Goal: Task Accomplishment & Management: Use online tool/utility

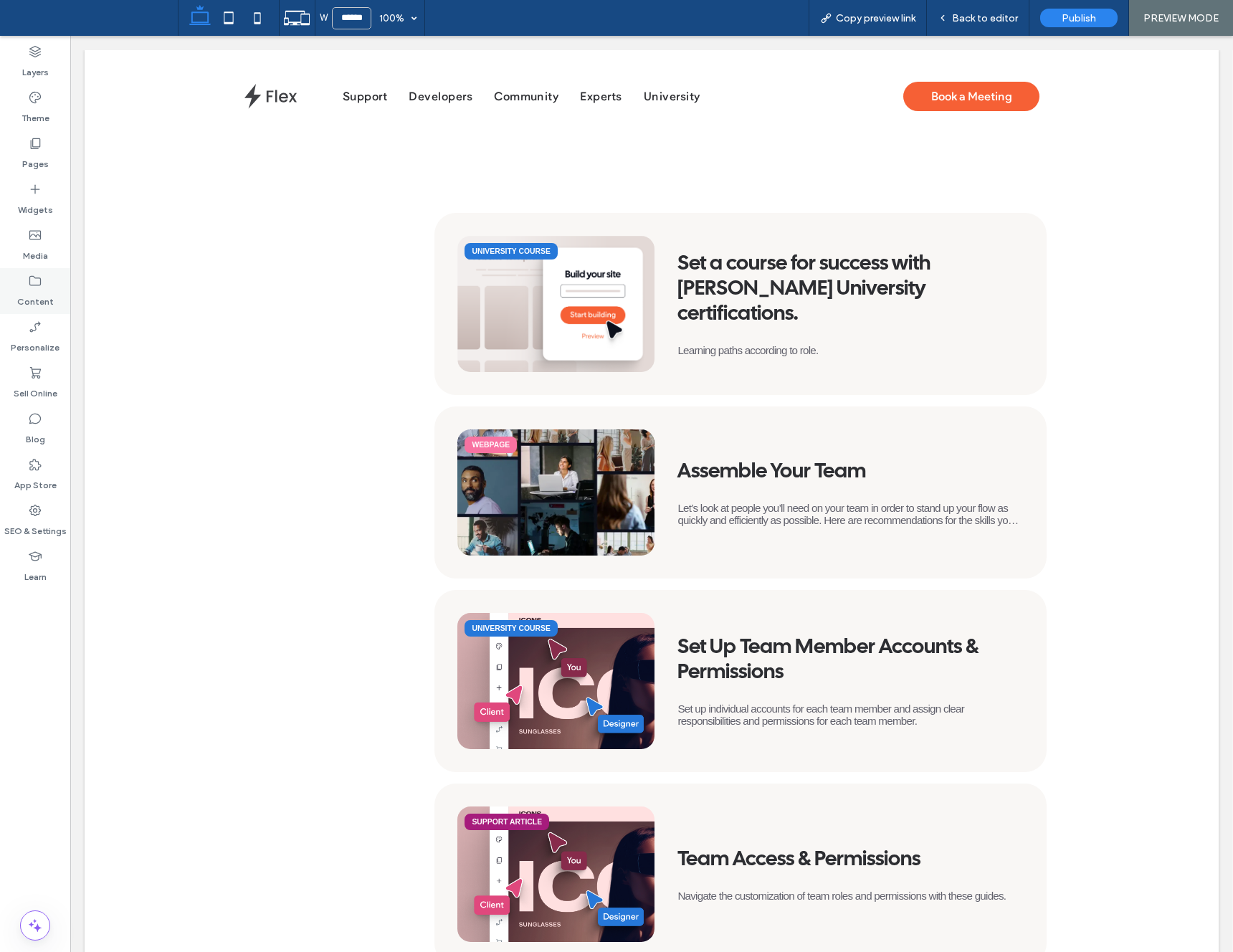
click at [48, 280] on div "Content" at bounding box center [35, 291] width 70 height 46
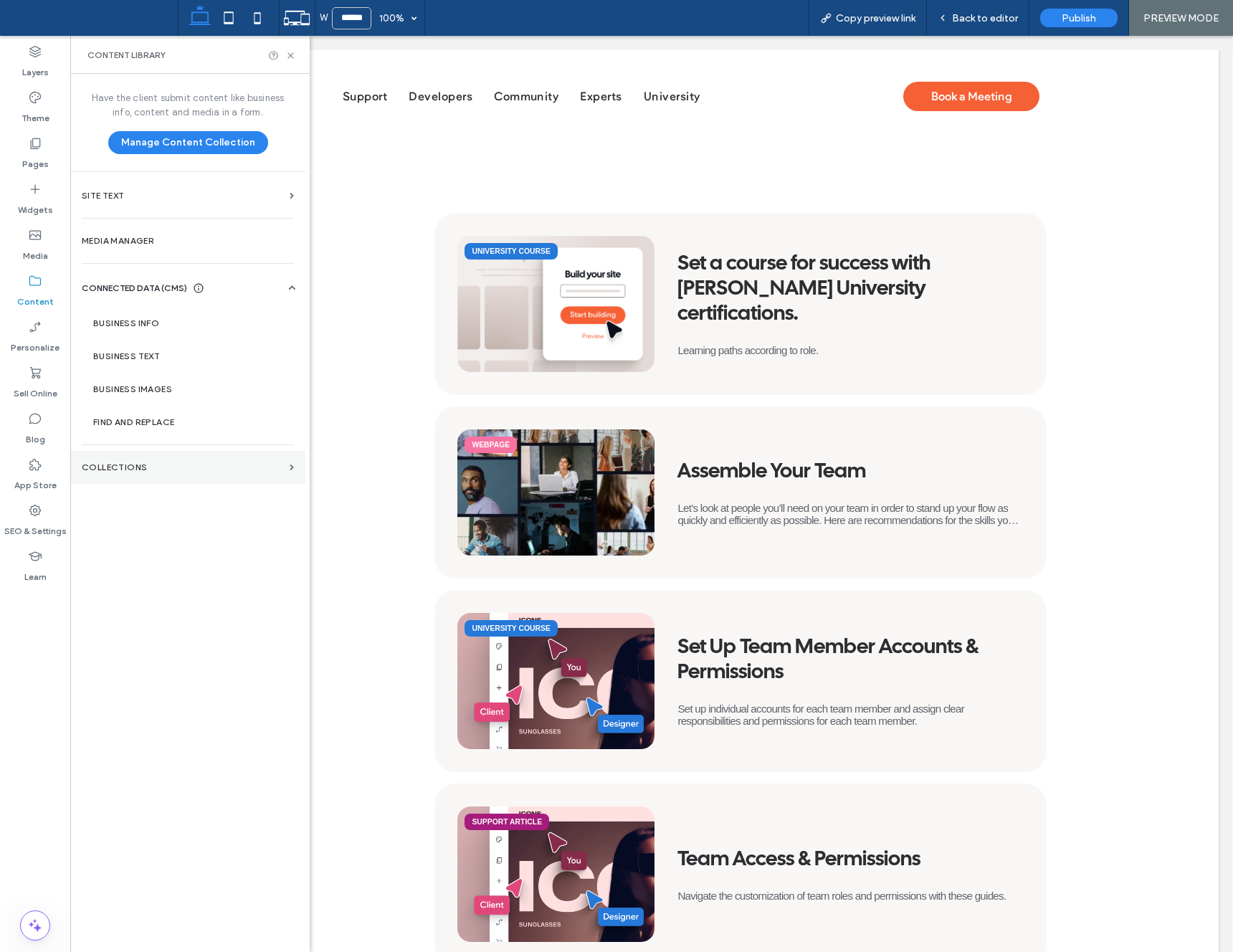
drag, startPoint x: 152, startPoint y: 461, endPoint x: 156, endPoint y: 453, distance: 8.9
click at [152, 462] on label "Collections" at bounding box center [183, 467] width 202 height 10
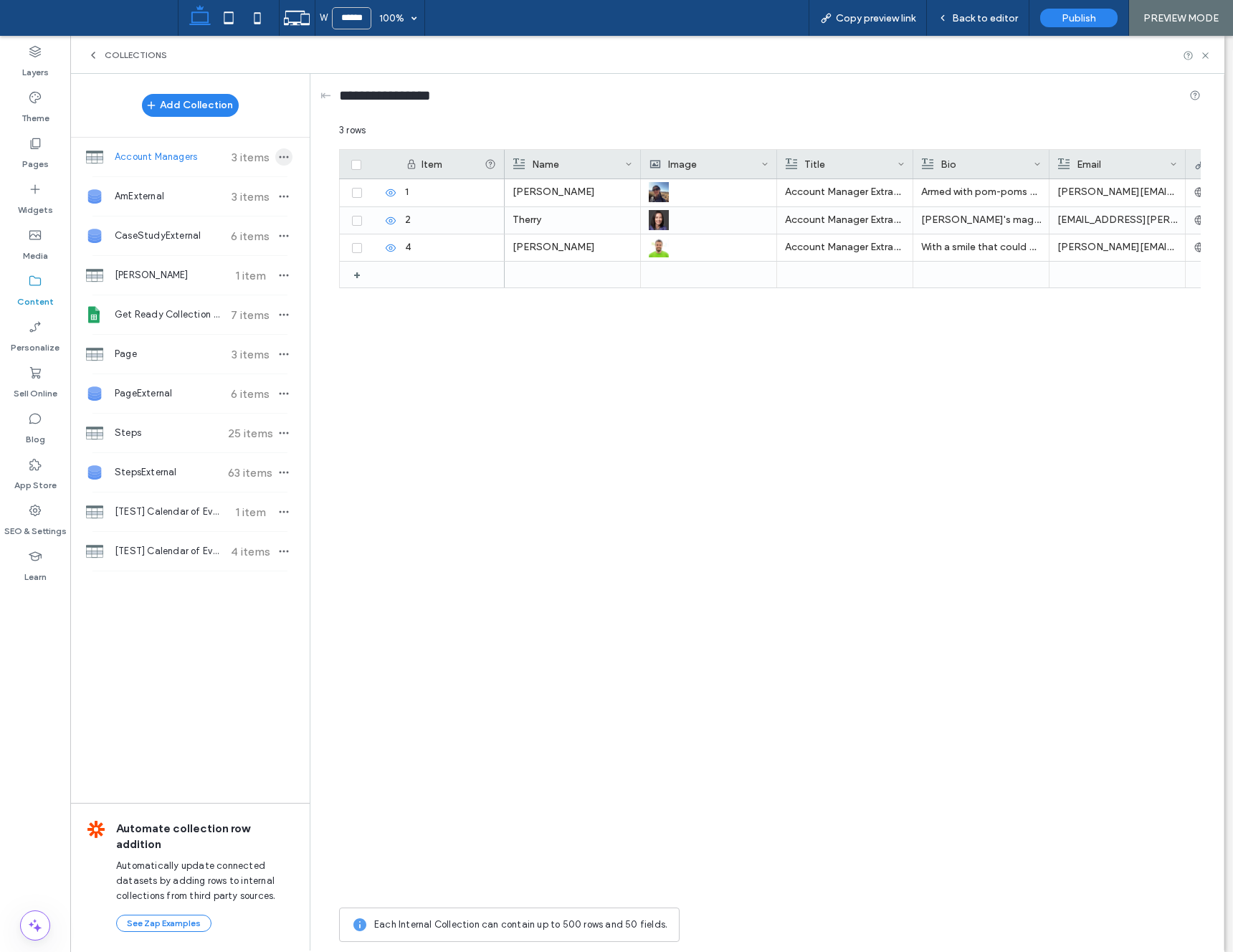
click at [285, 161] on icon "button" at bounding box center [283, 157] width 12 height 12
click at [379, 233] on span "Delete Collection" at bounding box center [365, 229] width 76 height 14
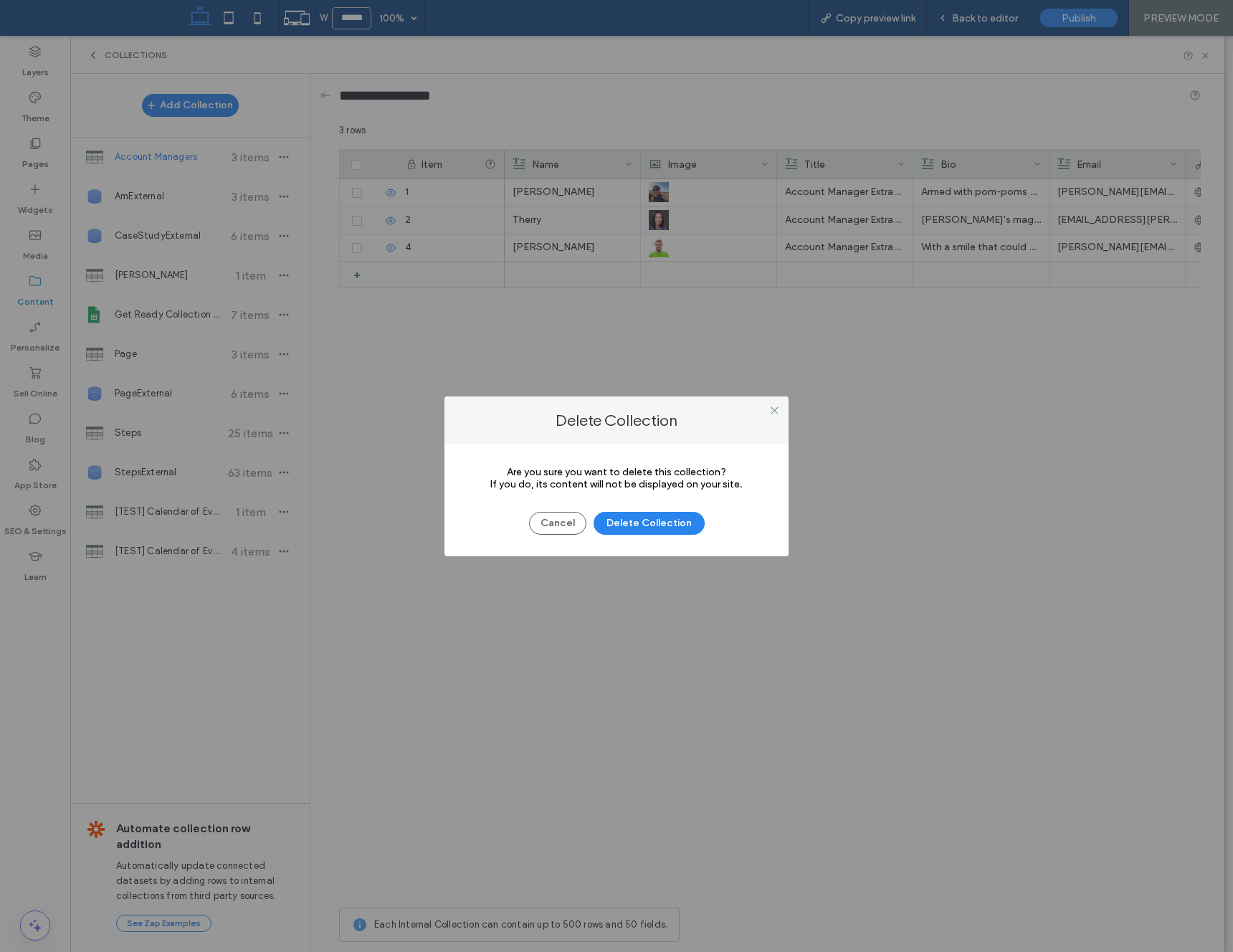
drag, startPoint x: 628, startPoint y: 522, endPoint x: 517, endPoint y: 355, distance: 200.5
click at [629, 522] on button "Delete Collection" at bounding box center [649, 524] width 111 height 23
type input "**********"
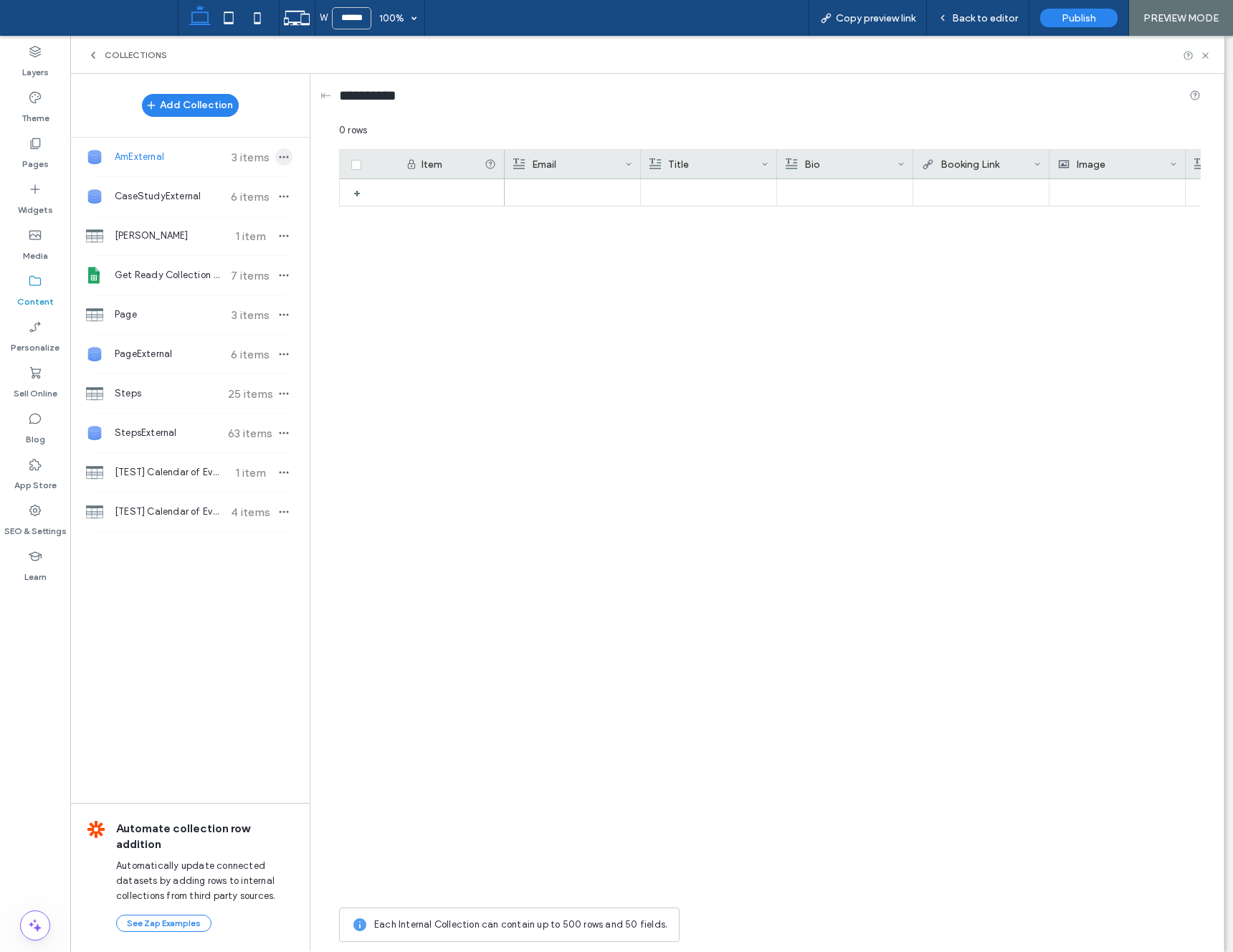
click at [280, 154] on icon "button" at bounding box center [283, 157] width 12 height 12
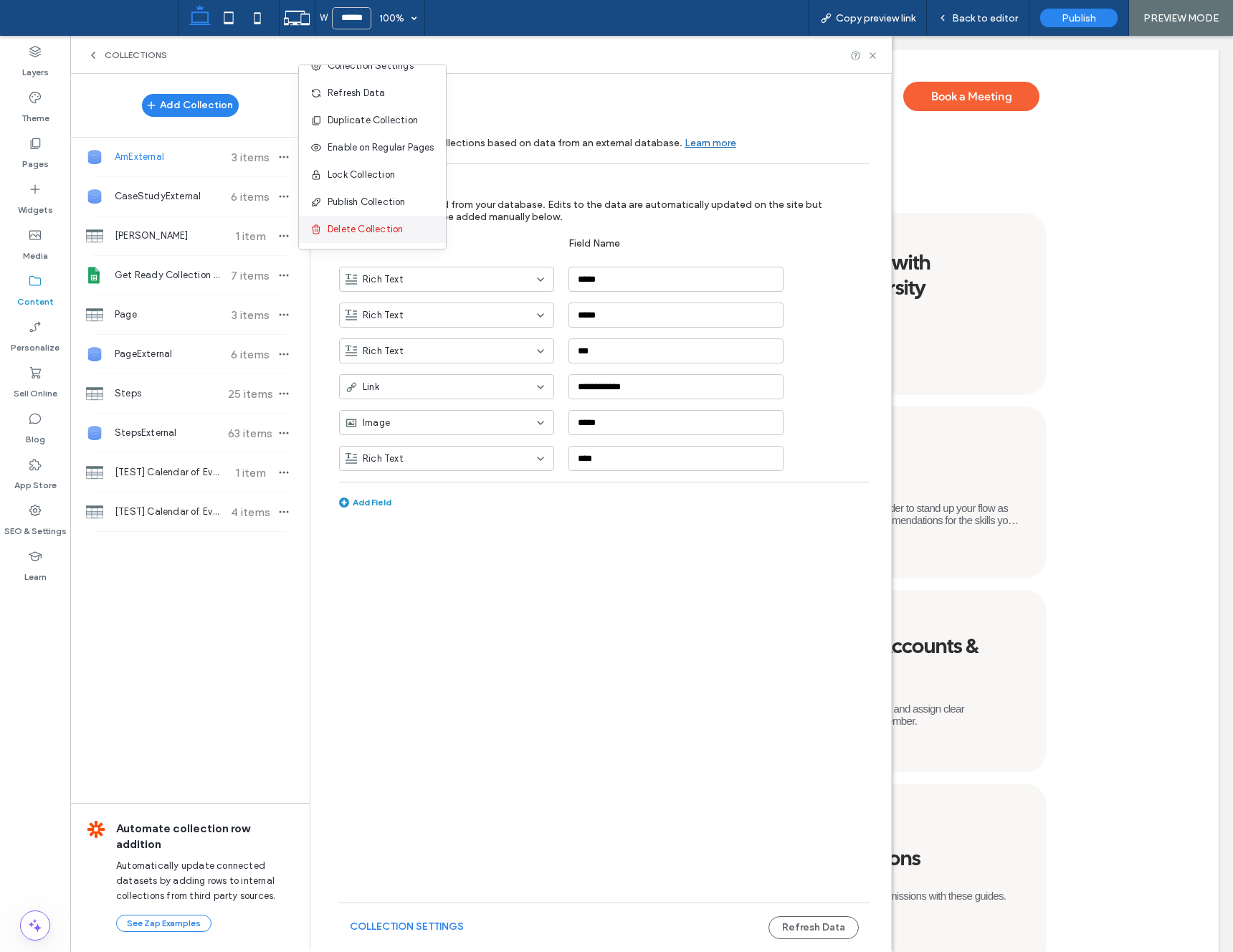
click at [391, 230] on span "Delete Collection" at bounding box center [365, 229] width 76 height 14
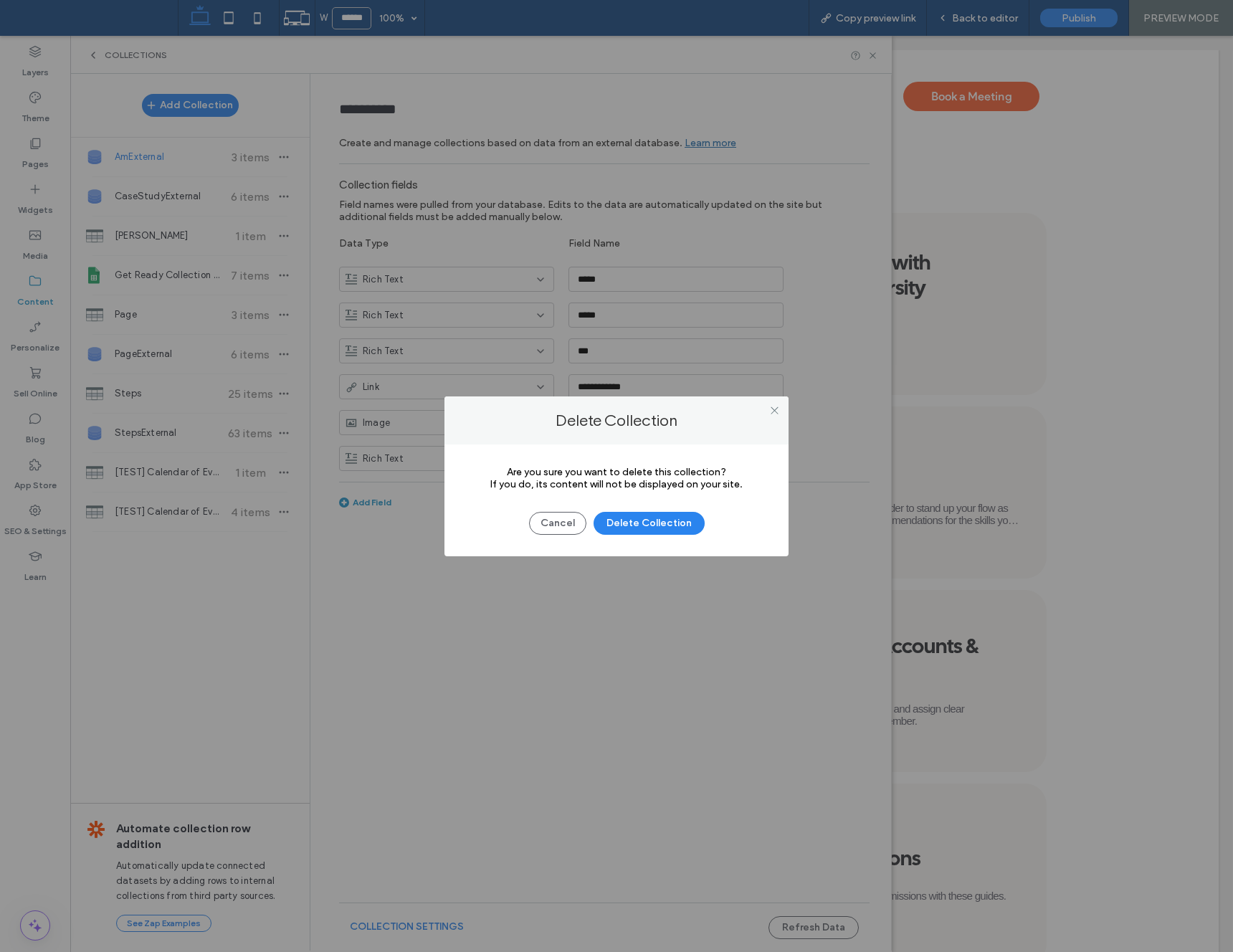
drag, startPoint x: 666, startPoint y: 523, endPoint x: 625, endPoint y: 484, distance: 56.6
click at [665, 524] on button "Delete Collection" at bounding box center [649, 524] width 111 height 23
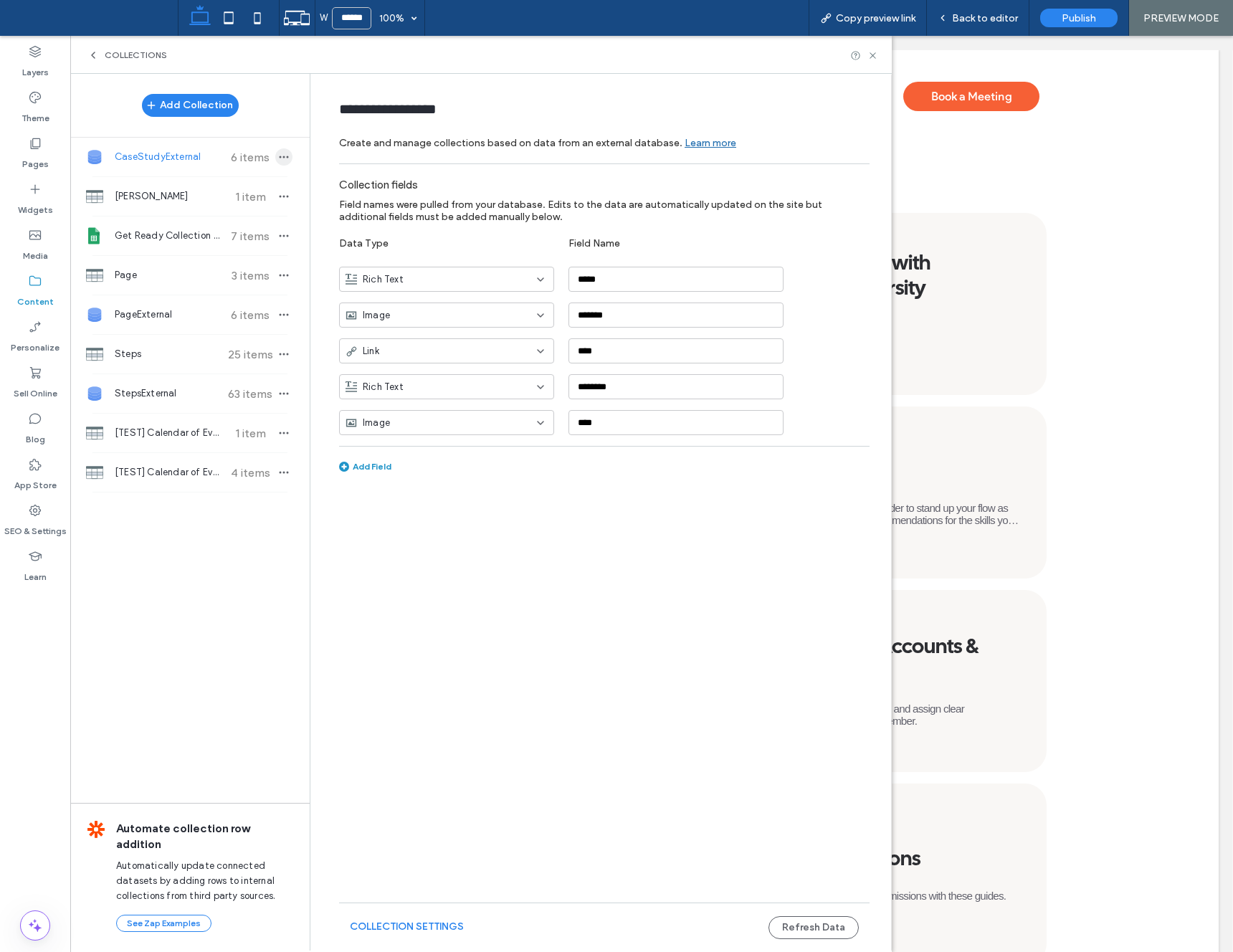
click at [285, 160] on icon "button" at bounding box center [283, 157] width 12 height 12
click at [382, 230] on span "Delete Collection" at bounding box center [365, 229] width 76 height 14
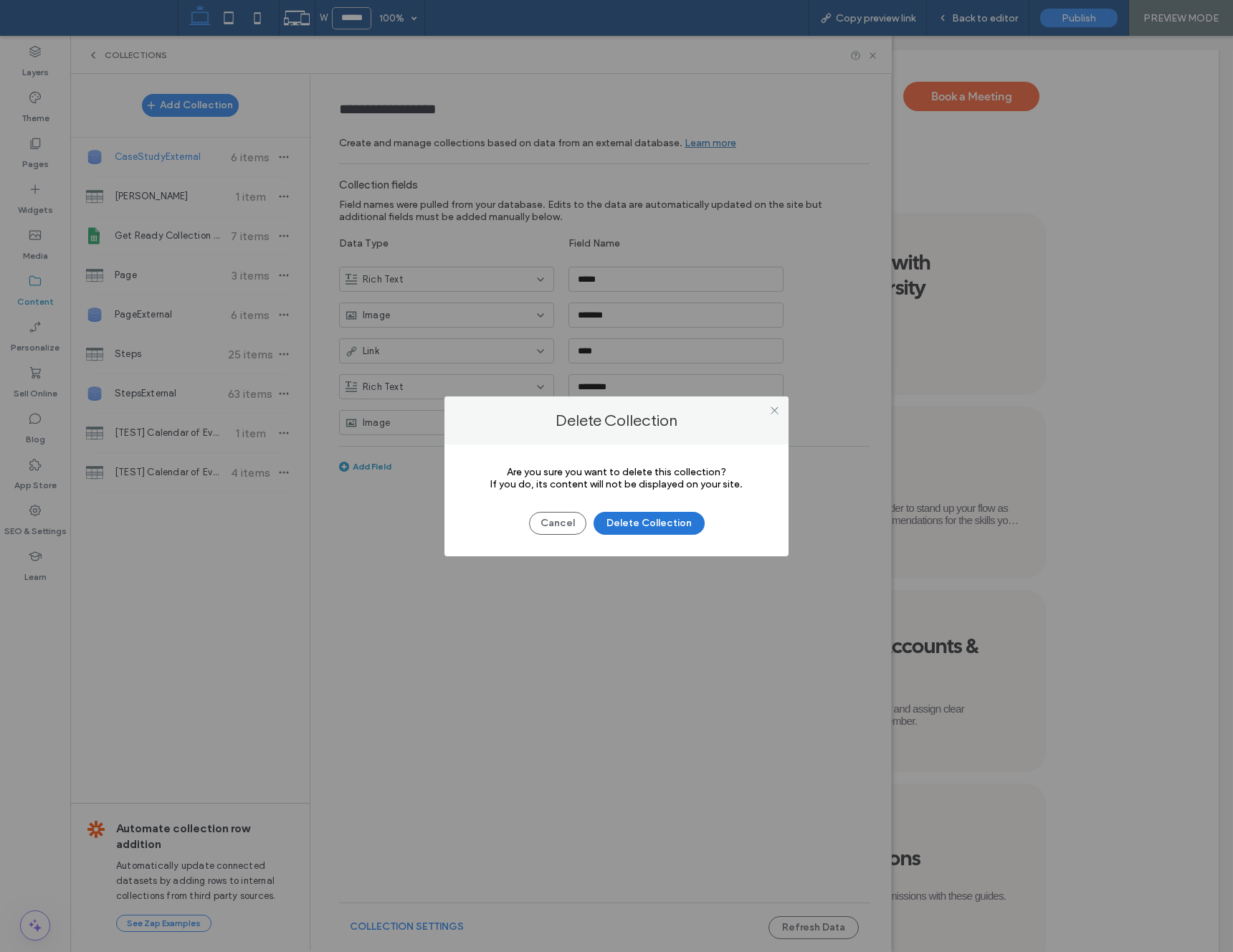
click at [641, 518] on button "Delete Collection" at bounding box center [649, 524] width 111 height 23
type input "*****"
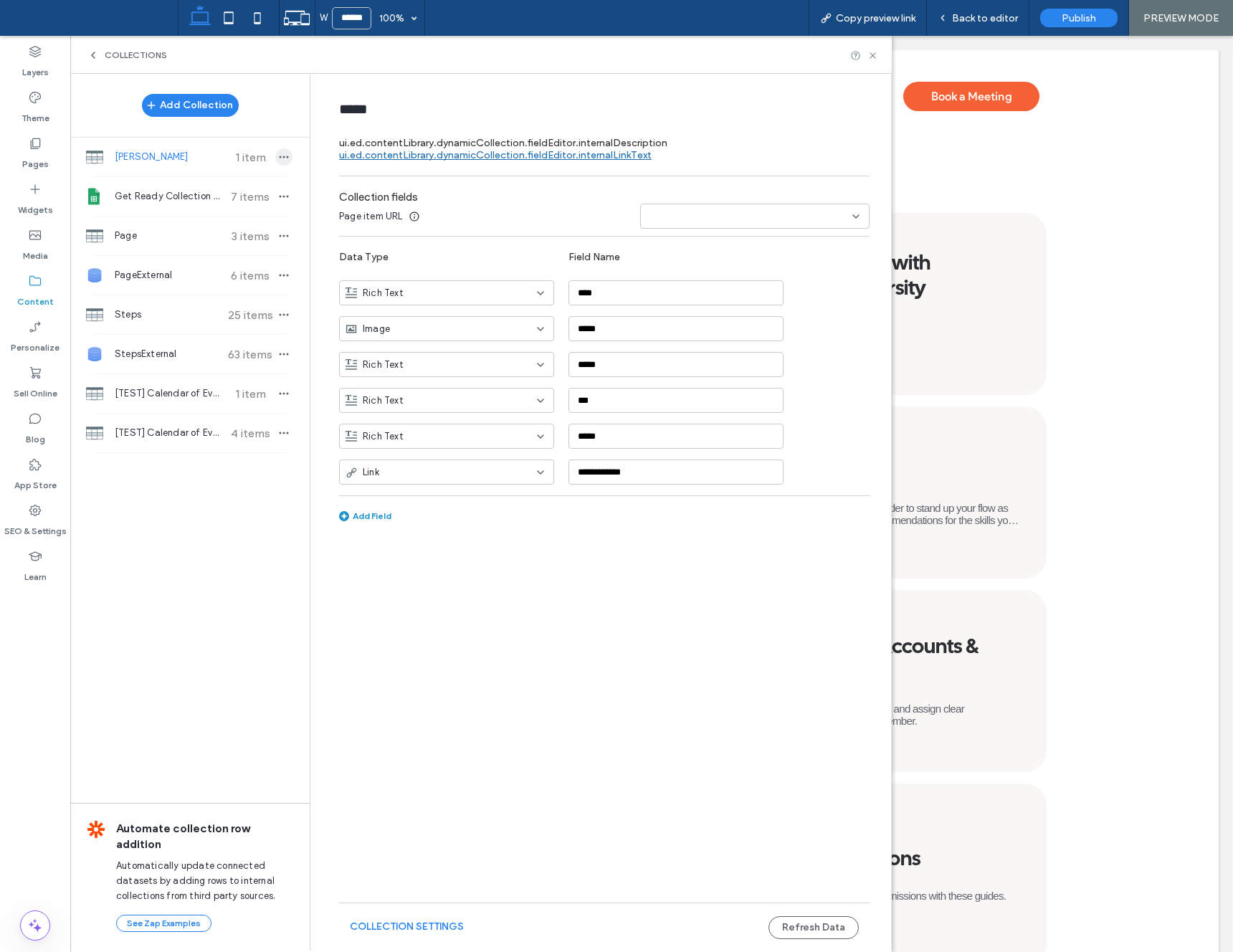
click at [282, 159] on icon "button" at bounding box center [283, 157] width 12 height 12
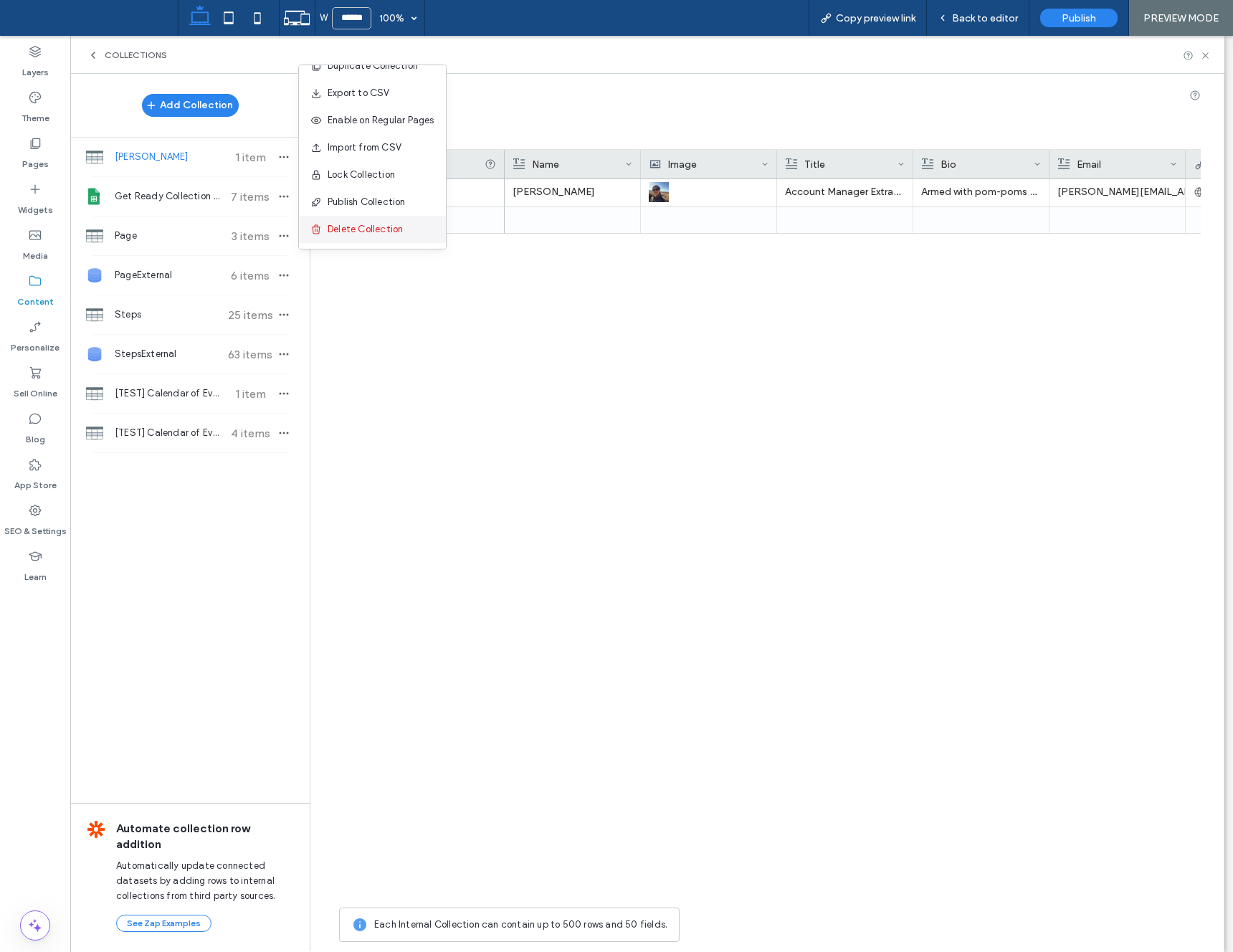
click at [368, 229] on span "Delete Collection" at bounding box center [365, 229] width 76 height 14
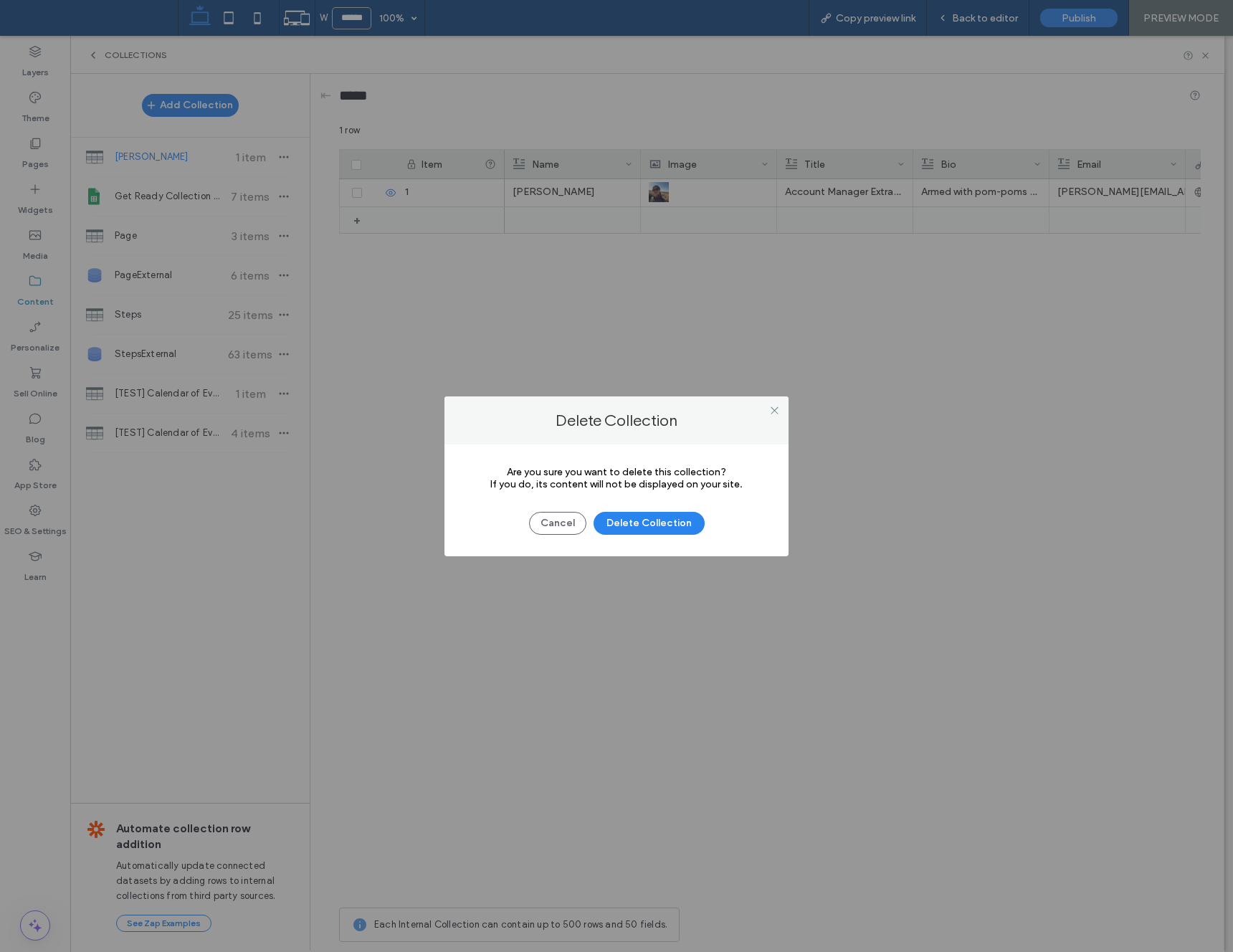
drag, startPoint x: 619, startPoint y: 520, endPoint x: 553, endPoint y: 418, distance: 121.5
click at [619, 520] on button "Delete Collection" at bounding box center [649, 524] width 111 height 23
type input "**********"
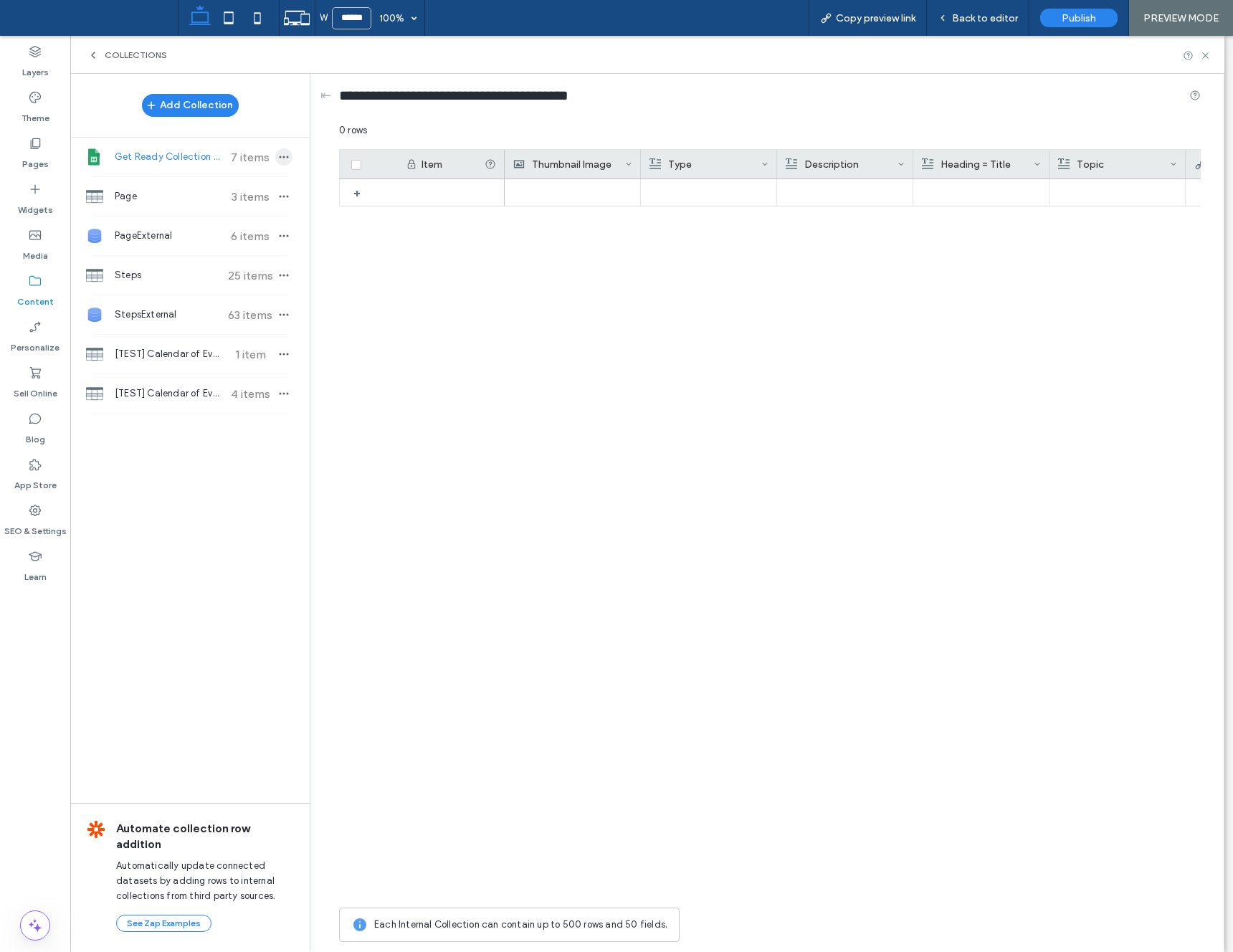
click at [289, 153] on icon "button" at bounding box center [283, 157] width 12 height 12
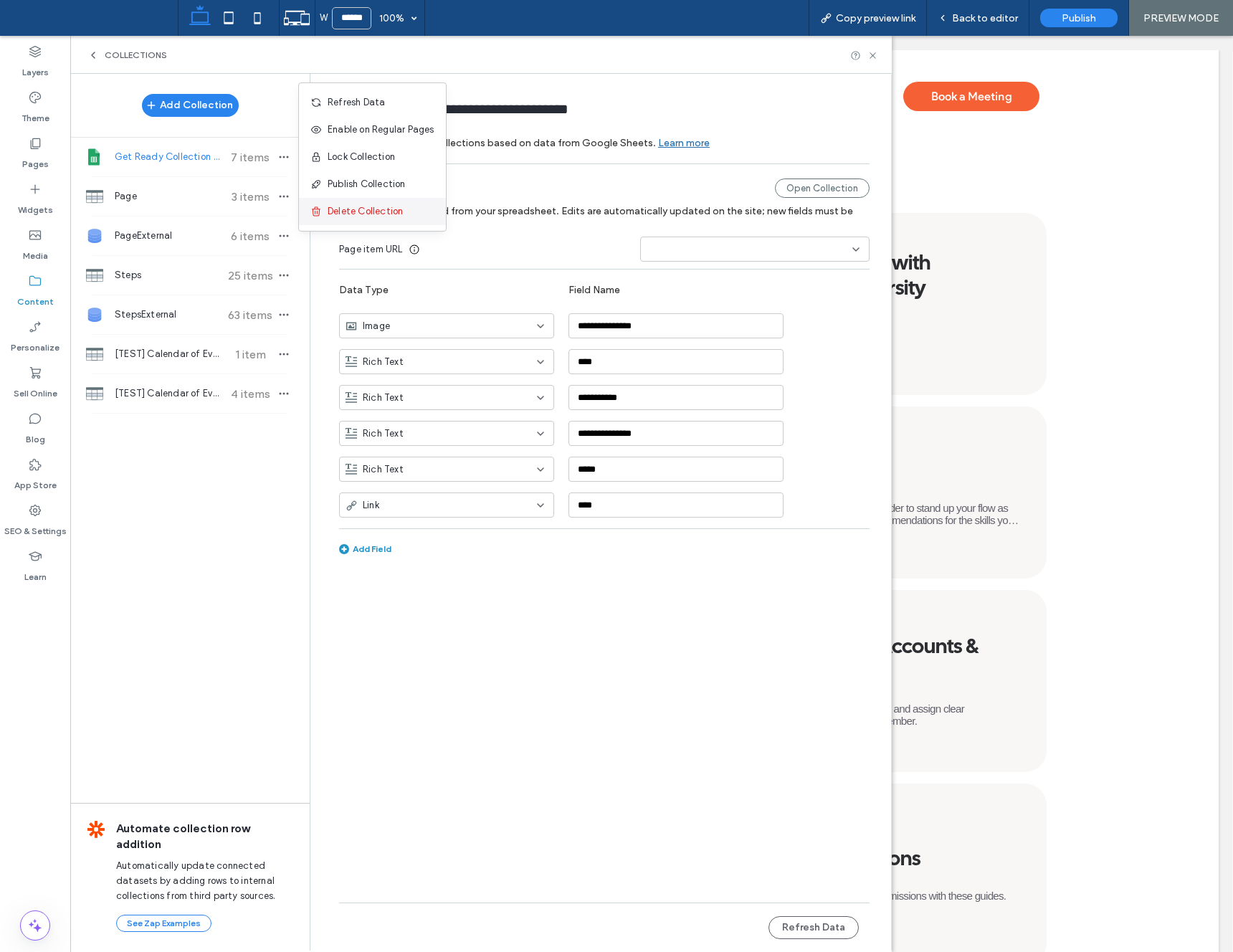
click at [359, 207] on span "Delete Collection" at bounding box center [365, 211] width 76 height 14
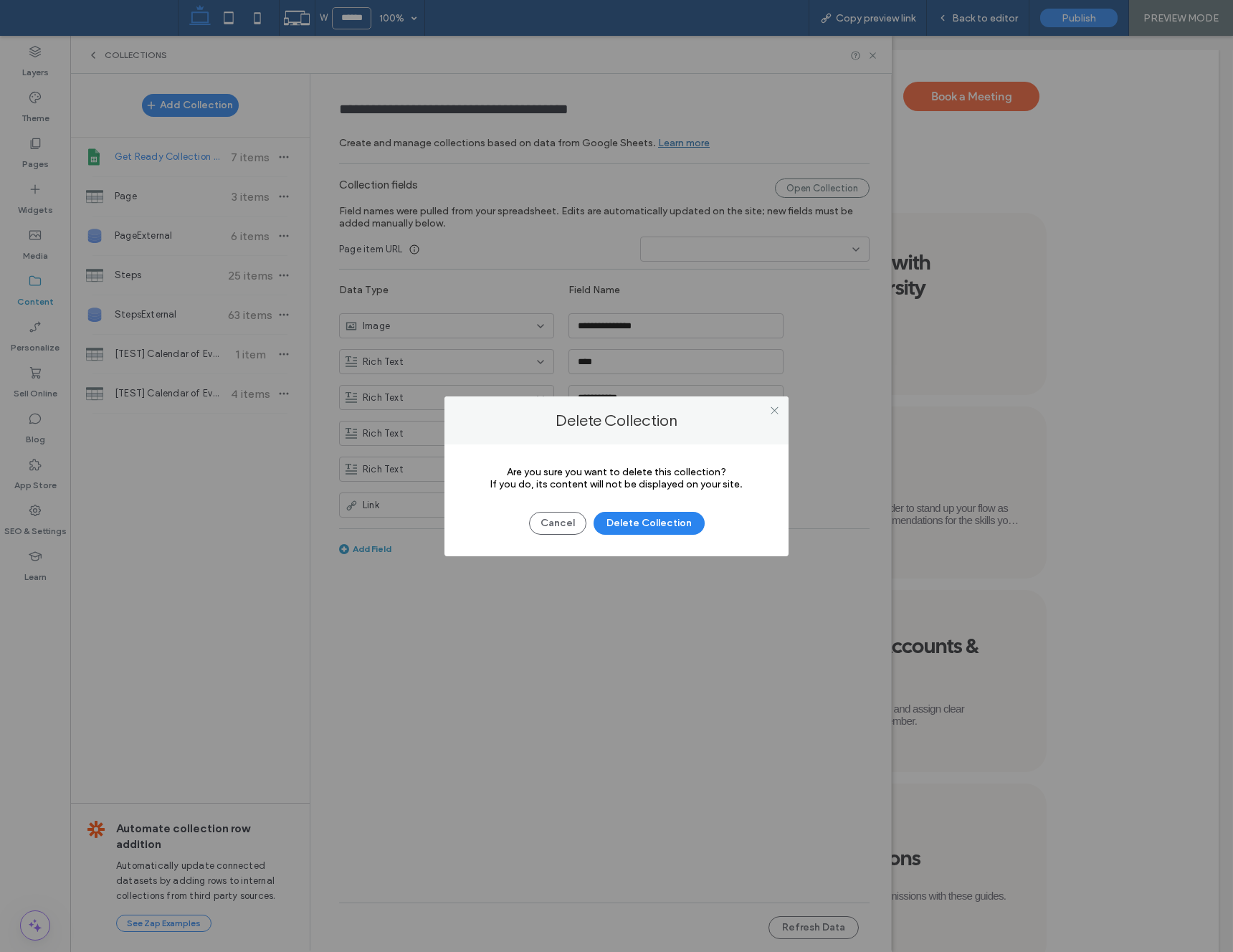
drag, startPoint x: 624, startPoint y: 521, endPoint x: 575, endPoint y: 443, distance: 92.1
click at [624, 520] on button "Delete Collection" at bounding box center [649, 524] width 111 height 23
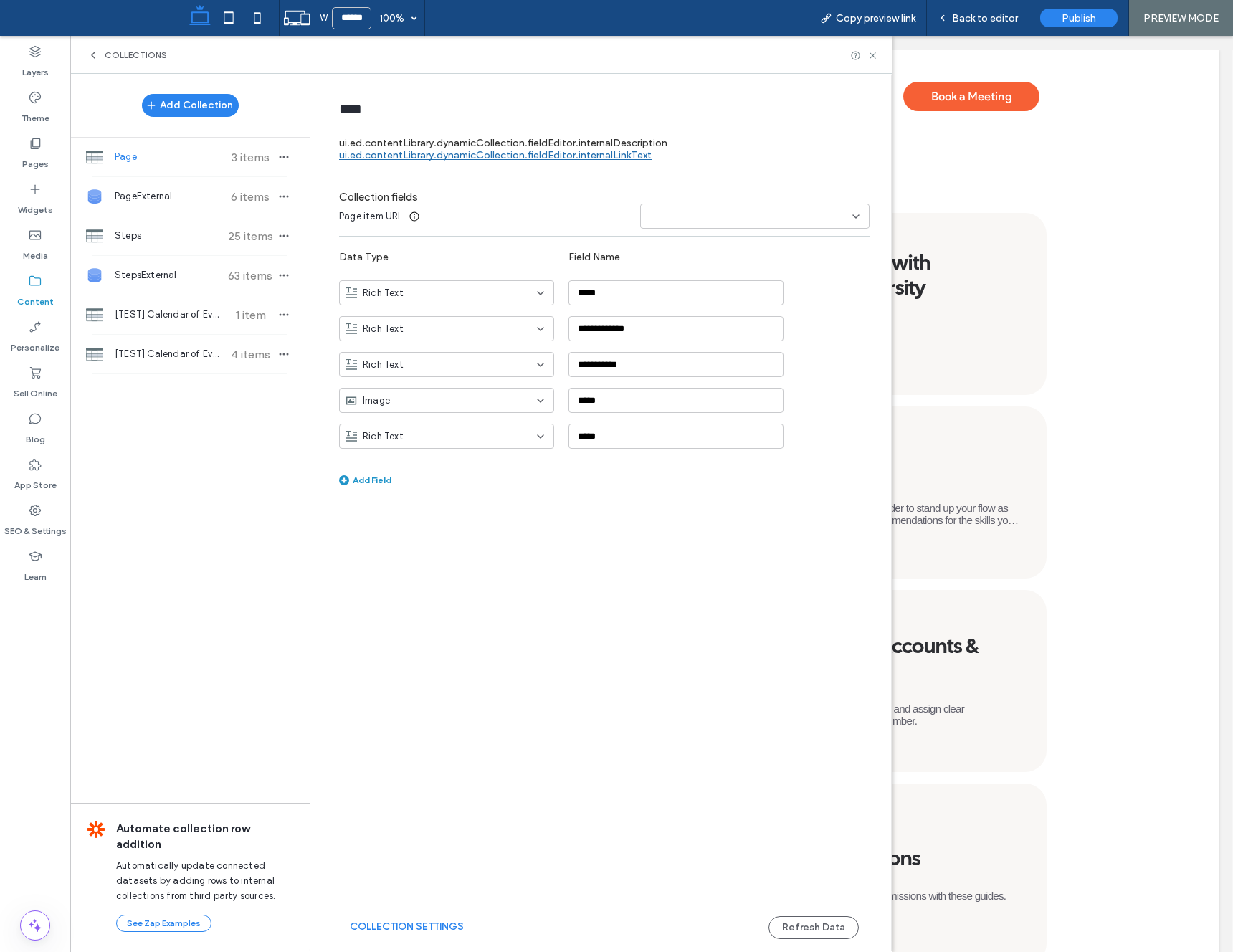
type input "****"
click at [276, 155] on span "button" at bounding box center [283, 157] width 17 height 17
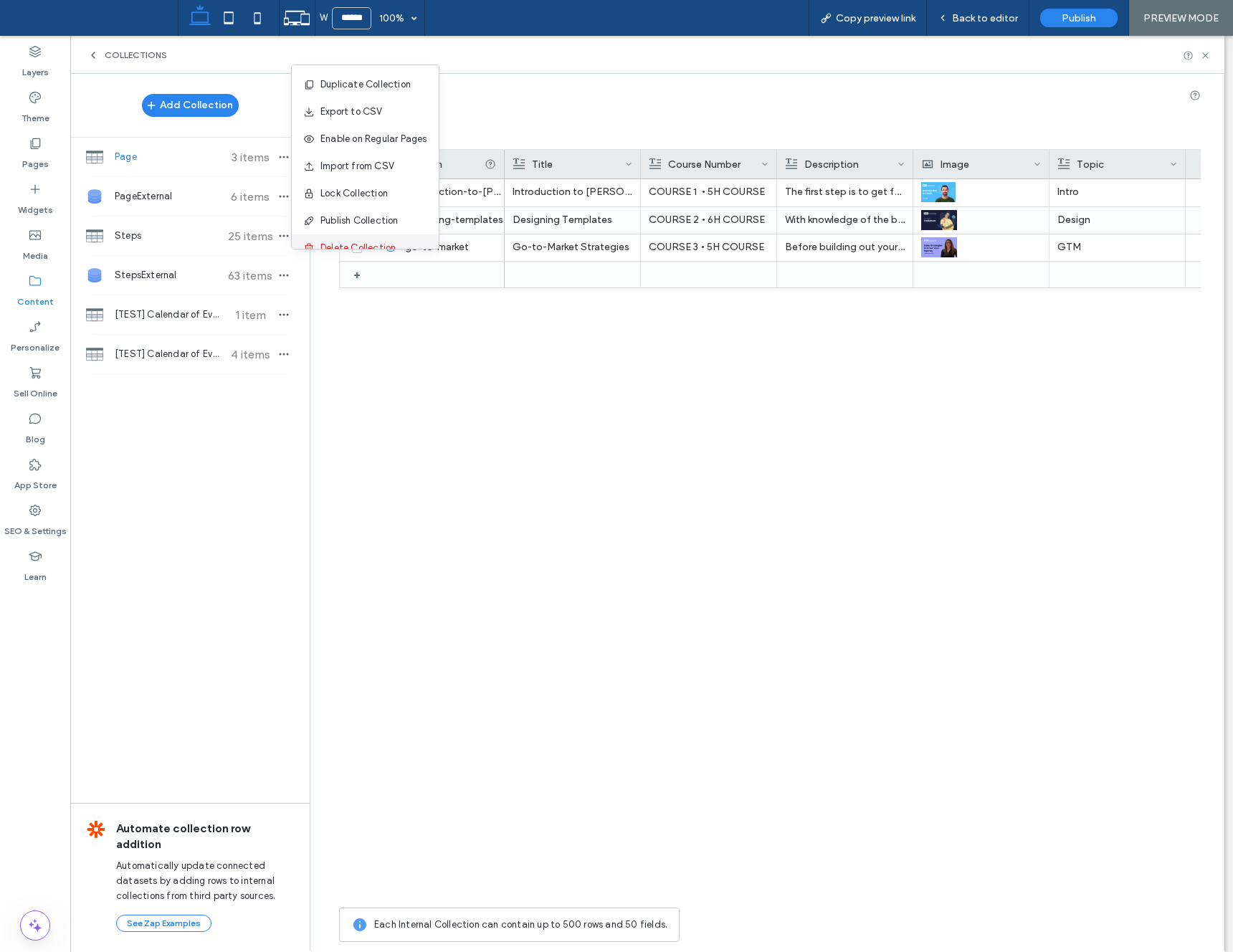
click at [365, 240] on span "Delete Collection" at bounding box center [358, 248] width 76 height 14
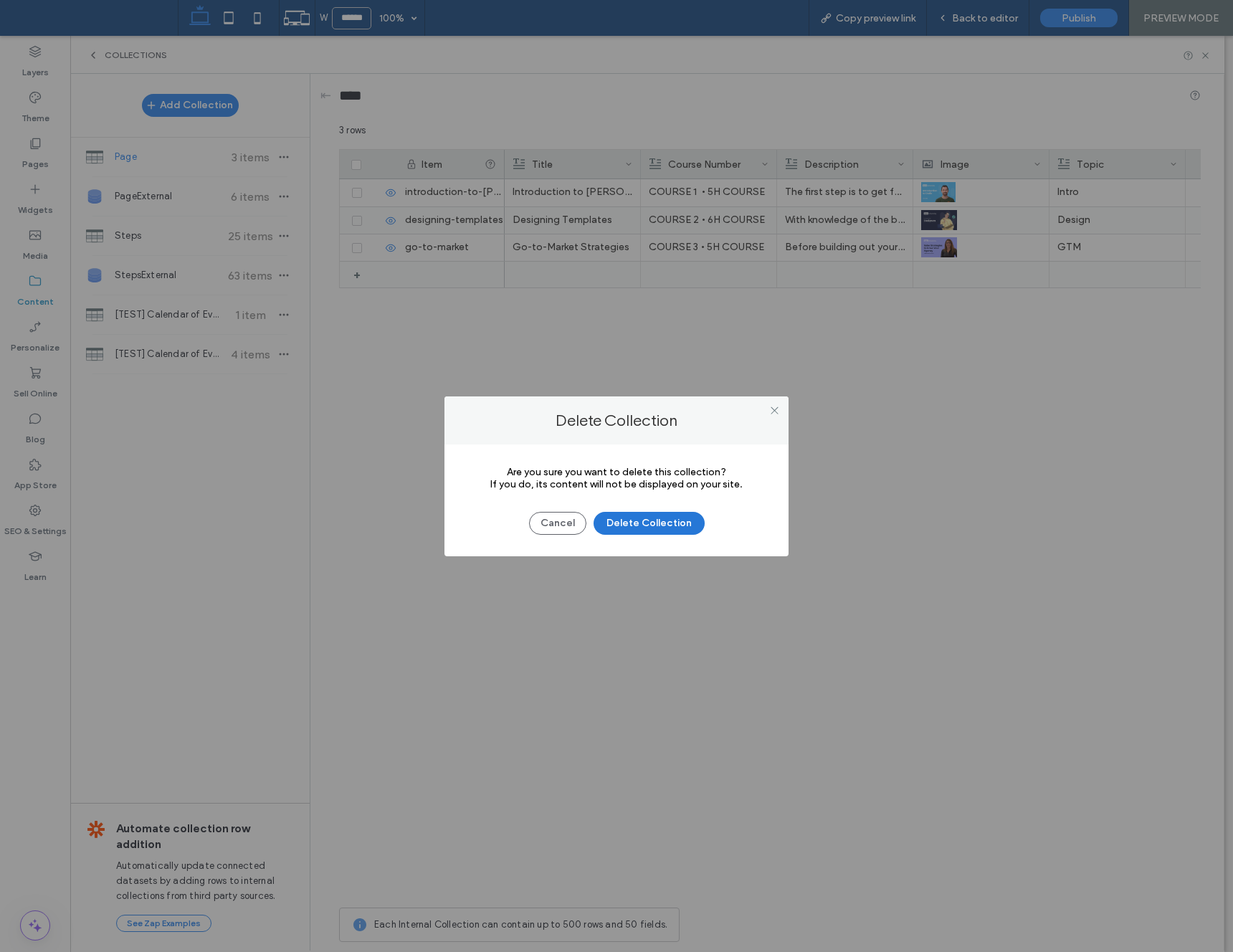
drag, startPoint x: 669, startPoint y: 524, endPoint x: 577, endPoint y: 436, distance: 127.3
click at [669, 524] on button "Delete Collection" at bounding box center [649, 524] width 111 height 23
type input "**********"
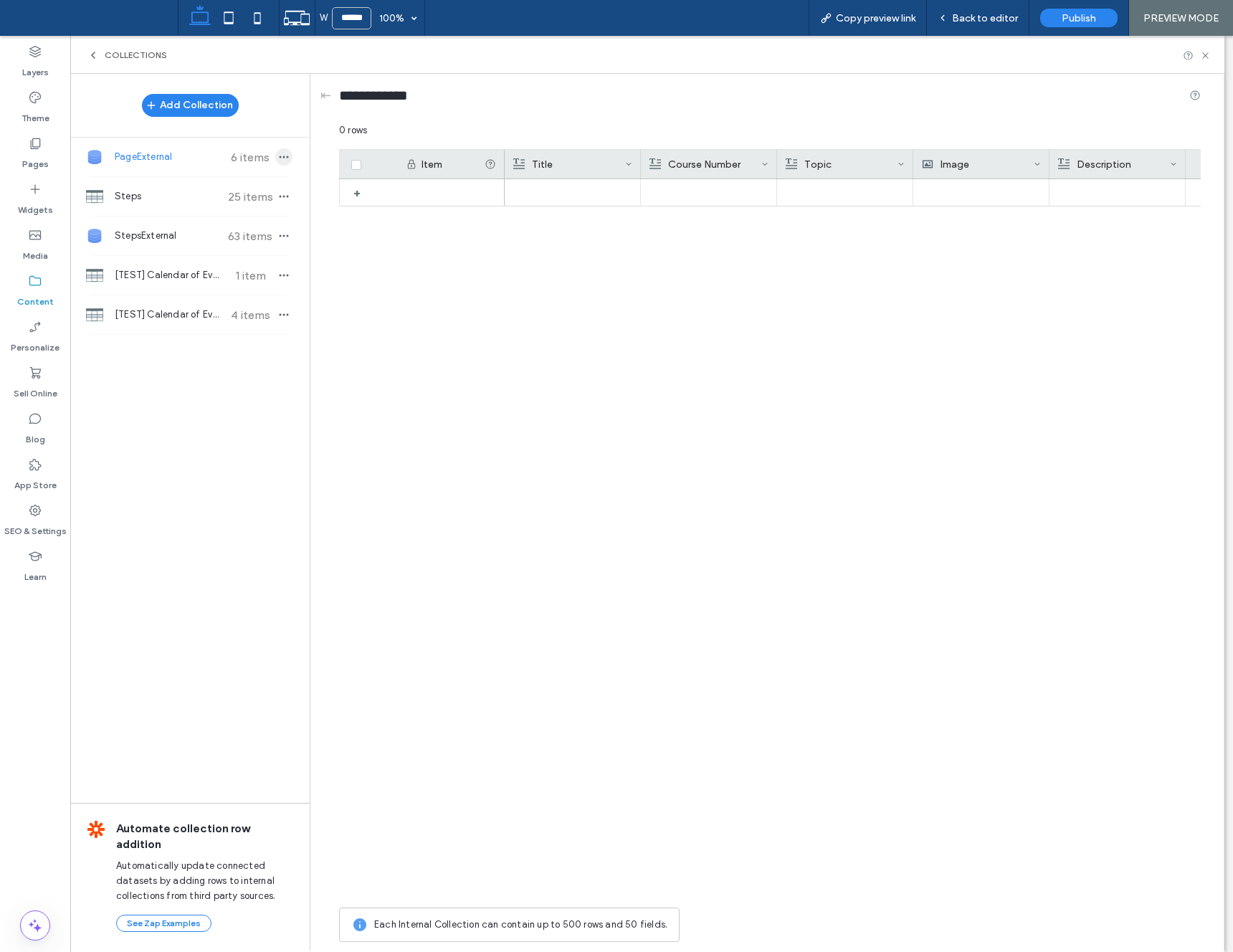
click at [285, 151] on icon "button" at bounding box center [283, 157] width 12 height 12
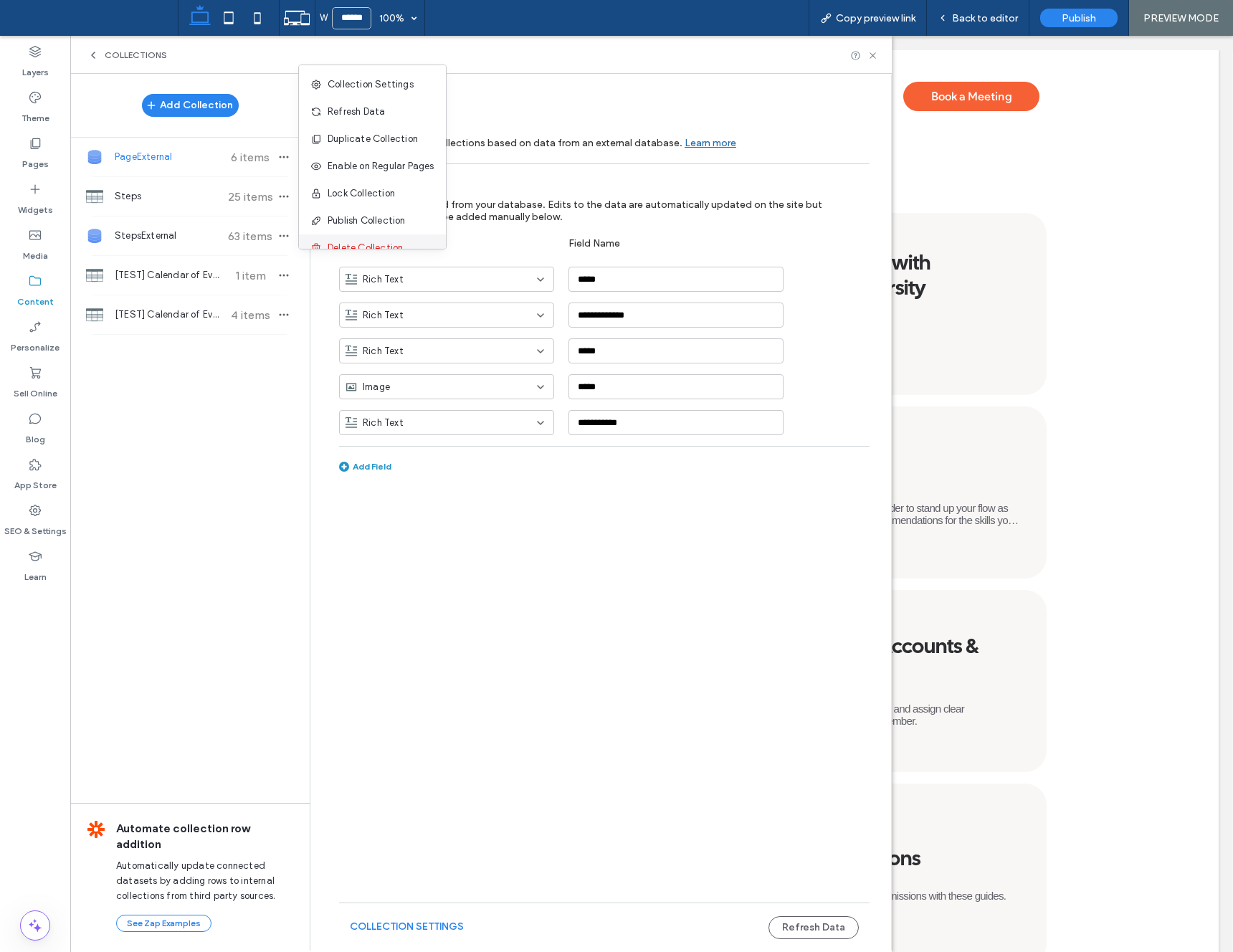
click at [337, 244] on span "Delete Collection" at bounding box center [365, 248] width 76 height 14
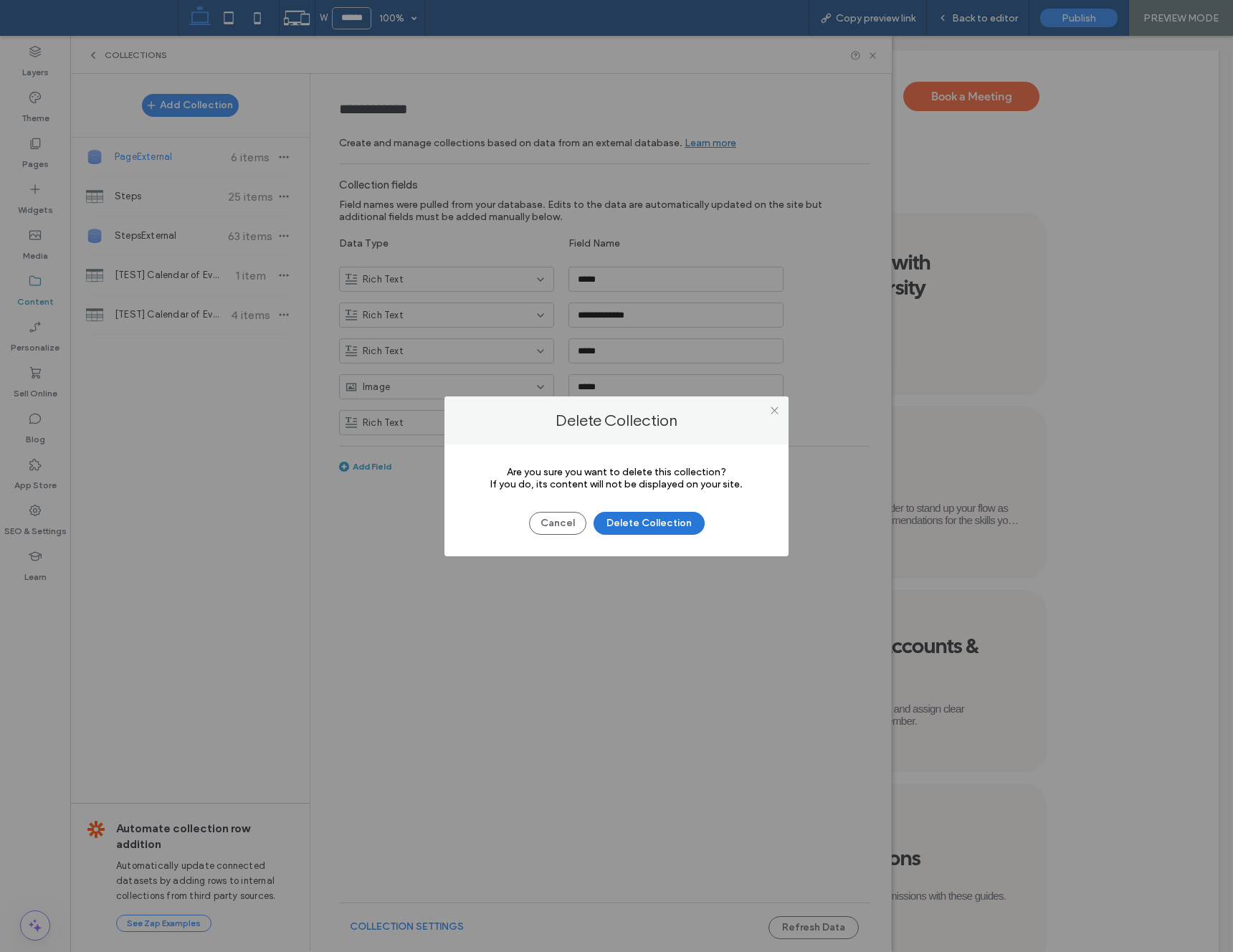
click at [649, 516] on button "Delete Collection" at bounding box center [649, 524] width 111 height 23
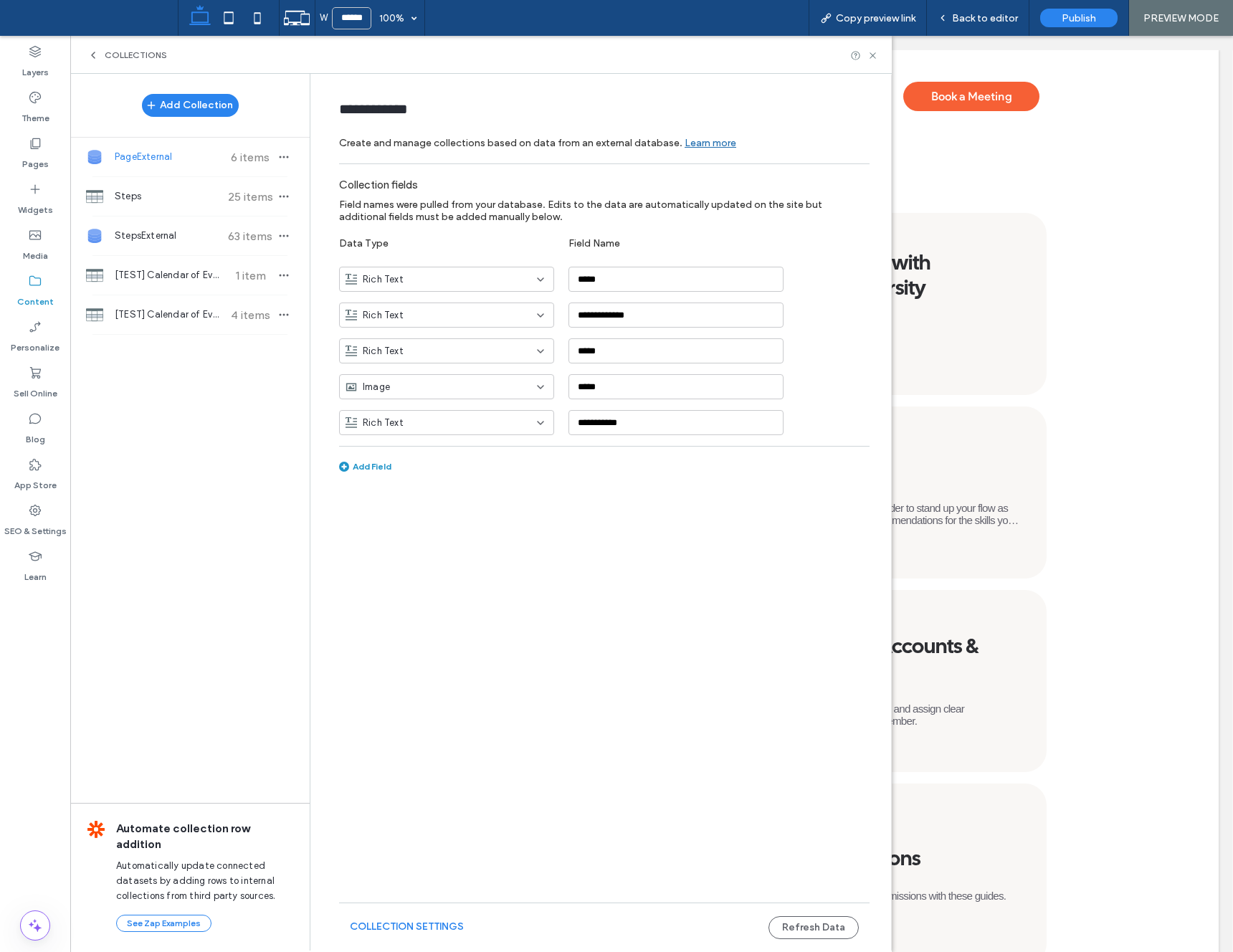
type input "*****"
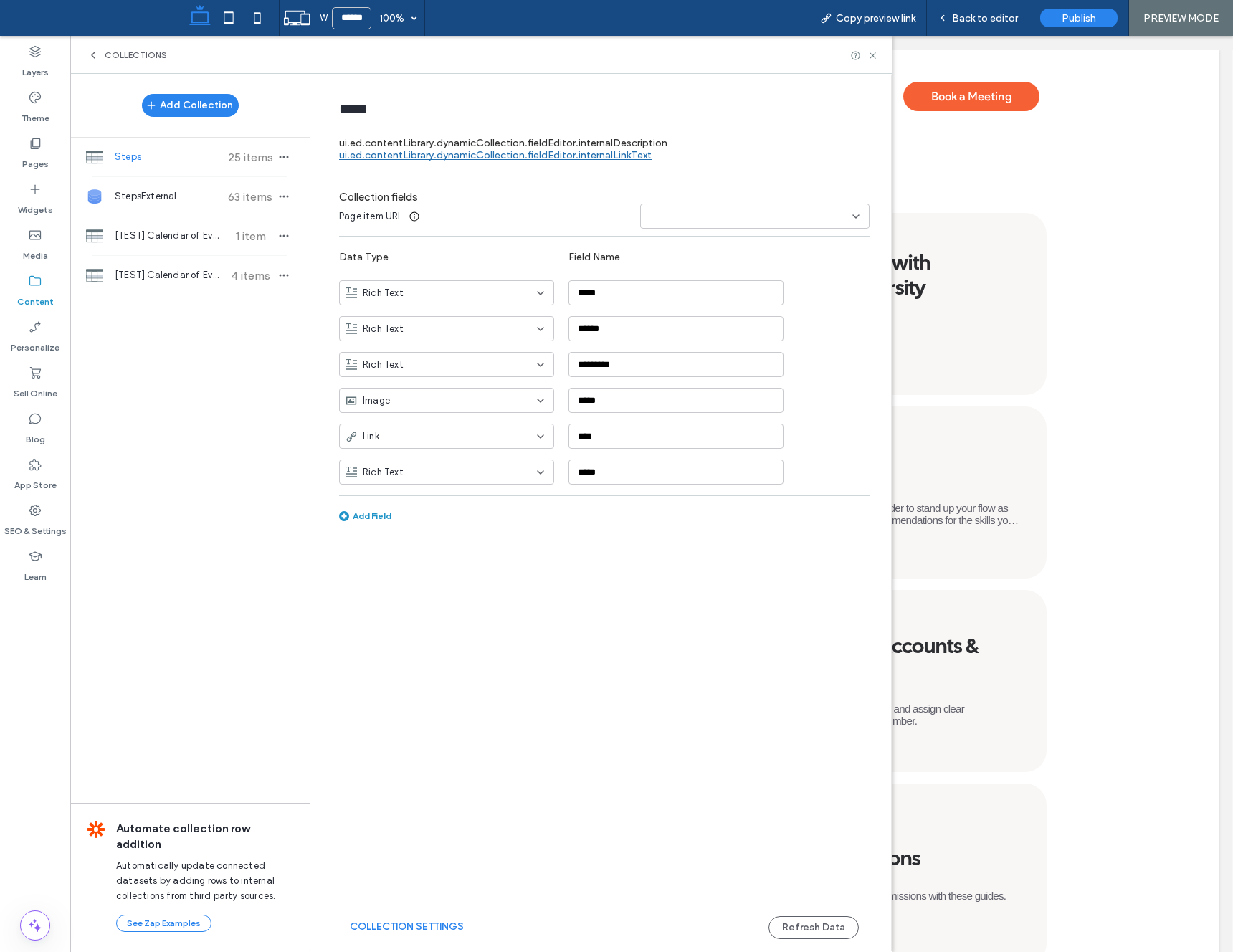
click at [286, 164] on span "button" at bounding box center [283, 157] width 17 height 17
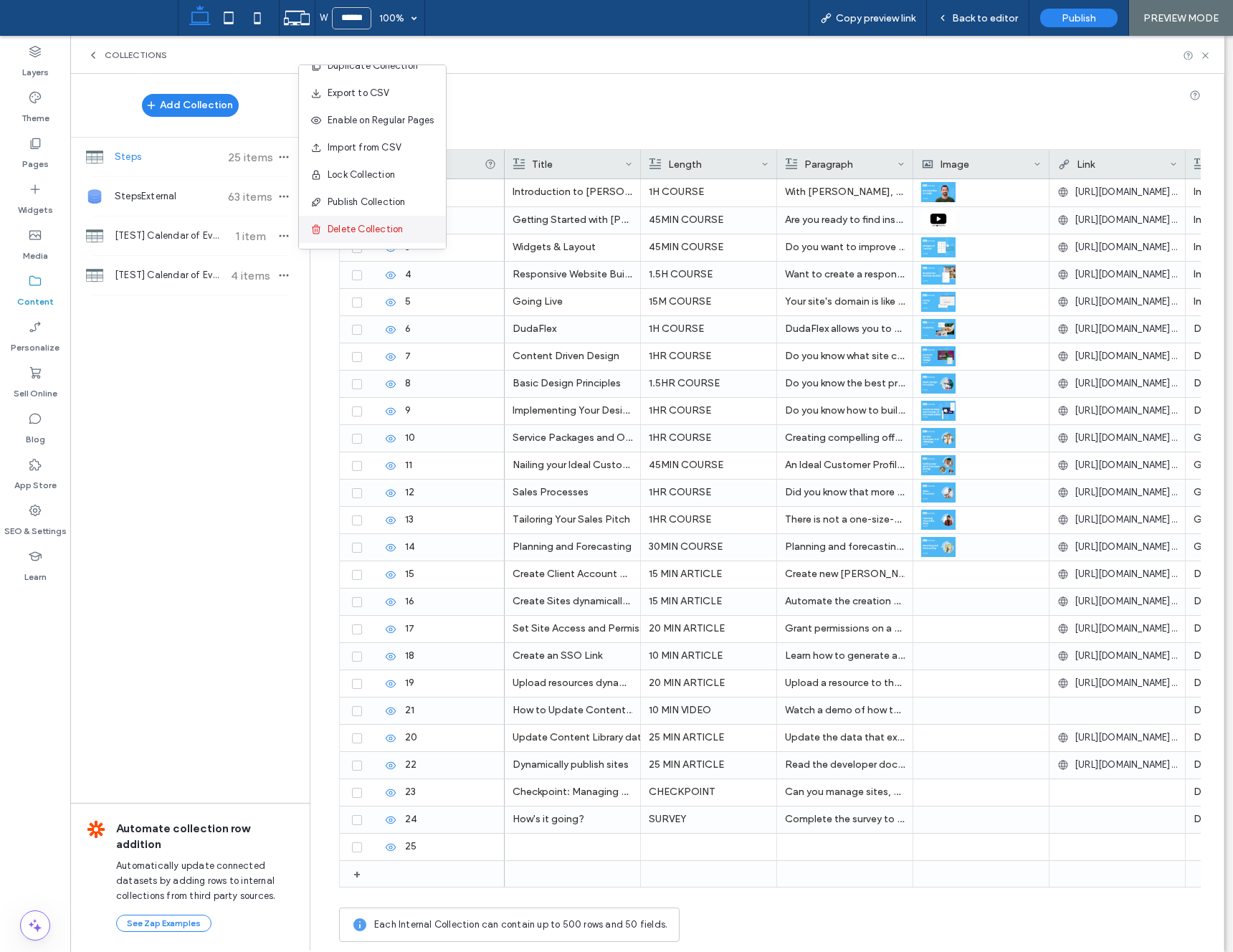
click at [347, 233] on span "Delete Collection" at bounding box center [365, 229] width 76 height 14
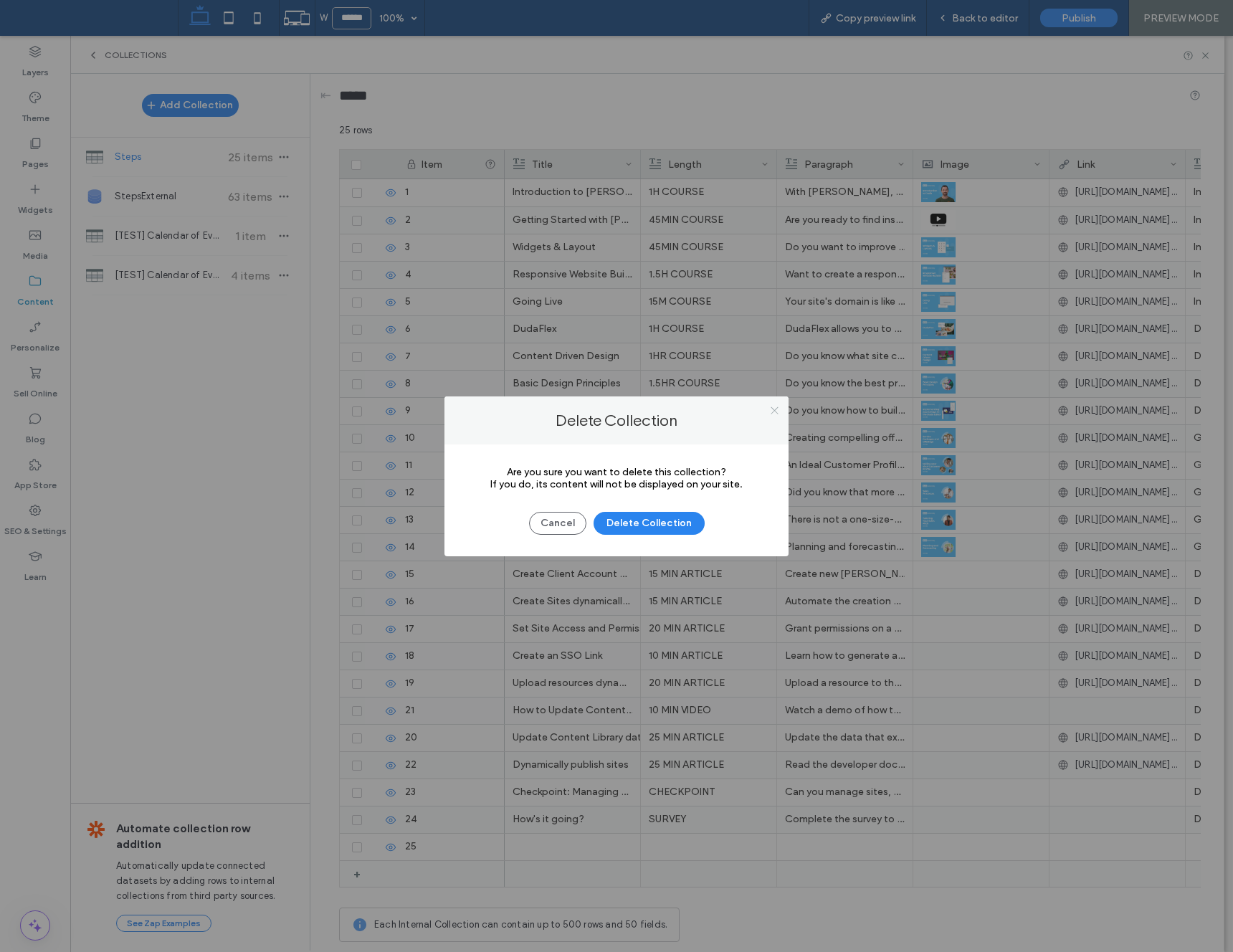
click at [772, 411] on icon at bounding box center [775, 411] width 11 height 11
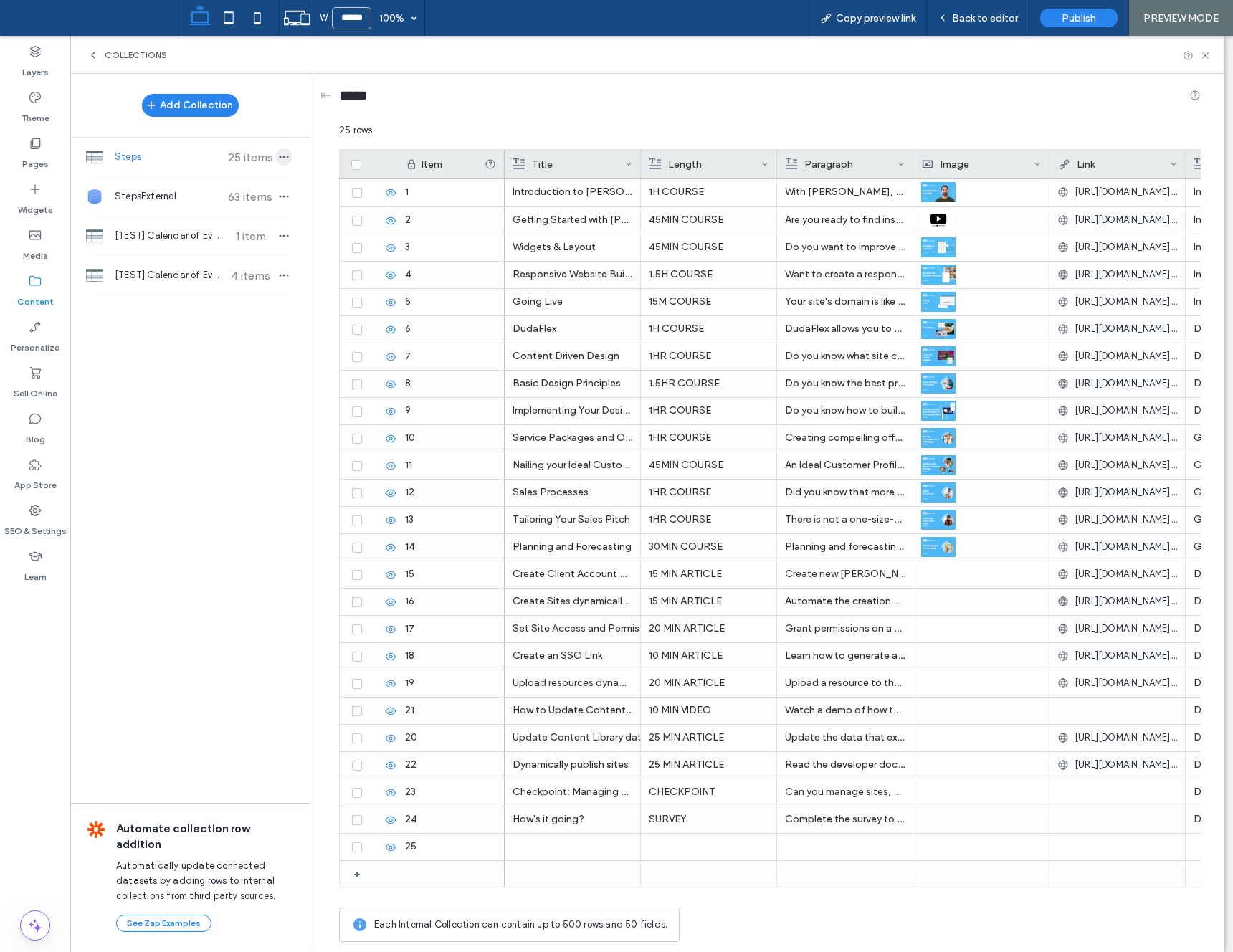
click at [279, 152] on icon "button" at bounding box center [283, 157] width 12 height 12
click at [370, 231] on span "Delete Collection" at bounding box center [365, 229] width 76 height 14
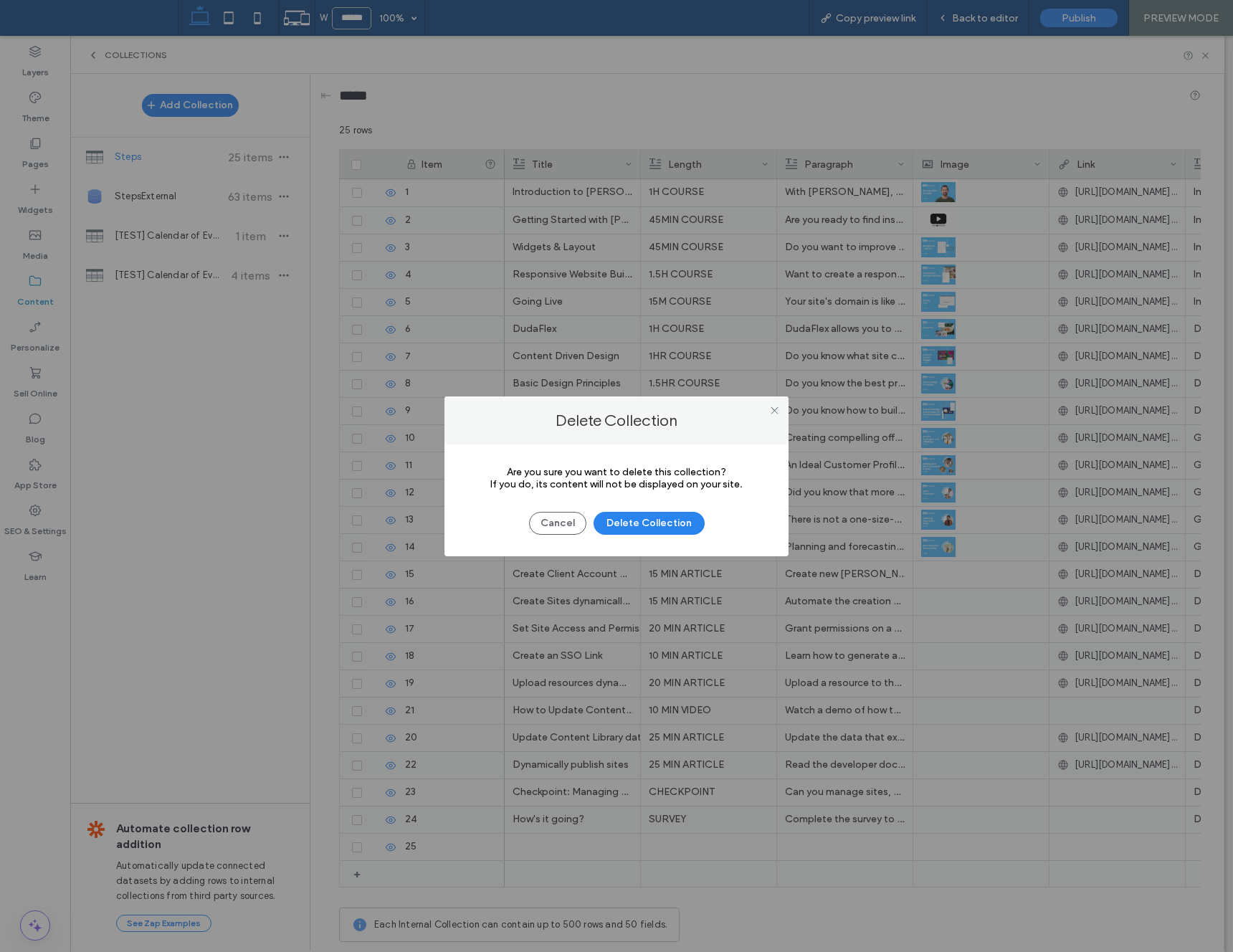
drag, startPoint x: 672, startPoint y: 521, endPoint x: 649, endPoint y: 505, distance: 28.0
click at [674, 520] on button "Delete Collection" at bounding box center [649, 524] width 111 height 23
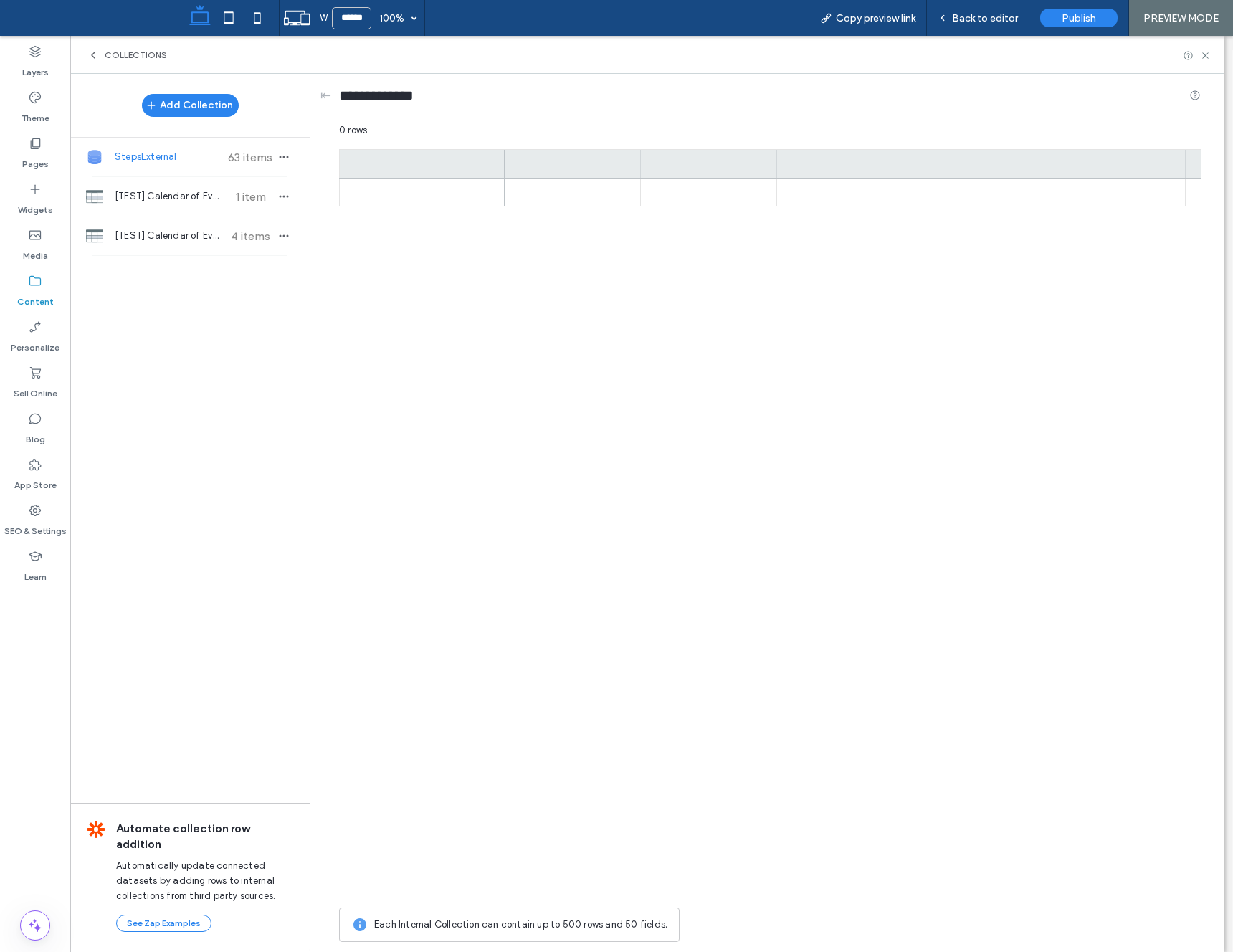
type input "**********"
click at [294, 164] on div "StepsExternal 63 items" at bounding box center [190, 157] width 240 height 38
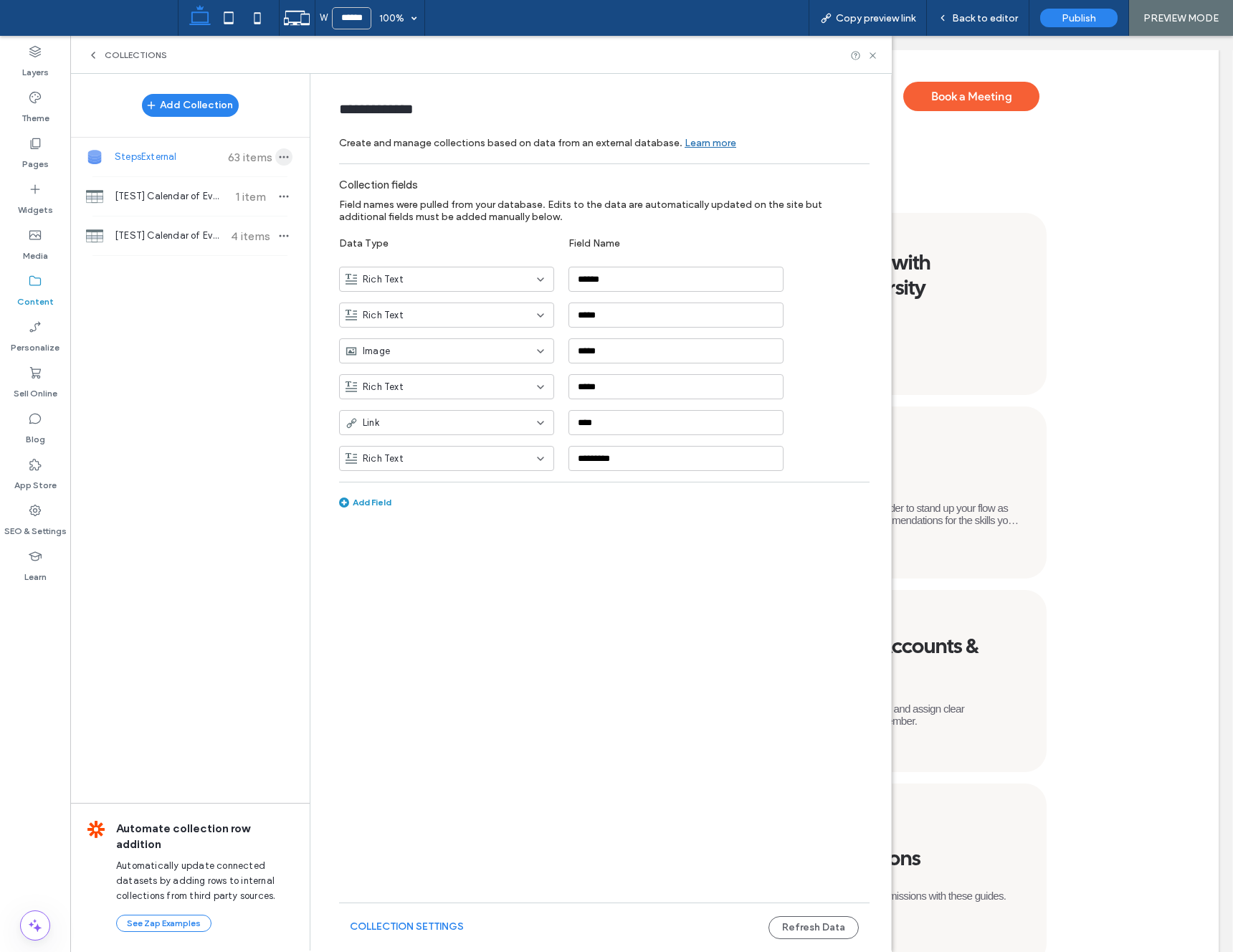
click at [285, 158] on icon "button" at bounding box center [283, 157] width 12 height 12
click at [347, 233] on span "Delete Collection" at bounding box center [365, 229] width 76 height 14
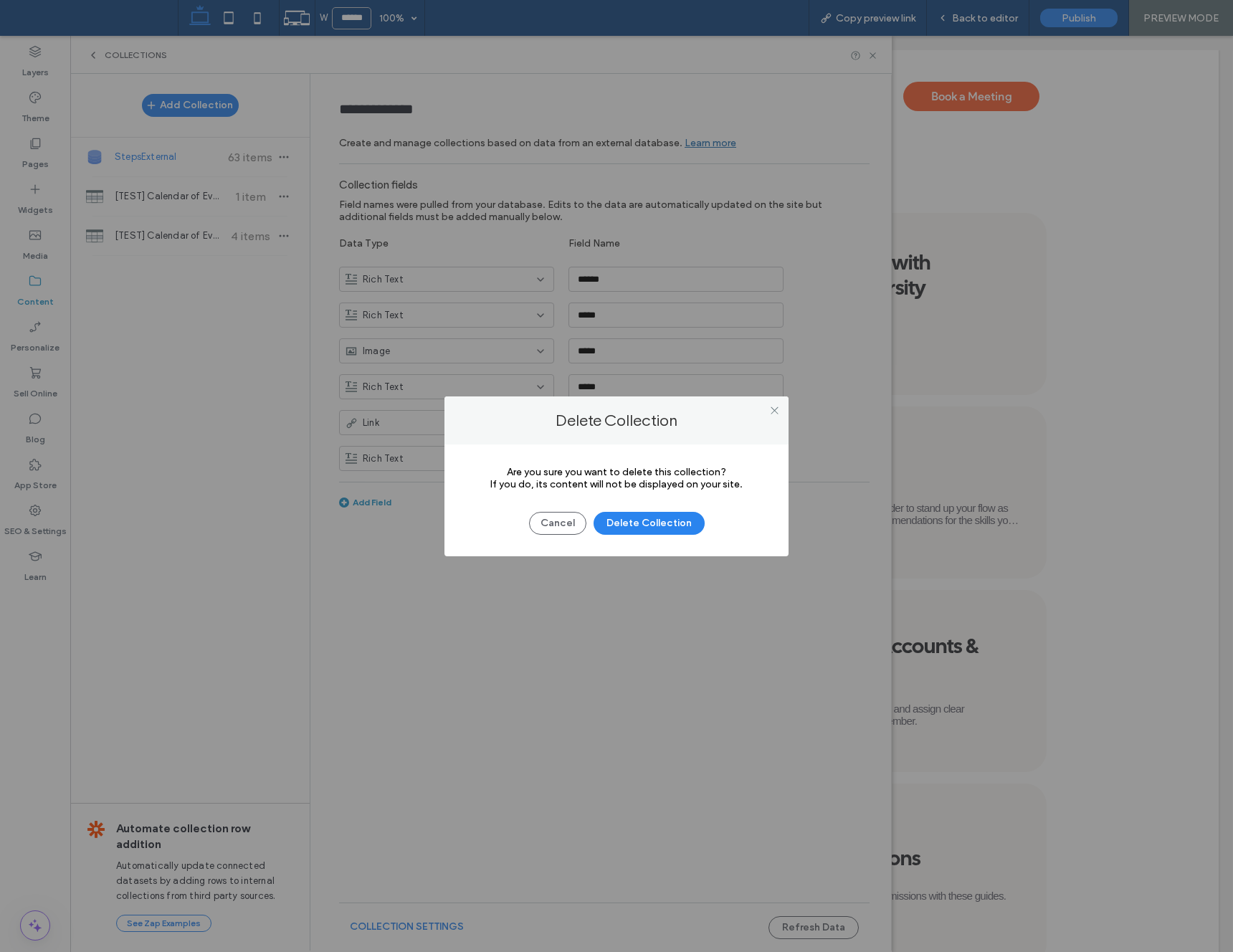
click at [630, 509] on div "Cancel Delete Collection" at bounding box center [616, 517] width 301 height 37
click at [632, 523] on button "Delete Collection" at bounding box center [649, 524] width 111 height 23
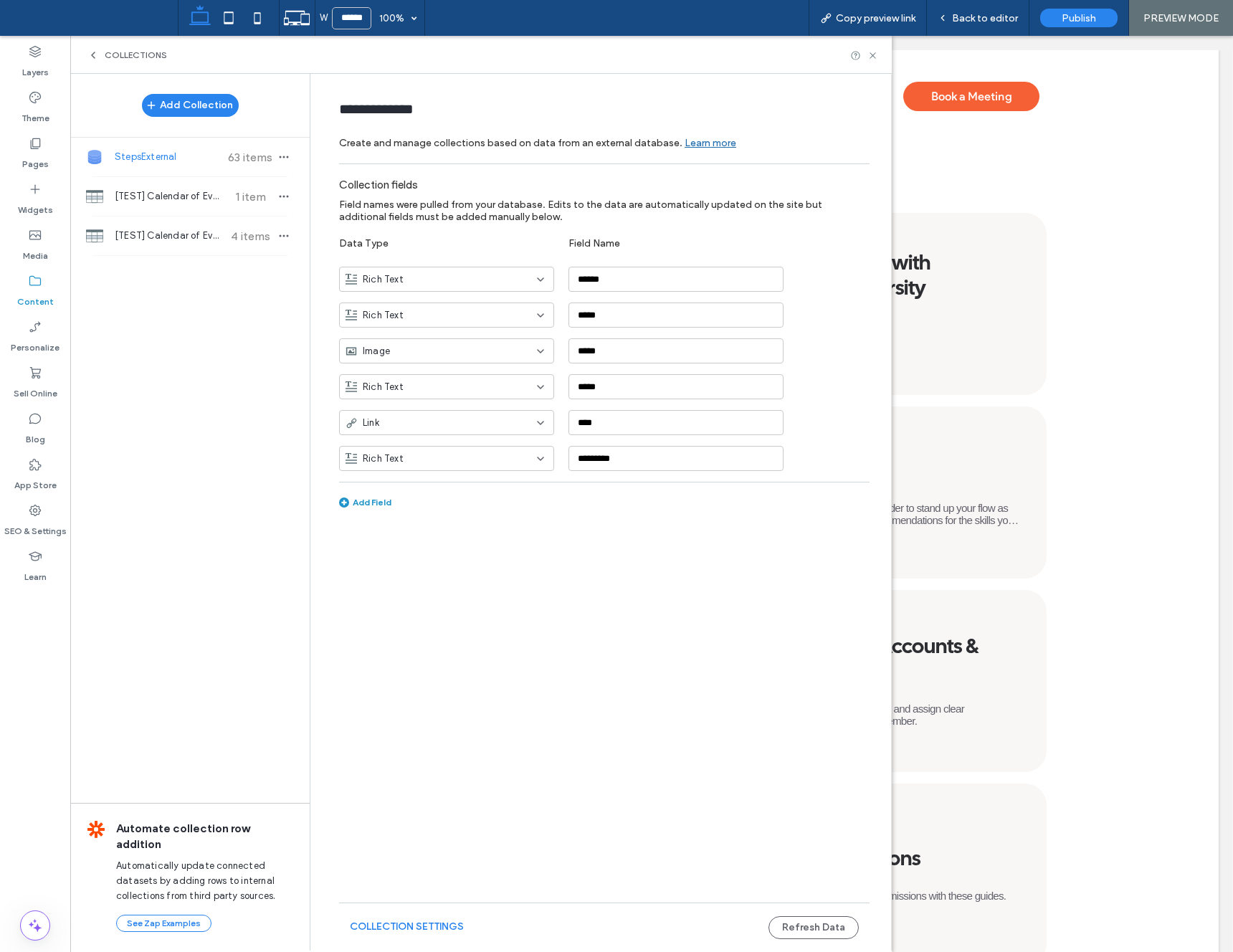
type input "**********"
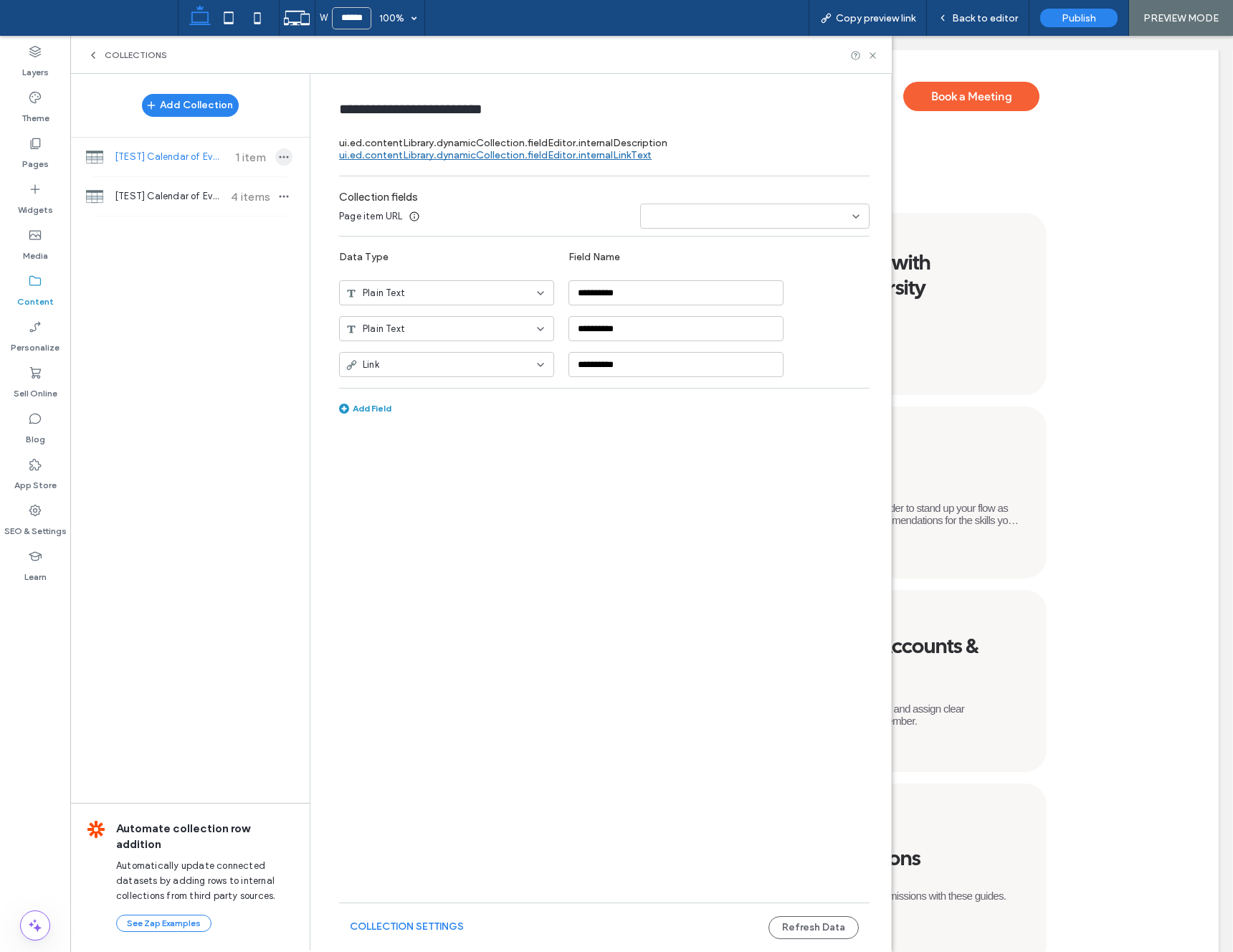
click at [285, 160] on icon "button" at bounding box center [283, 157] width 12 height 12
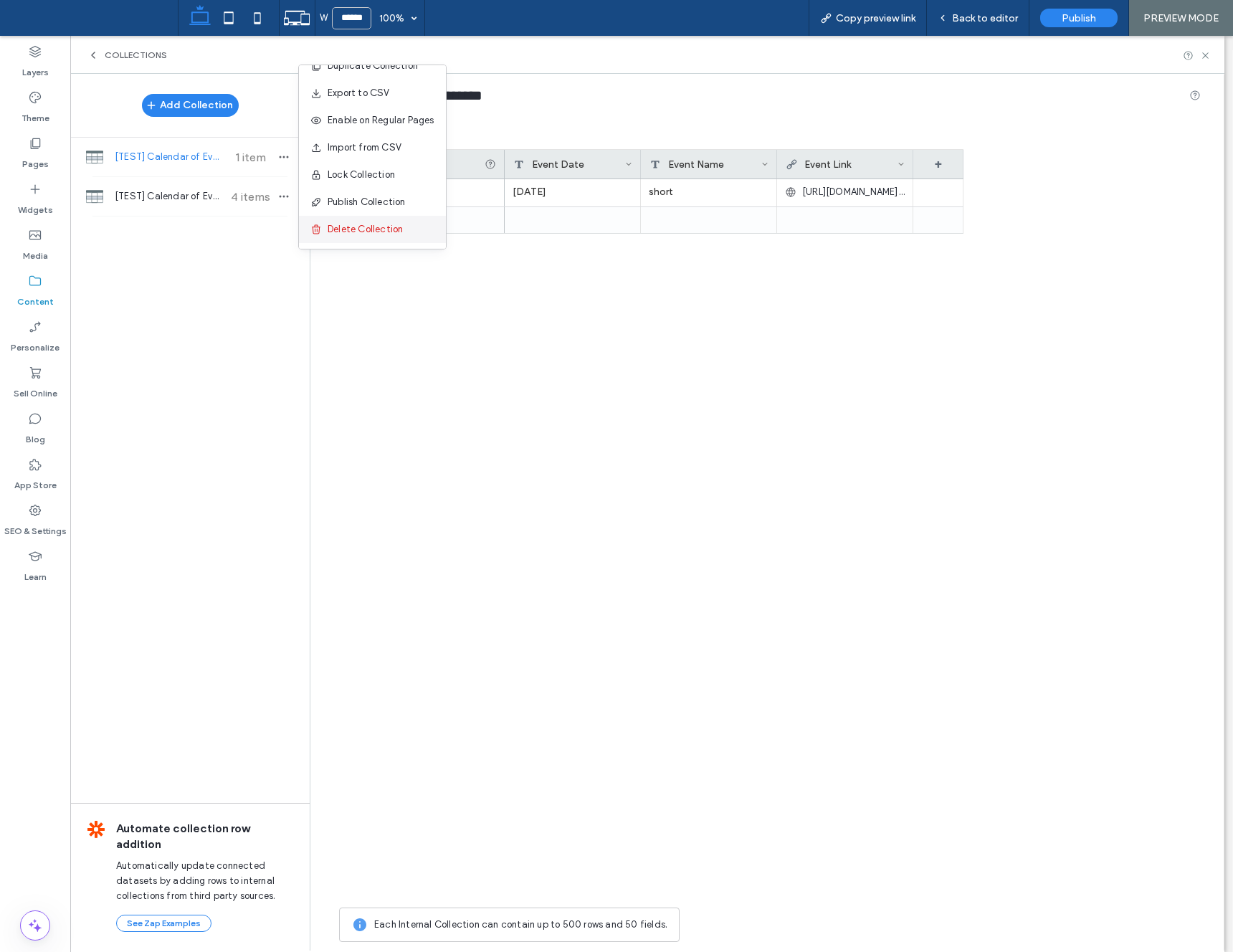
click at [376, 218] on div "Delete Collection" at bounding box center [372, 229] width 147 height 28
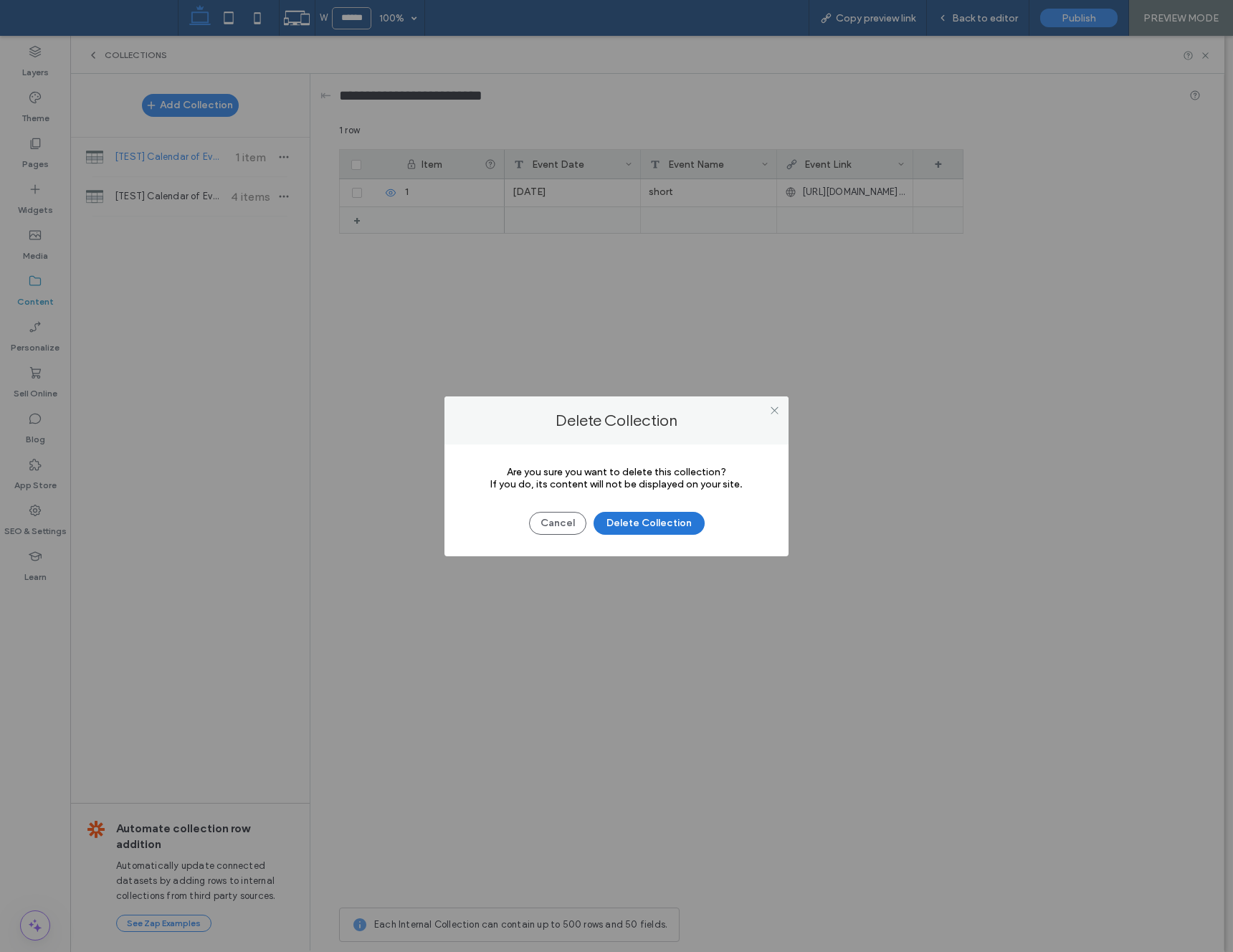
click at [645, 521] on button "Delete Collection" at bounding box center [649, 524] width 111 height 23
type input "**********"
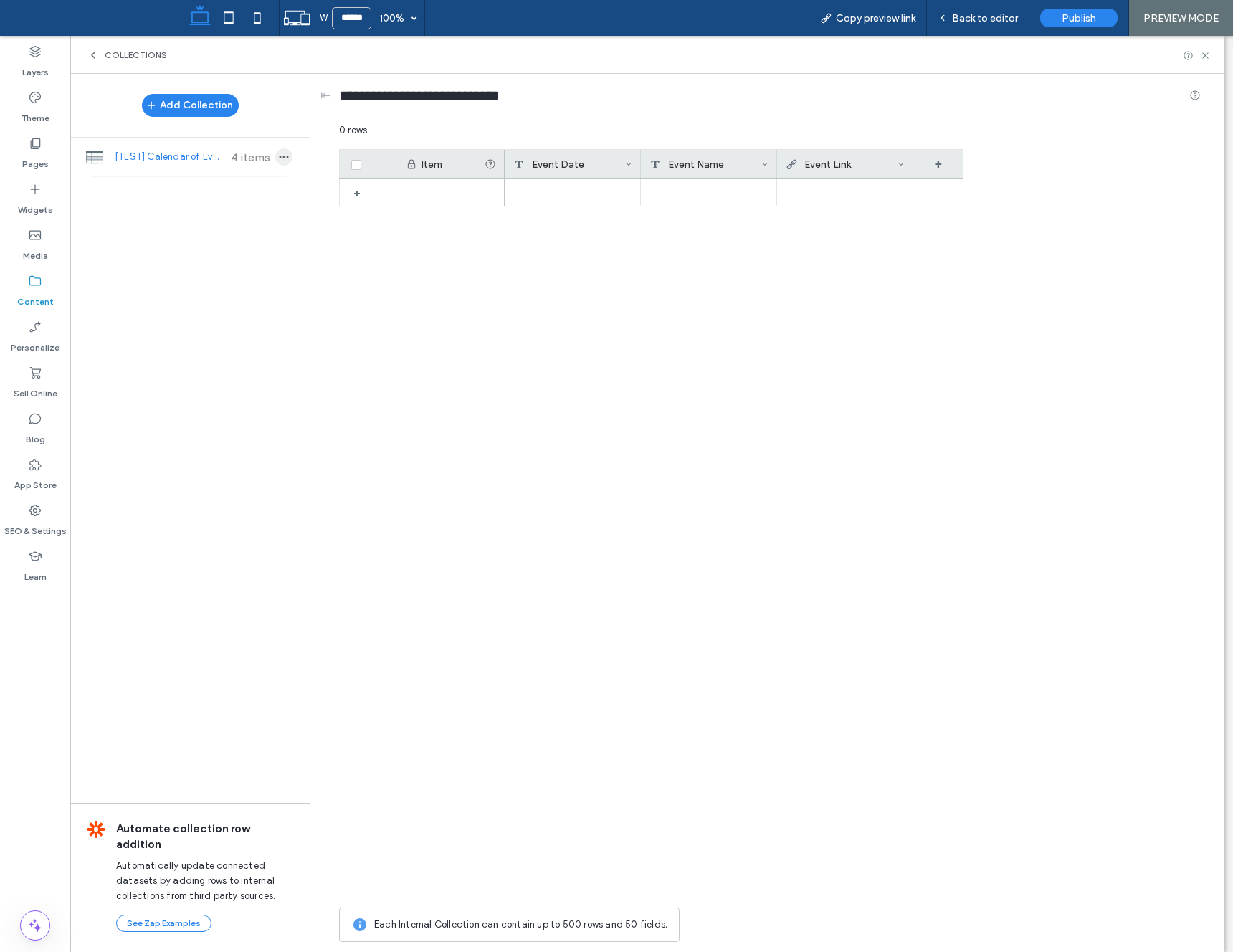
click at [285, 158] on icon "button" at bounding box center [283, 157] width 12 height 12
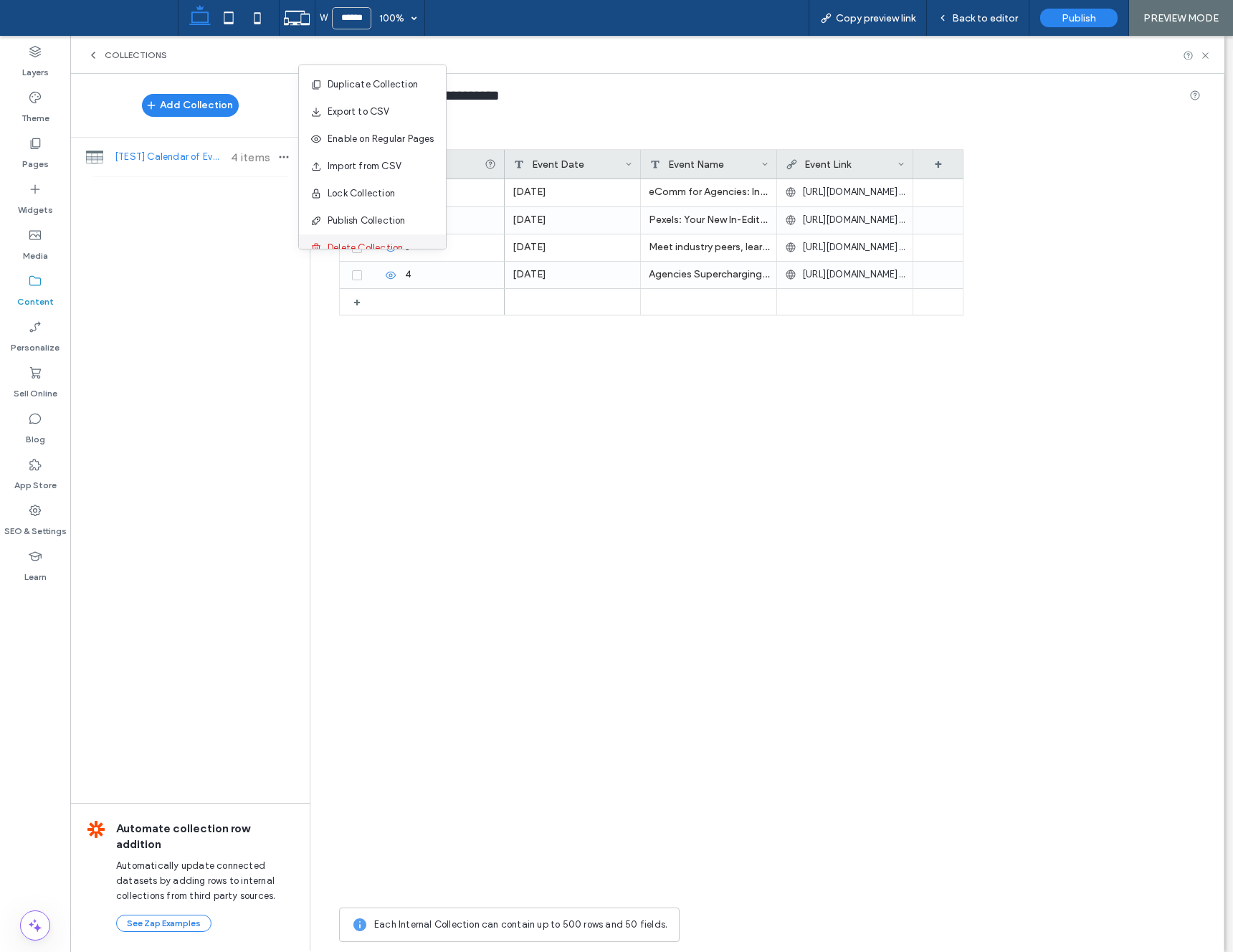
click at [398, 246] on span "Delete Collection" at bounding box center [365, 248] width 76 height 14
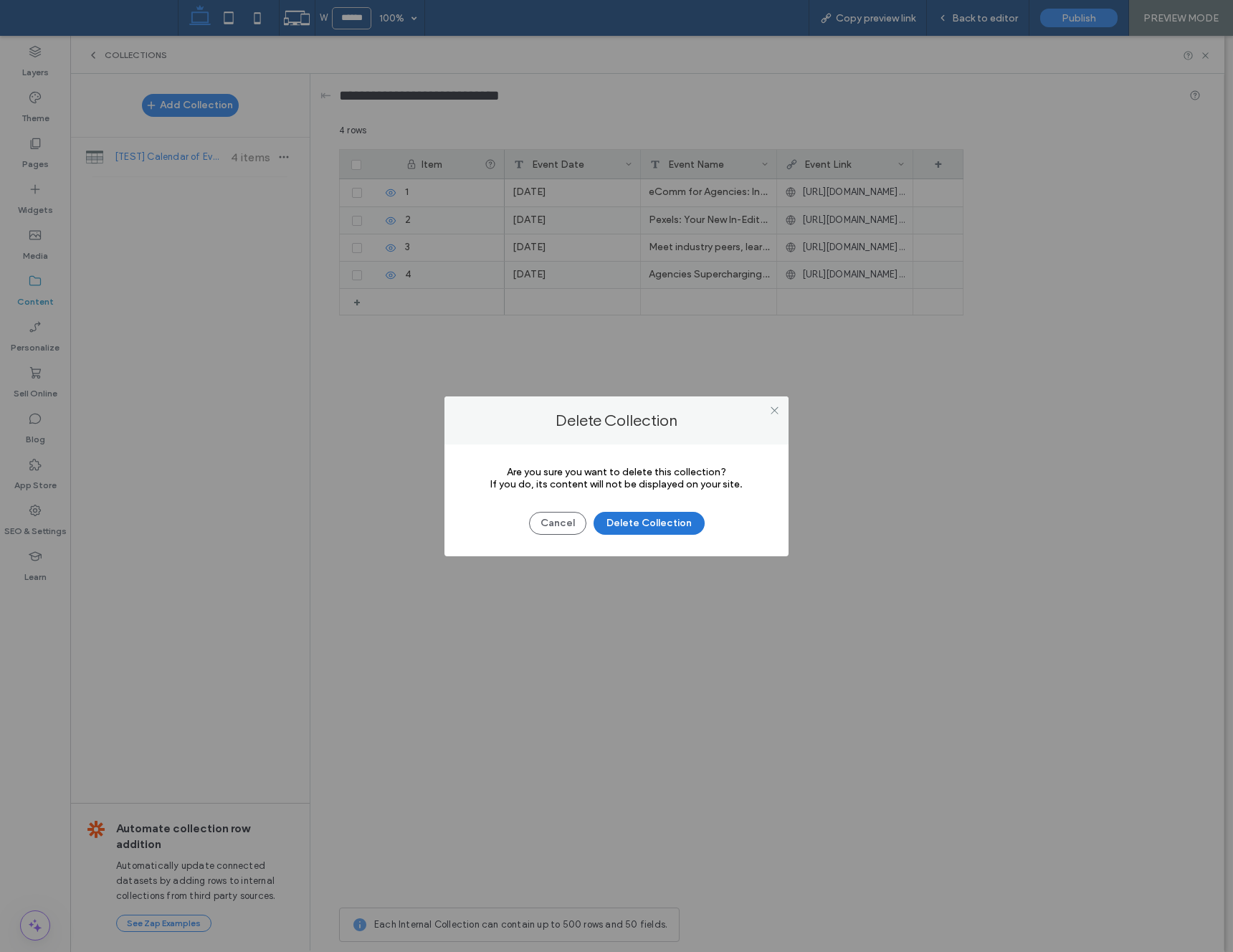
drag, startPoint x: 674, startPoint y: 526, endPoint x: 853, endPoint y: 59, distance: 500.1
click at [673, 526] on button "Delete Collection" at bounding box center [649, 524] width 111 height 23
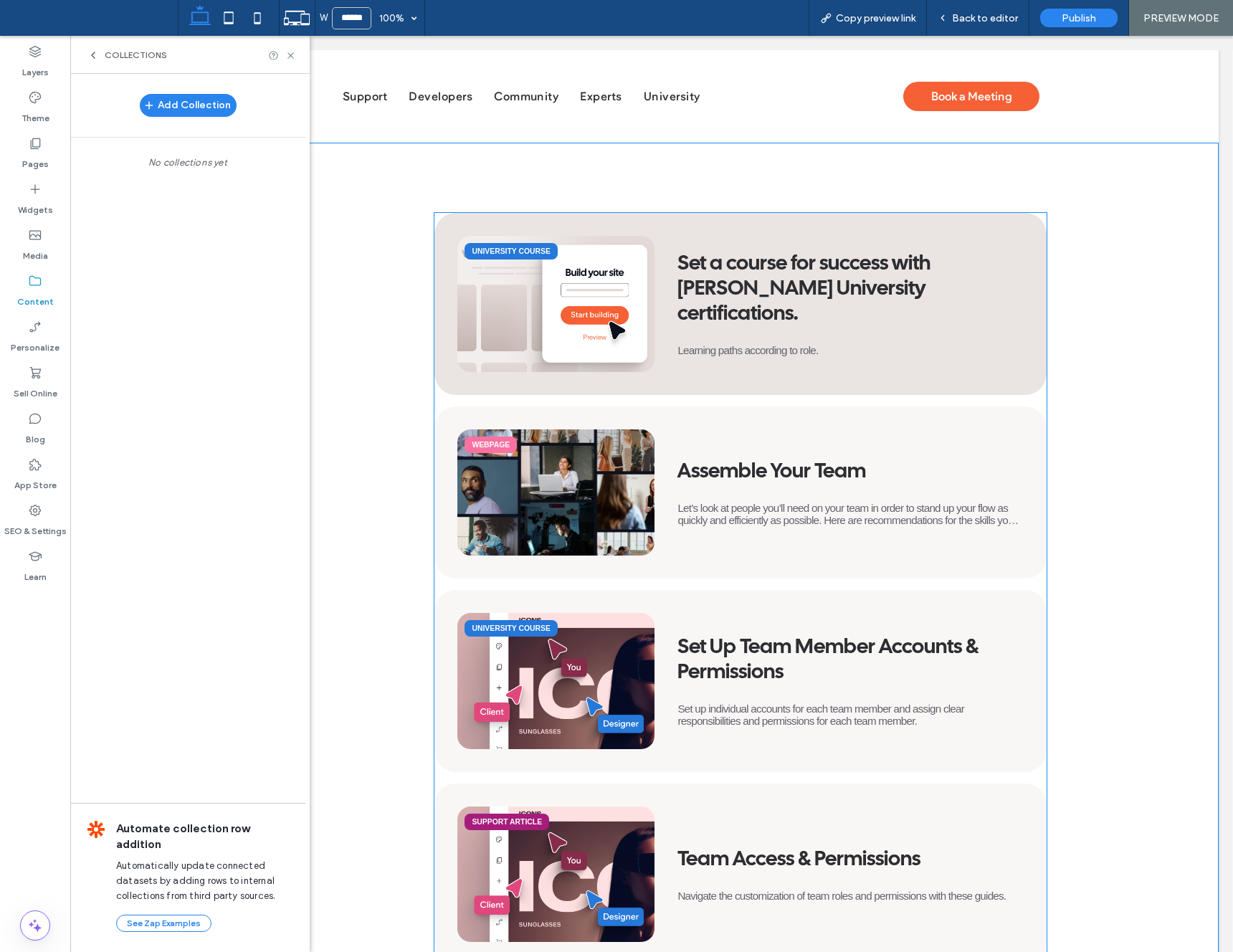
click at [557, 332] on img at bounding box center [557, 305] width 208 height 142
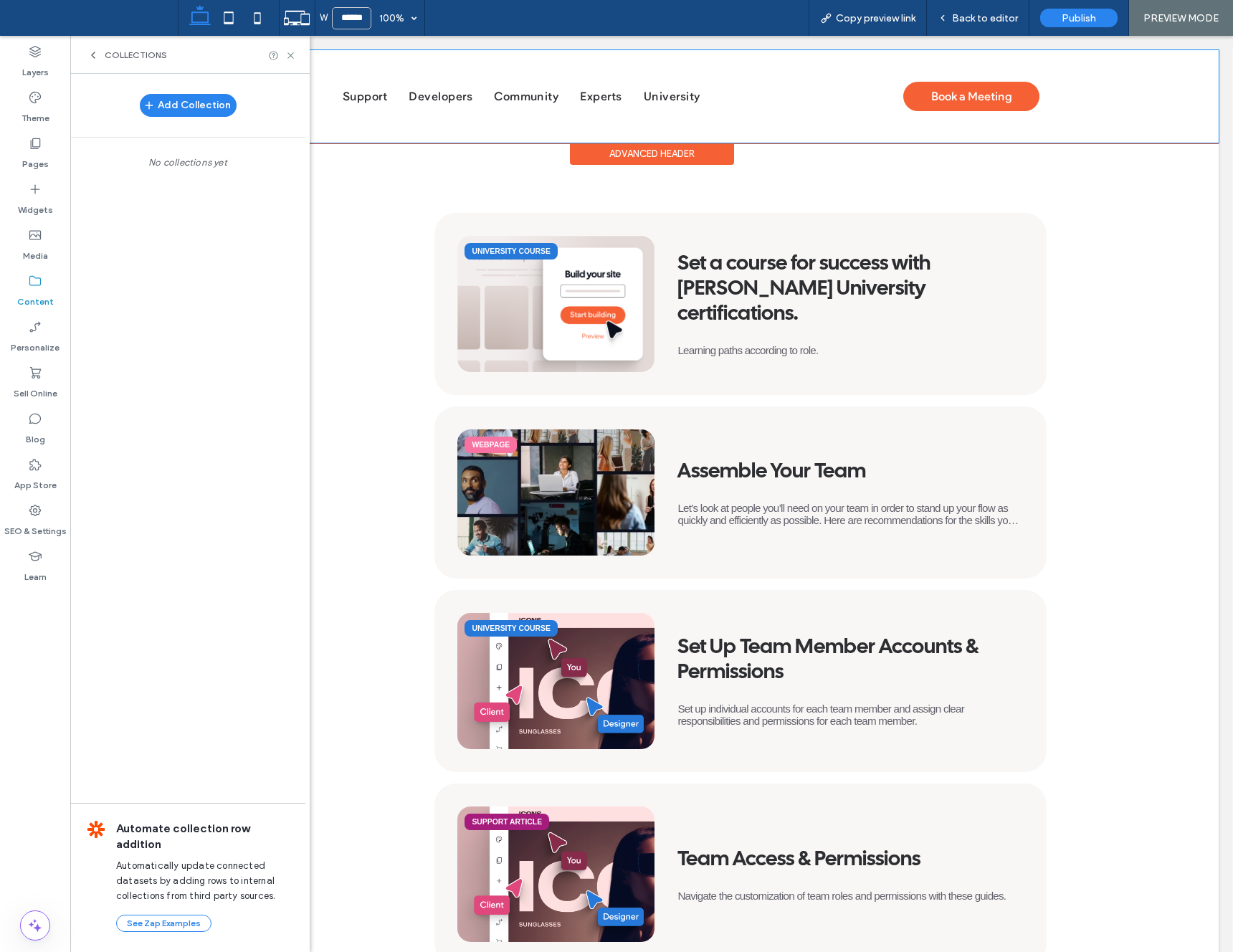
scroll to position [5, 0]
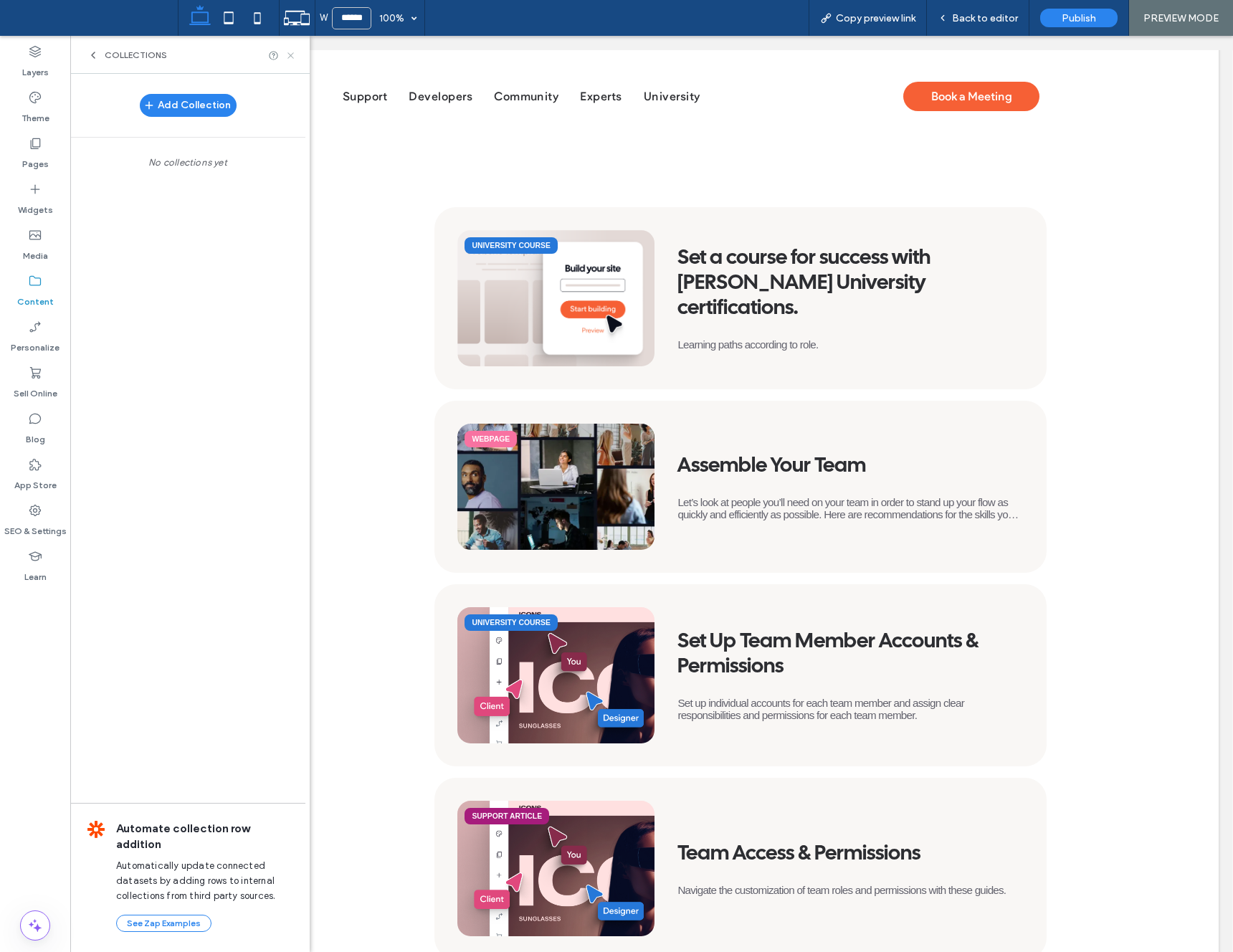
click at [293, 59] on icon at bounding box center [290, 55] width 11 height 11
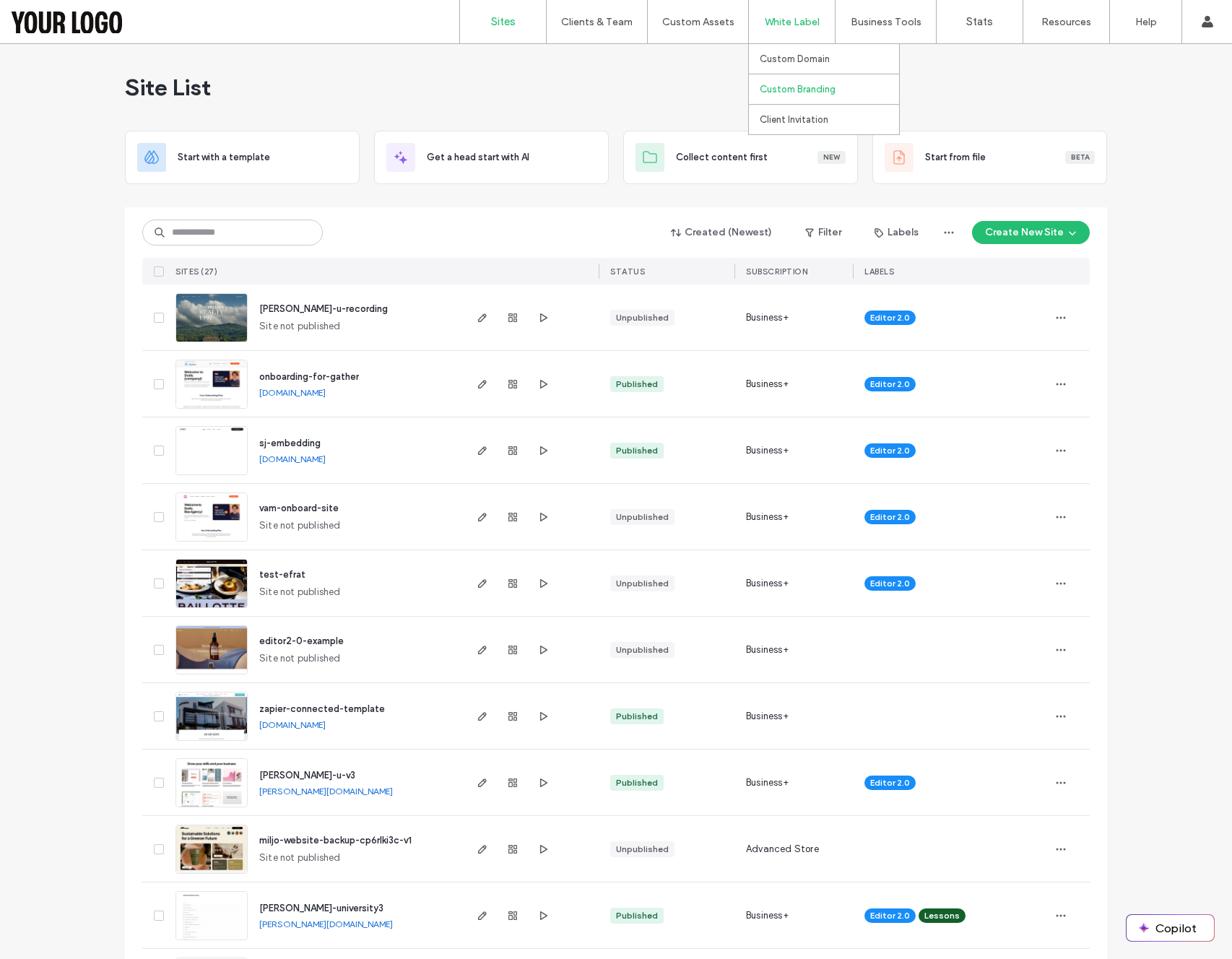
click at [776, 87] on label "Custom Branding" at bounding box center [798, 89] width 76 height 11
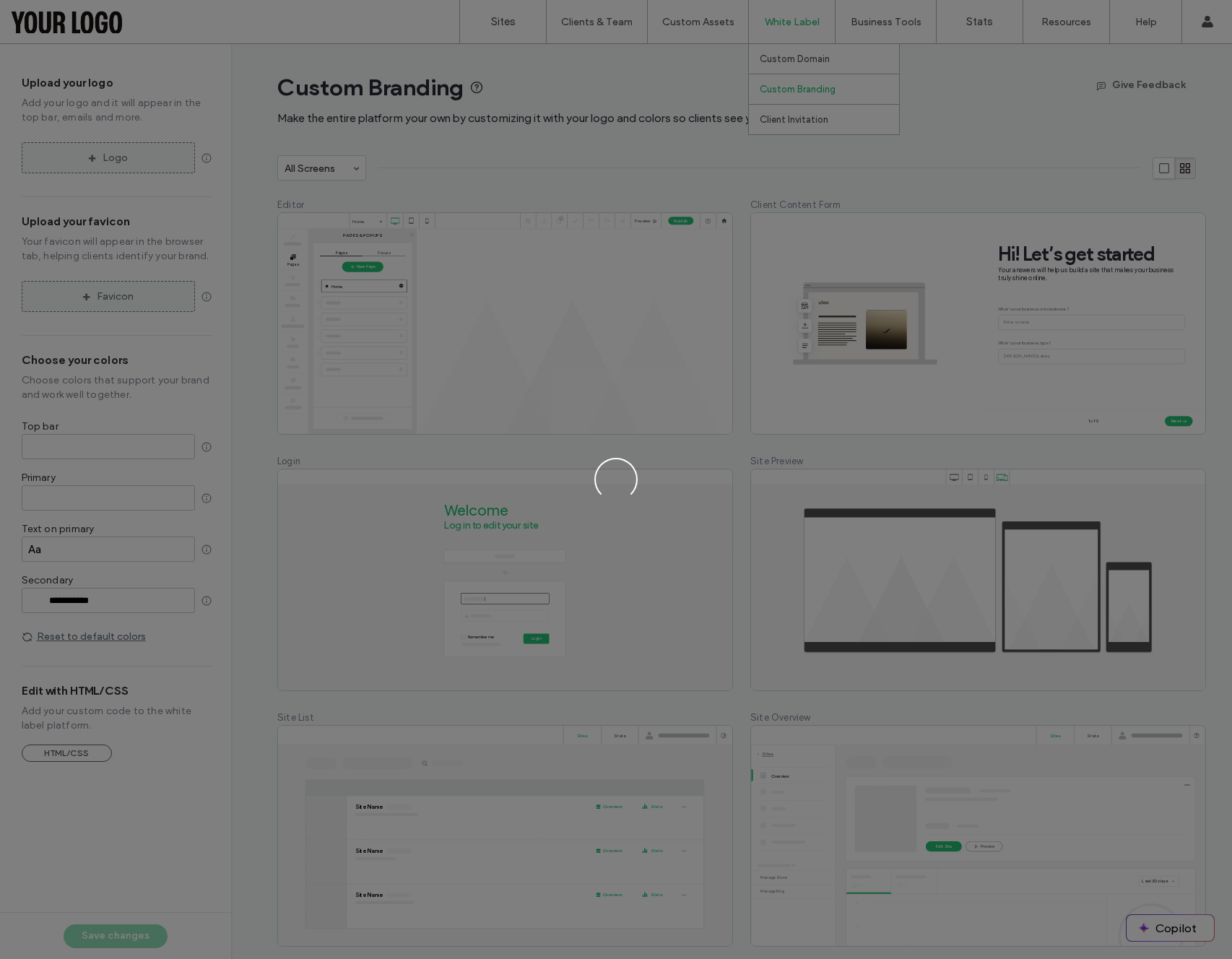
type input "*******"
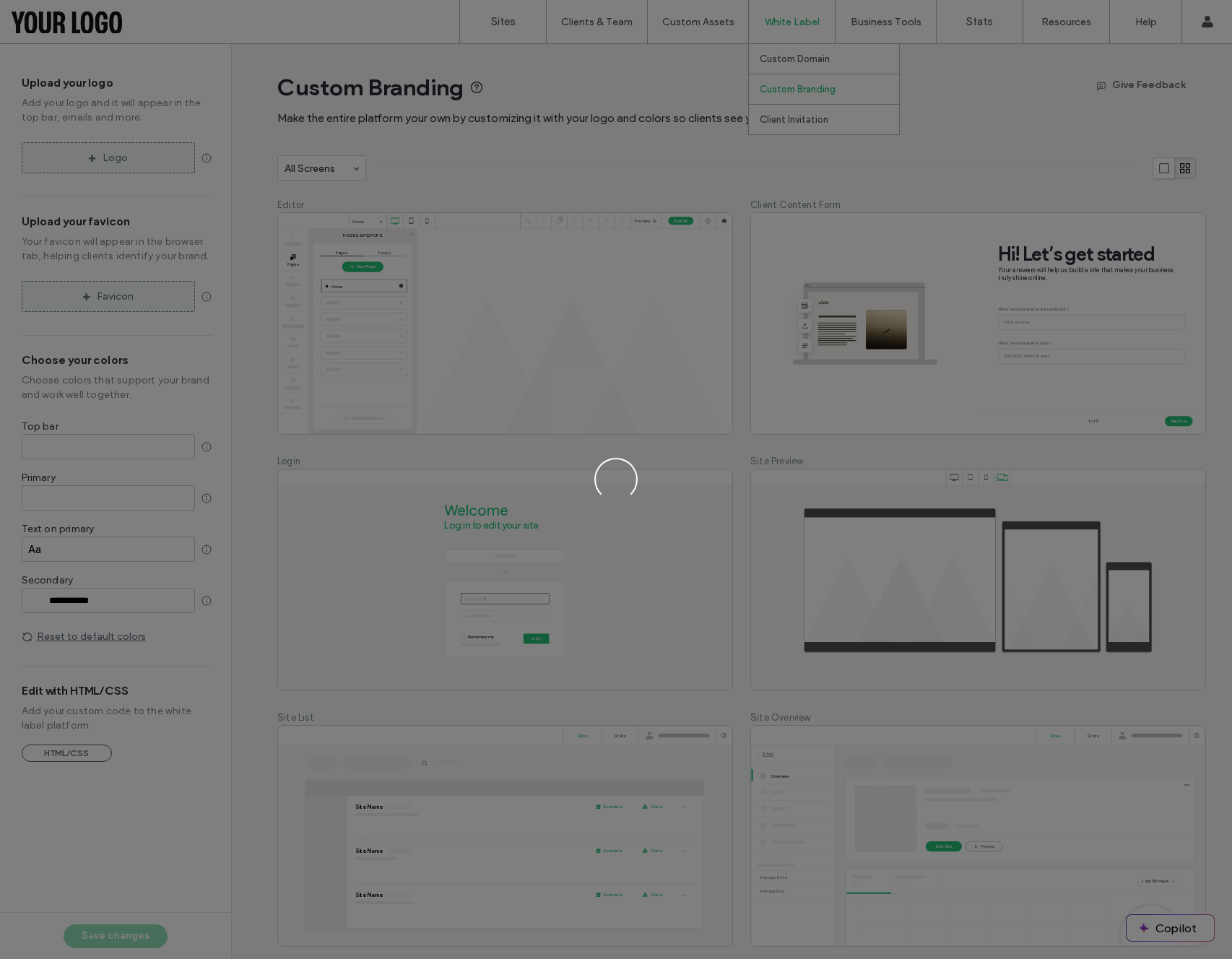
type input "*******"
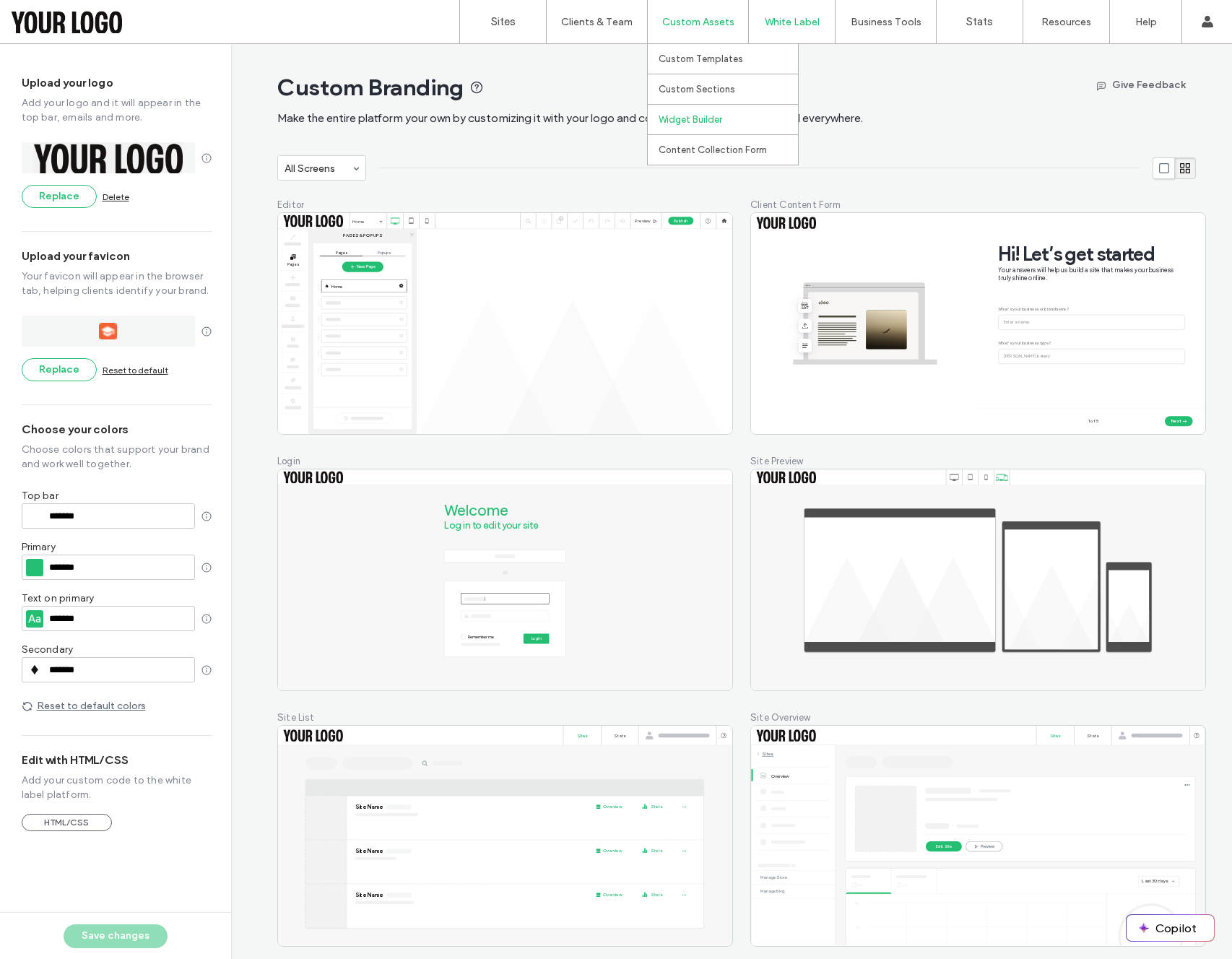
click at [701, 114] on label "Widget Builder" at bounding box center [690, 119] width 64 height 11
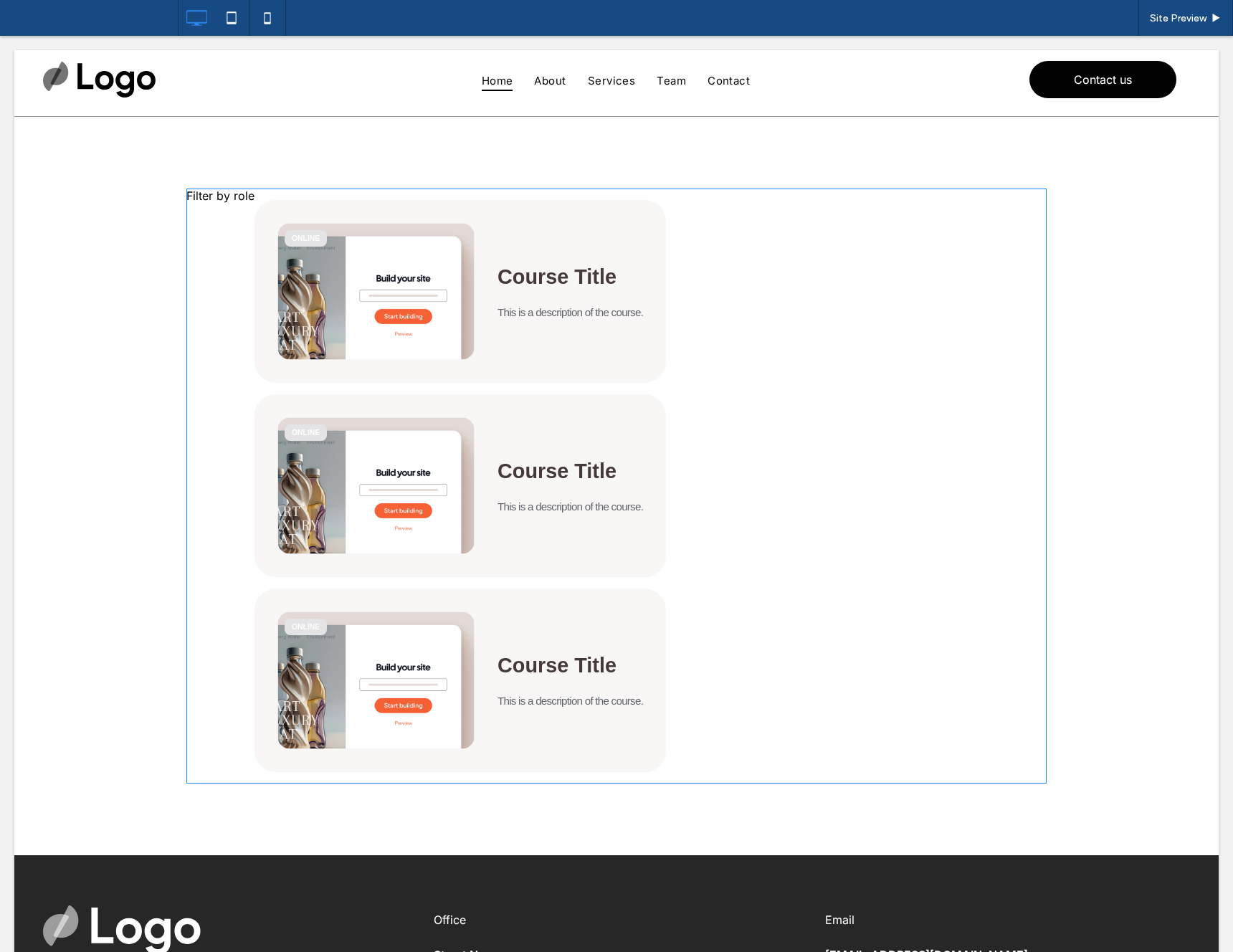
click at [329, 270] on span at bounding box center [616, 486] width 861 height 595
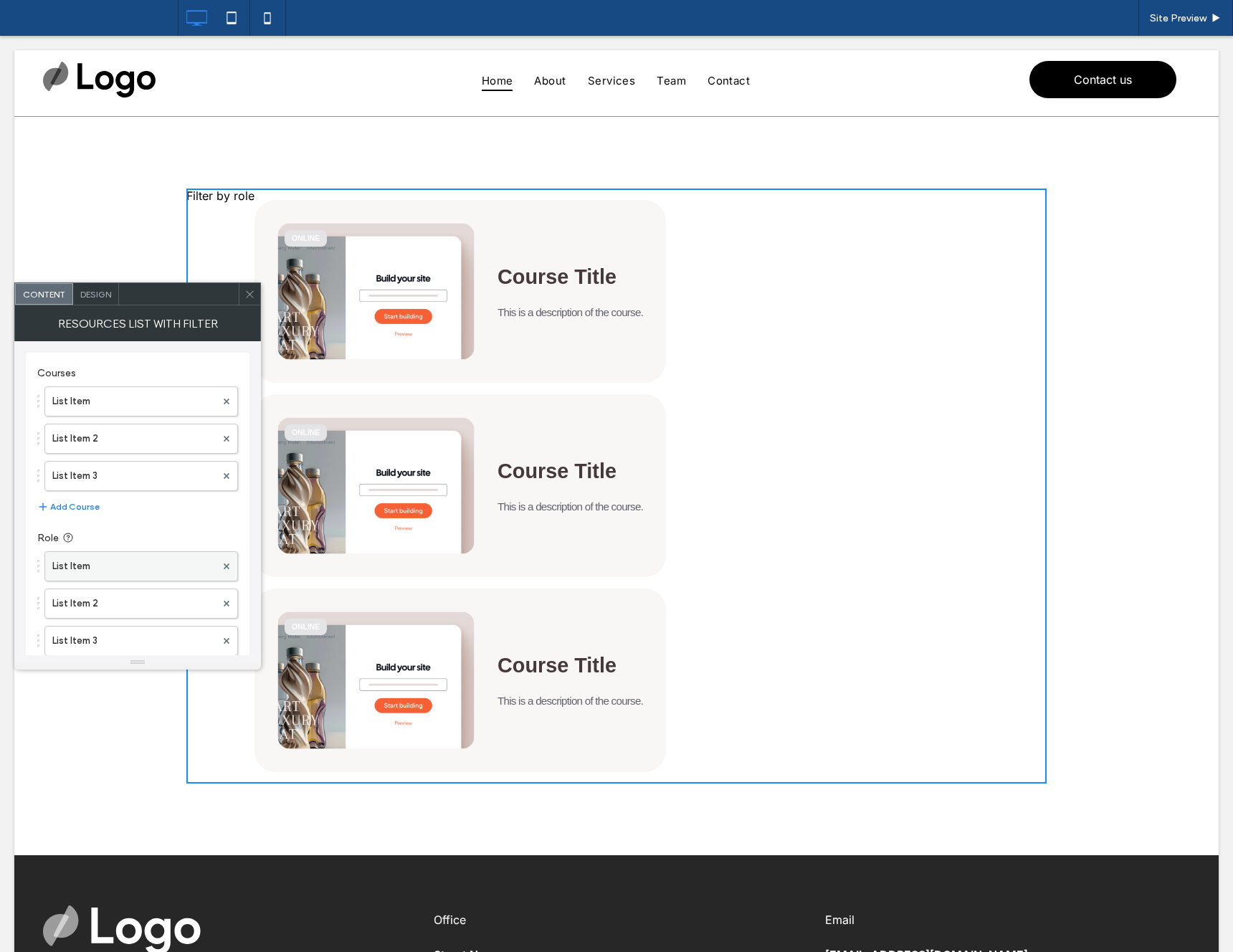
click at [126, 559] on label "List Item" at bounding box center [135, 566] width 164 height 28
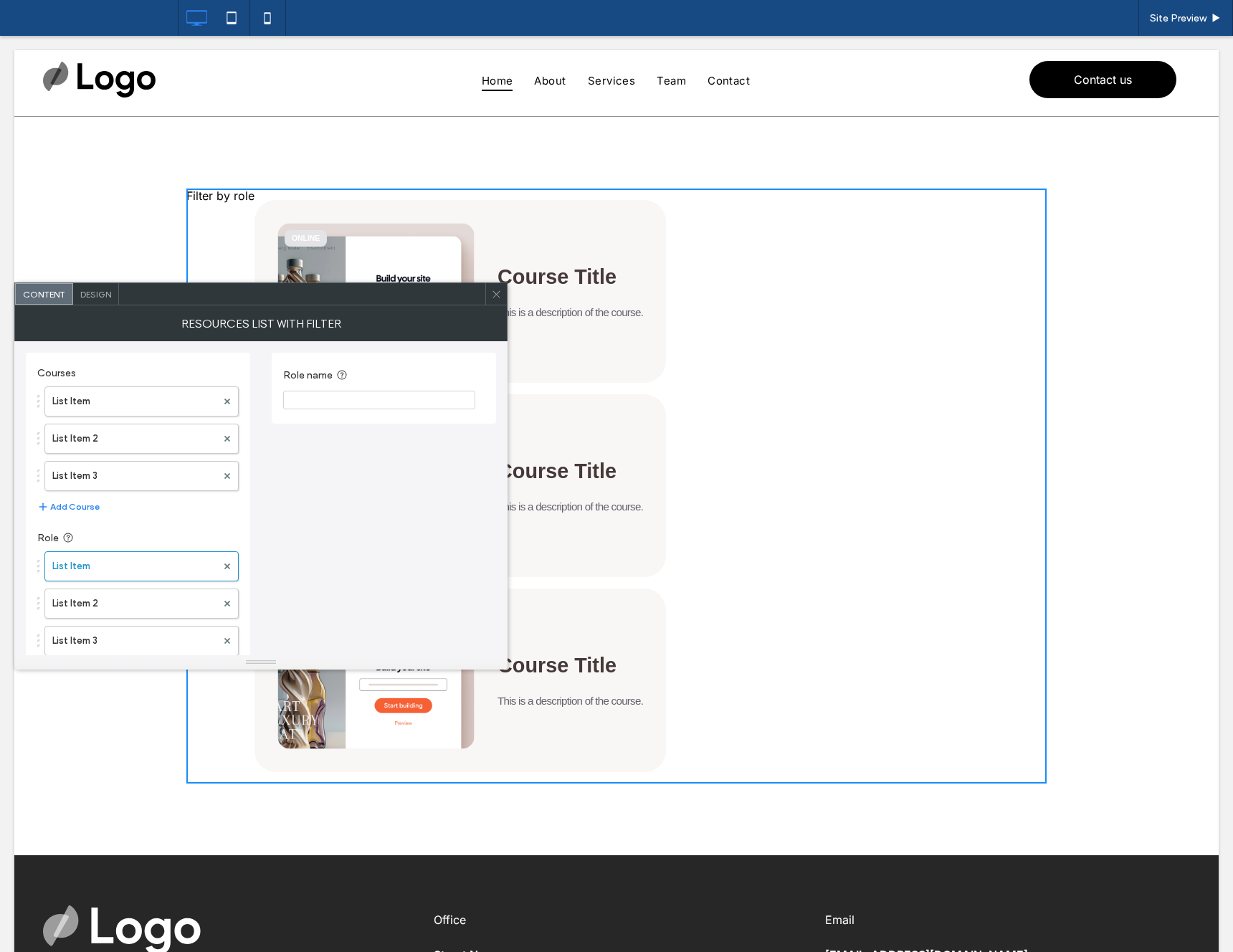
click at [309, 400] on input "Role name" at bounding box center [380, 400] width 192 height 19
type input "********"
drag, startPoint x: 127, startPoint y: 608, endPoint x: 135, endPoint y: 597, distance: 13.6
click at [127, 609] on label "List Item 2" at bounding box center [135, 604] width 164 height 28
click at [336, 406] on input "Role name" at bounding box center [380, 400] width 192 height 19
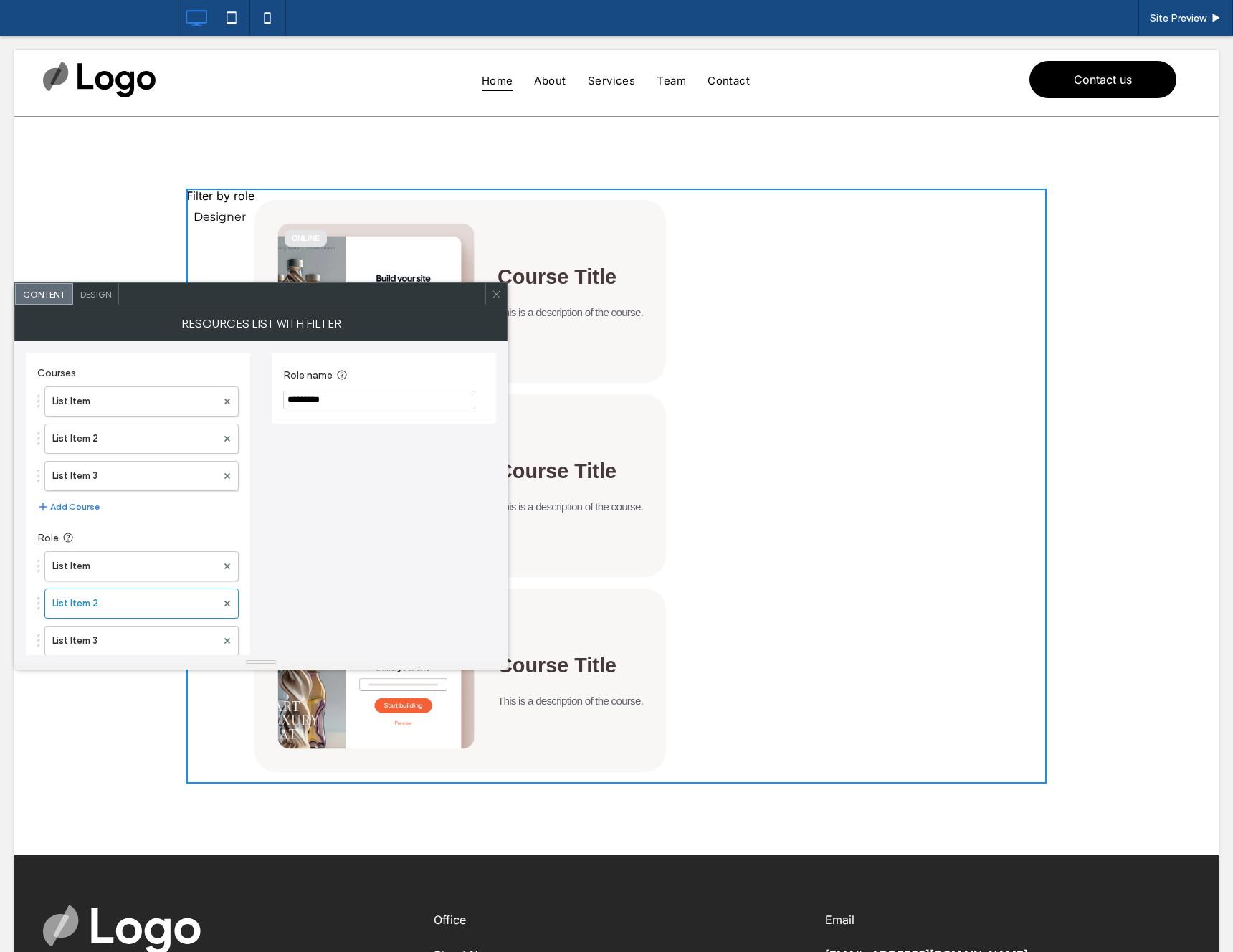
type input "*********"
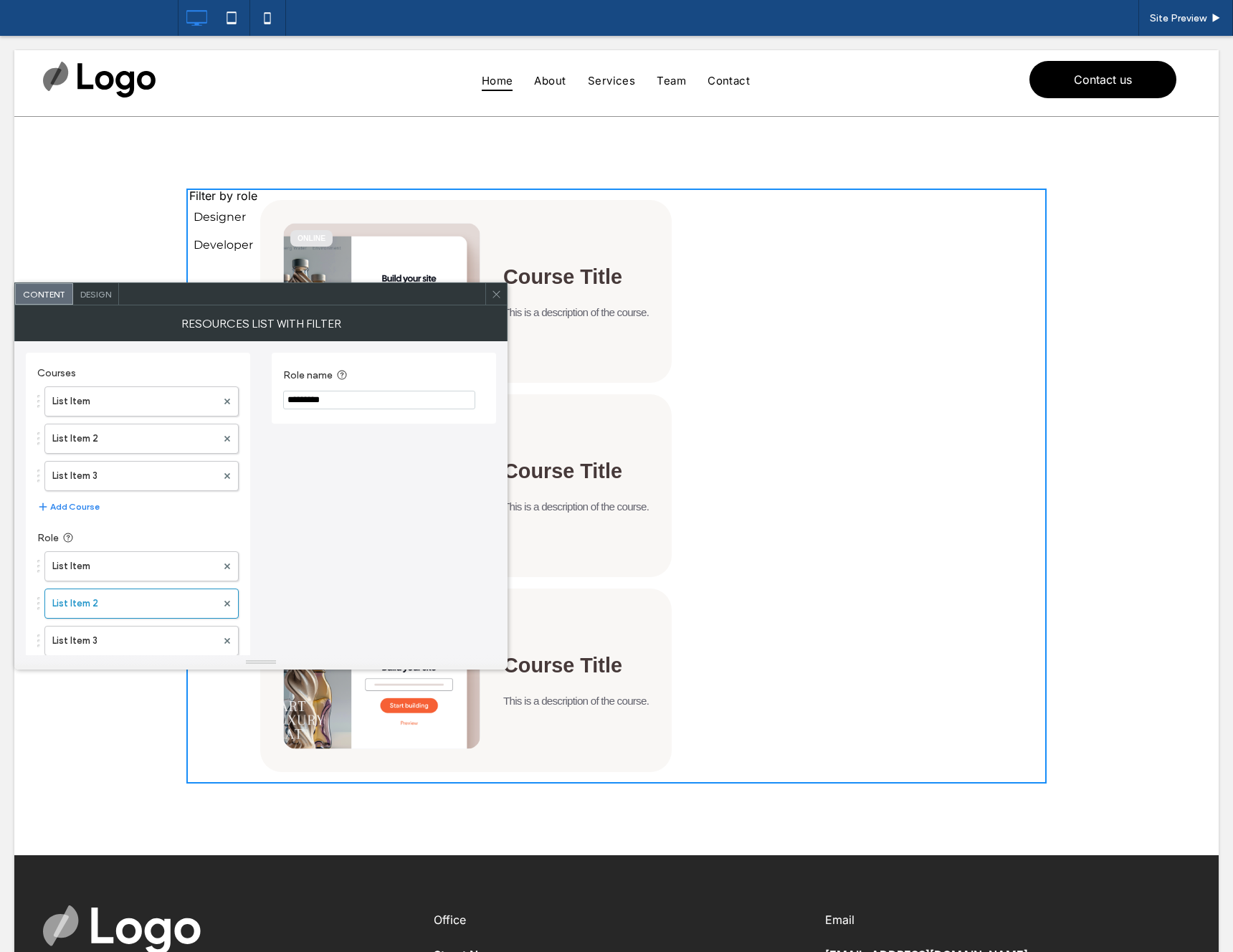
click at [497, 297] on icon at bounding box center [496, 294] width 11 height 11
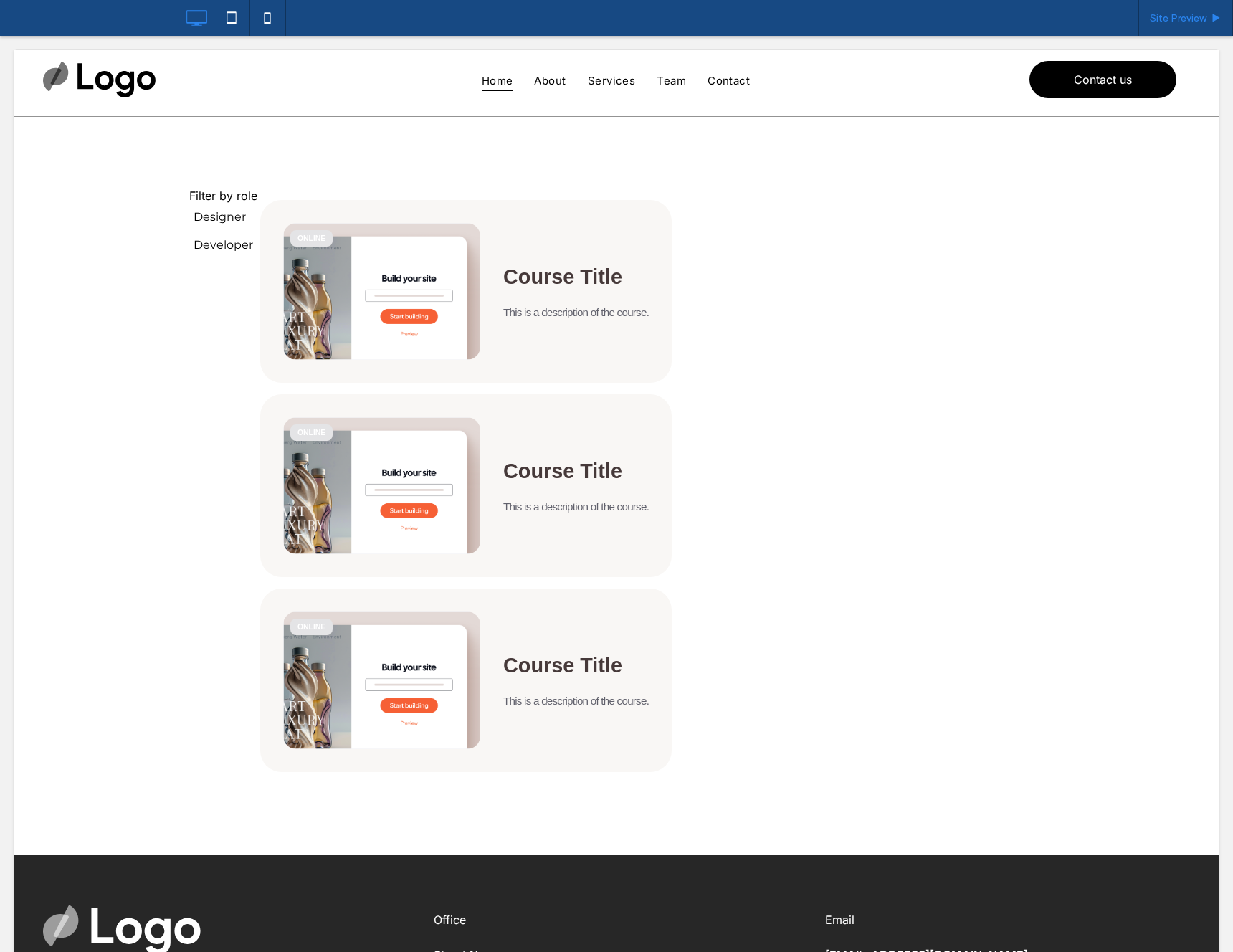
click at [1176, 34] on div "Site Preview" at bounding box center [1186, 18] width 94 height 36
click at [1177, 22] on span "Site Preview" at bounding box center [1179, 19] width 57 height 12
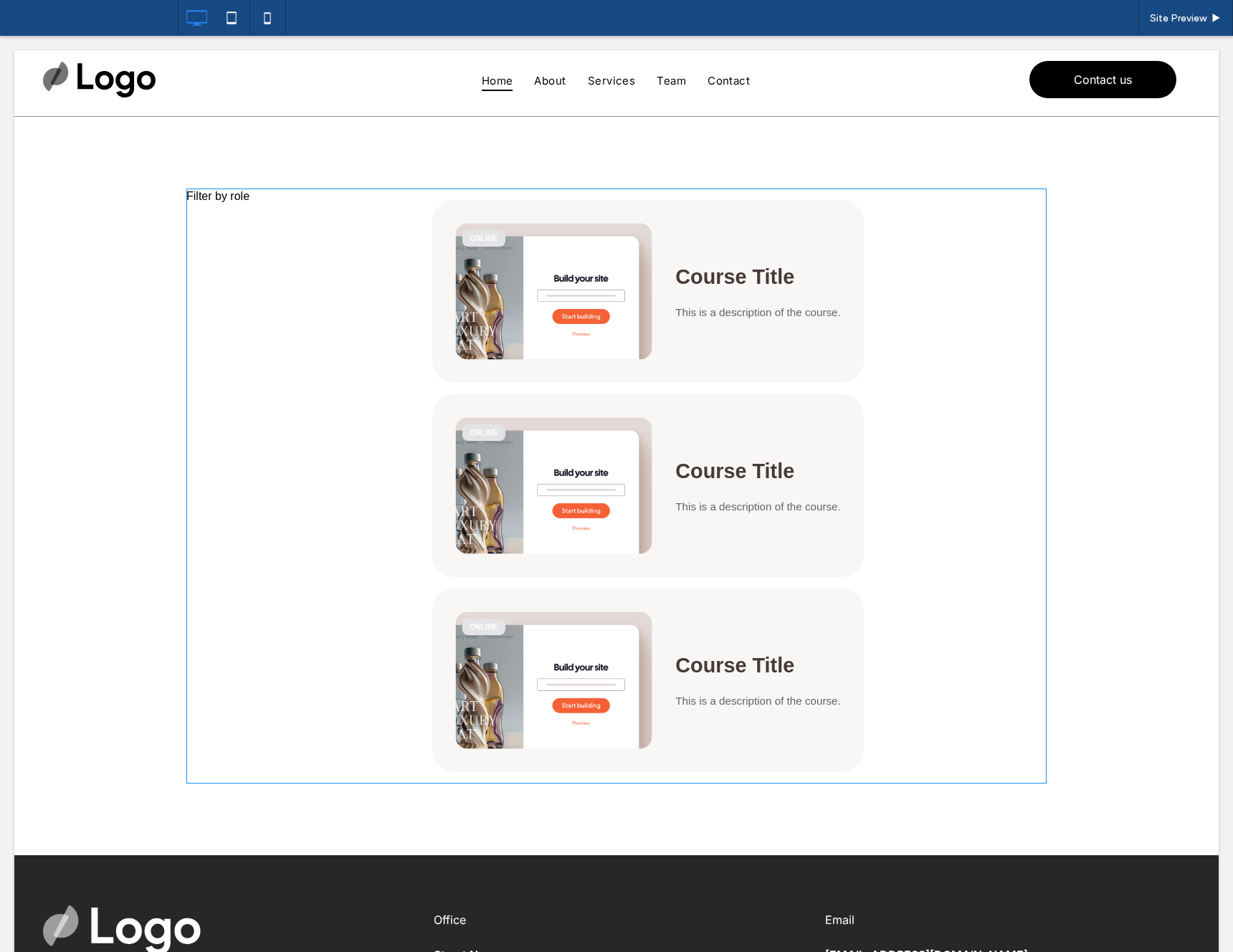
click at [565, 293] on span at bounding box center [616, 486] width 861 height 595
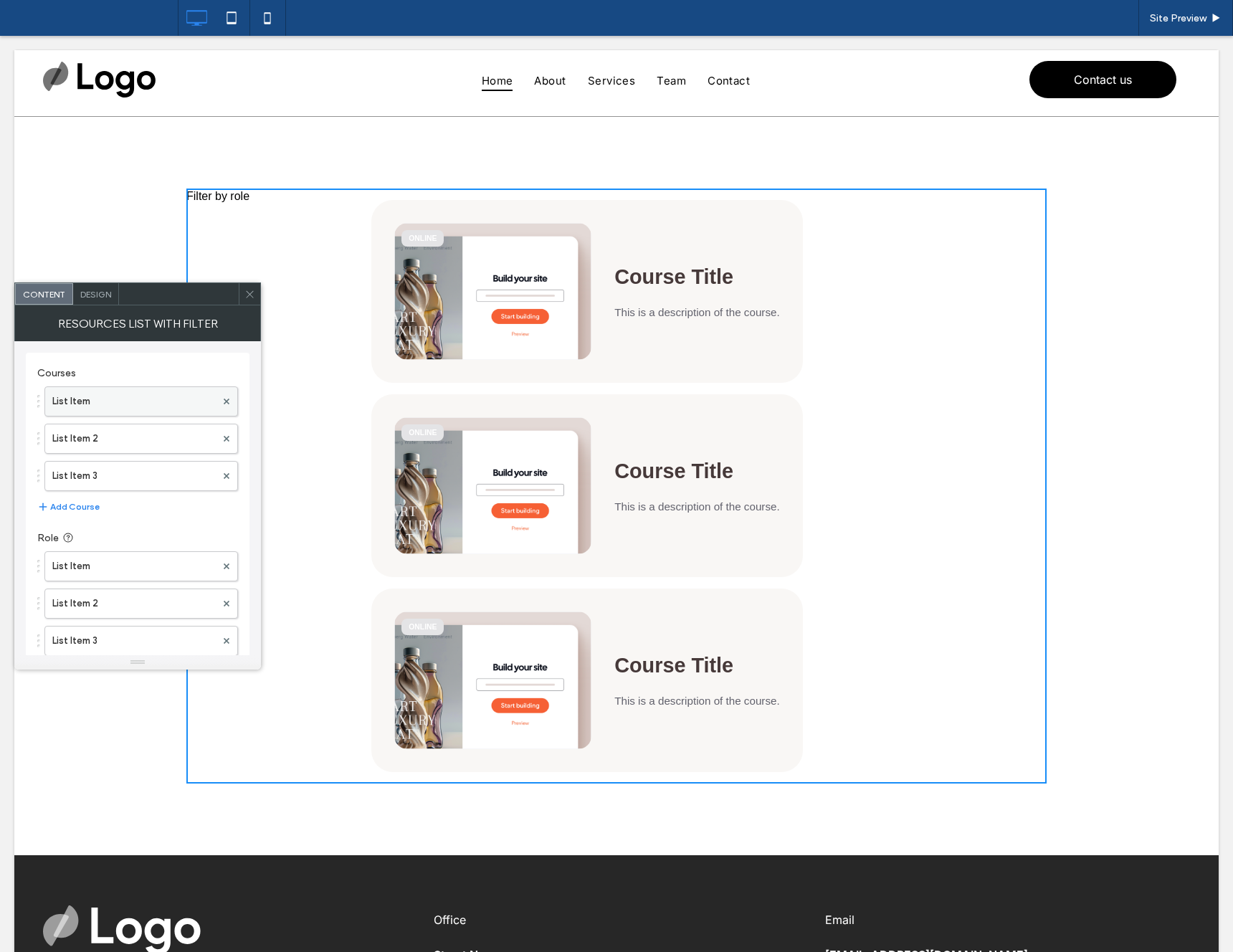
click at [138, 403] on label "List Item" at bounding box center [135, 402] width 164 height 28
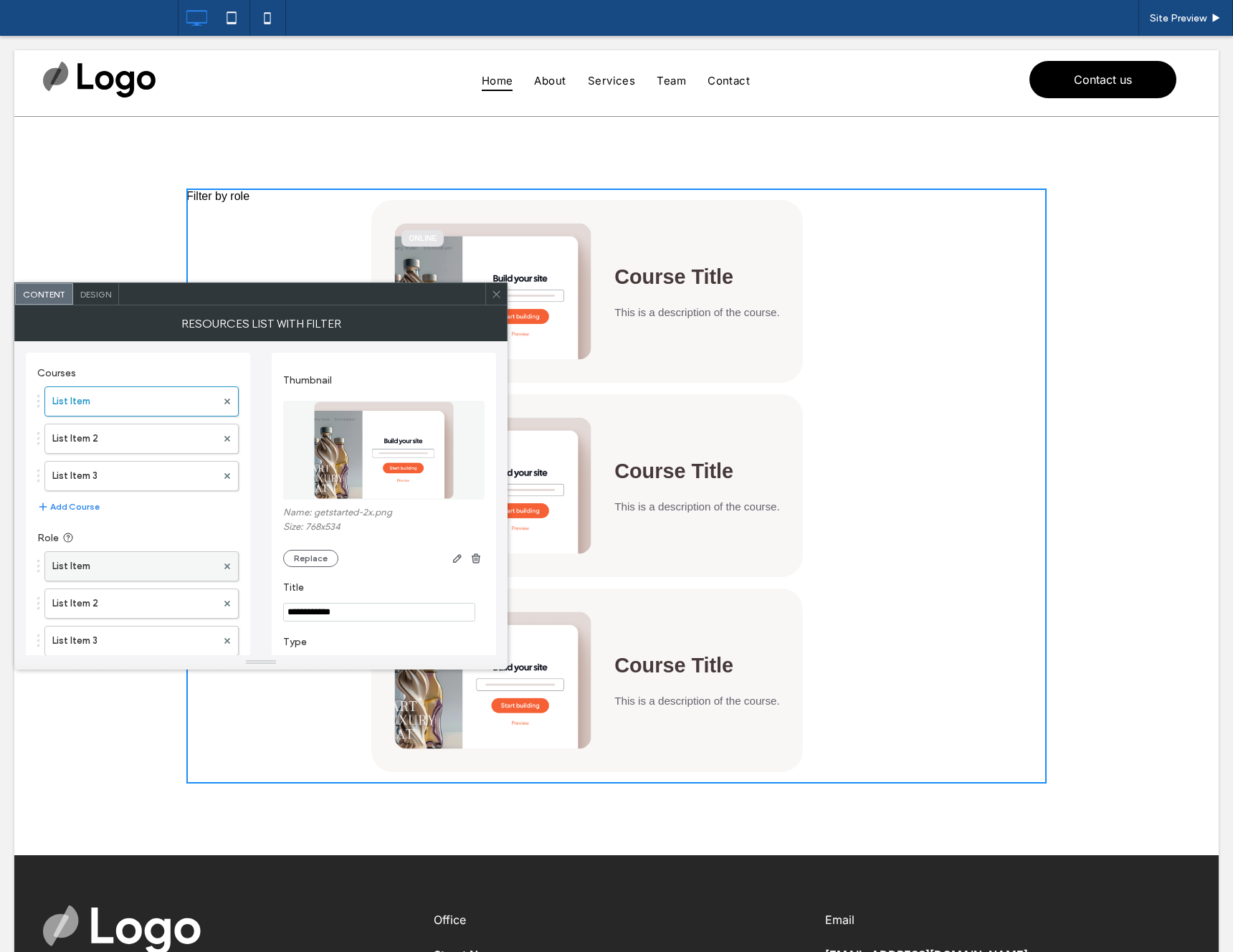
click at [135, 575] on label "List Item" at bounding box center [135, 566] width 164 height 28
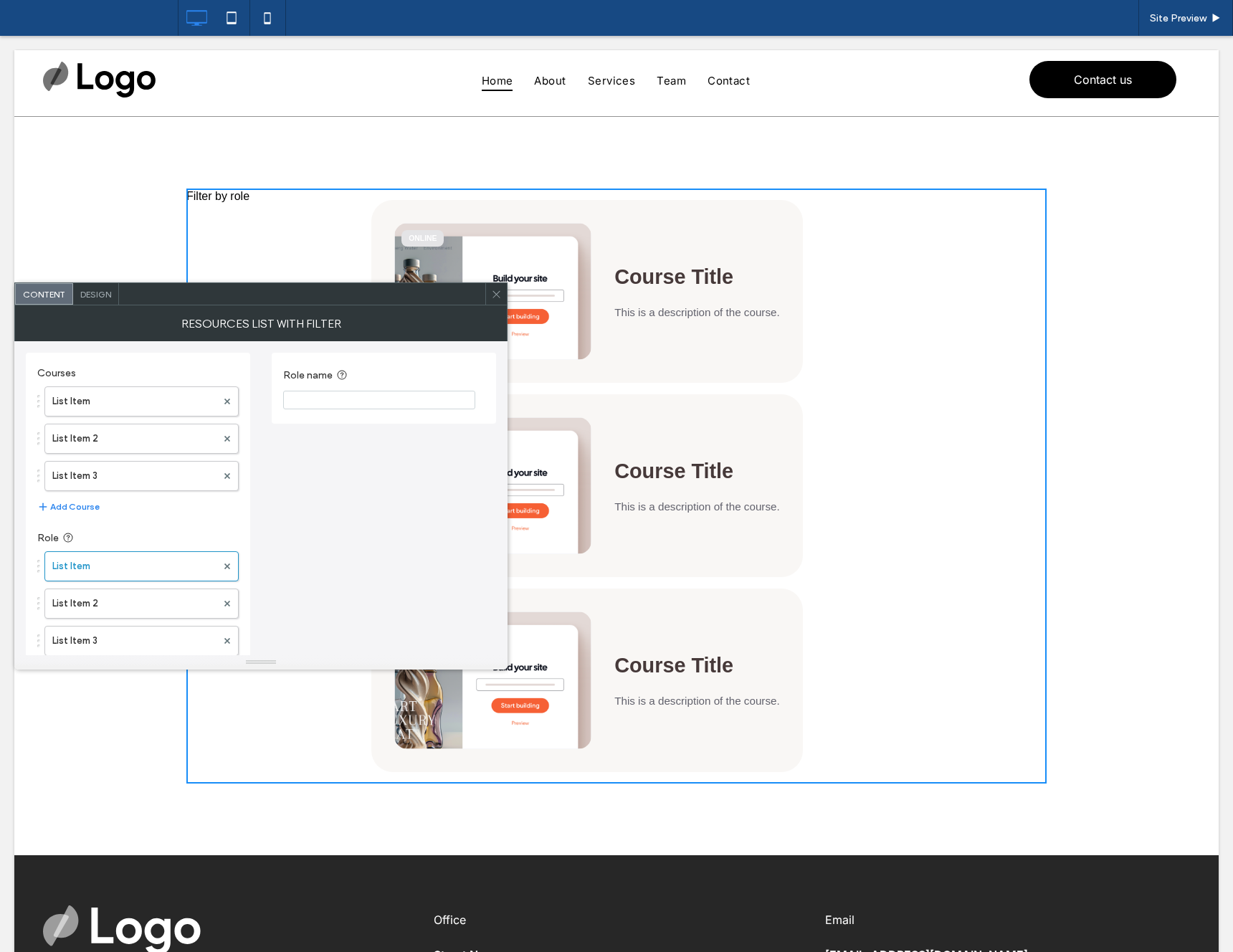
click at [355, 398] on input "Role name" at bounding box center [380, 400] width 192 height 19
type input "********"
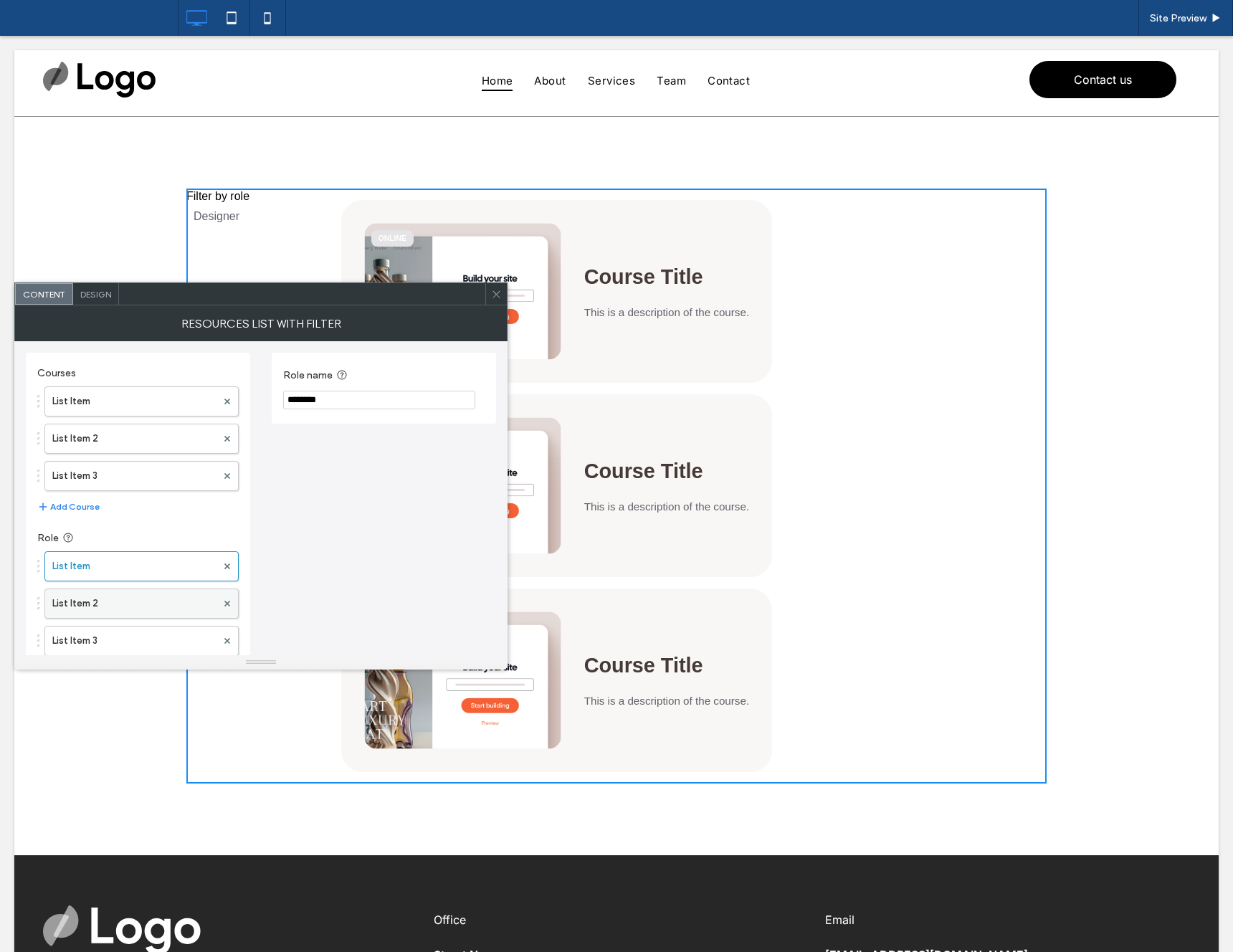
click at [95, 613] on label "List Item 2" at bounding box center [135, 604] width 164 height 28
click at [334, 391] on input "Role name" at bounding box center [380, 400] width 192 height 19
type input "*********"
click at [491, 302] on span at bounding box center [496, 294] width 11 height 21
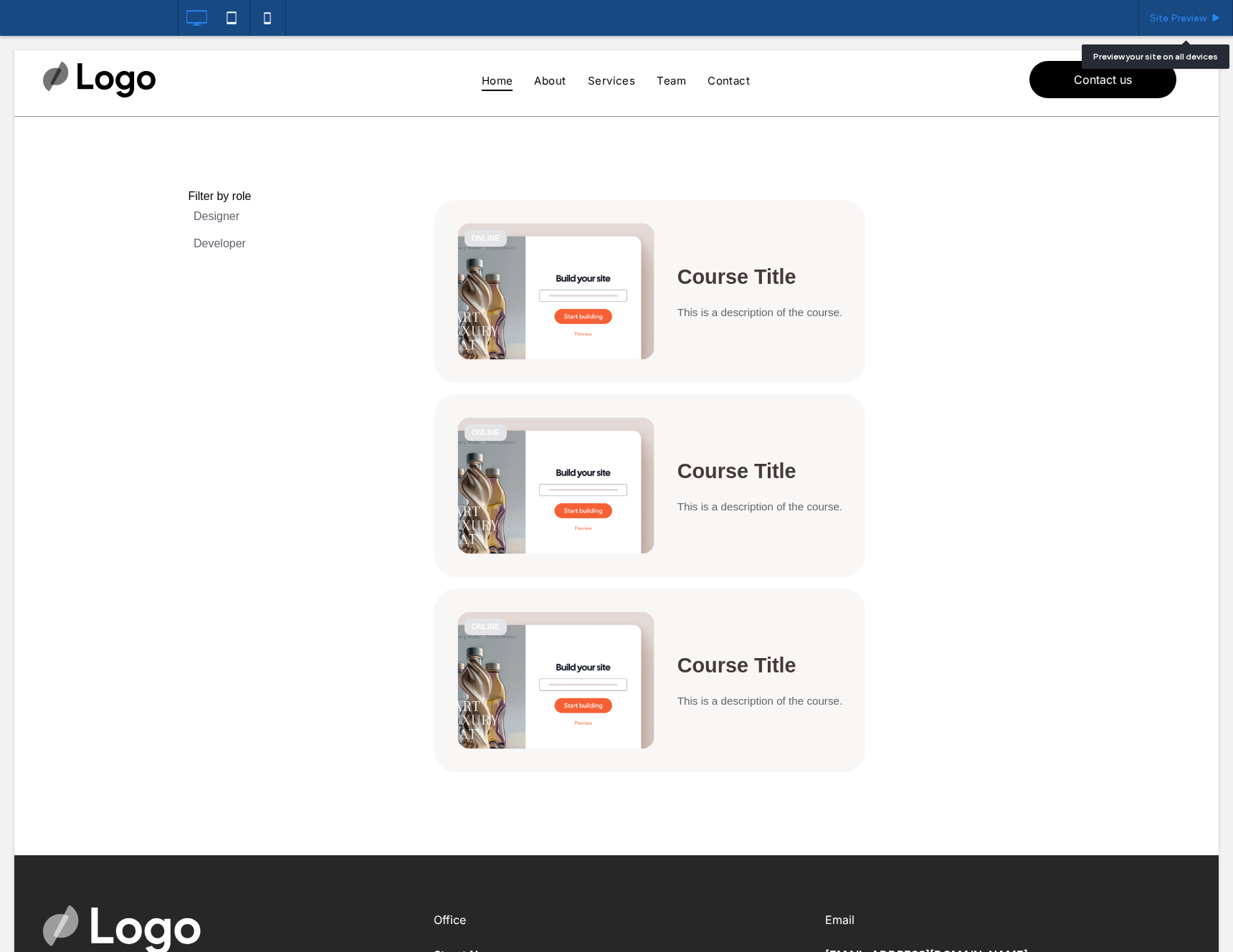
click at [1156, 18] on span "Site Preview" at bounding box center [1179, 19] width 57 height 12
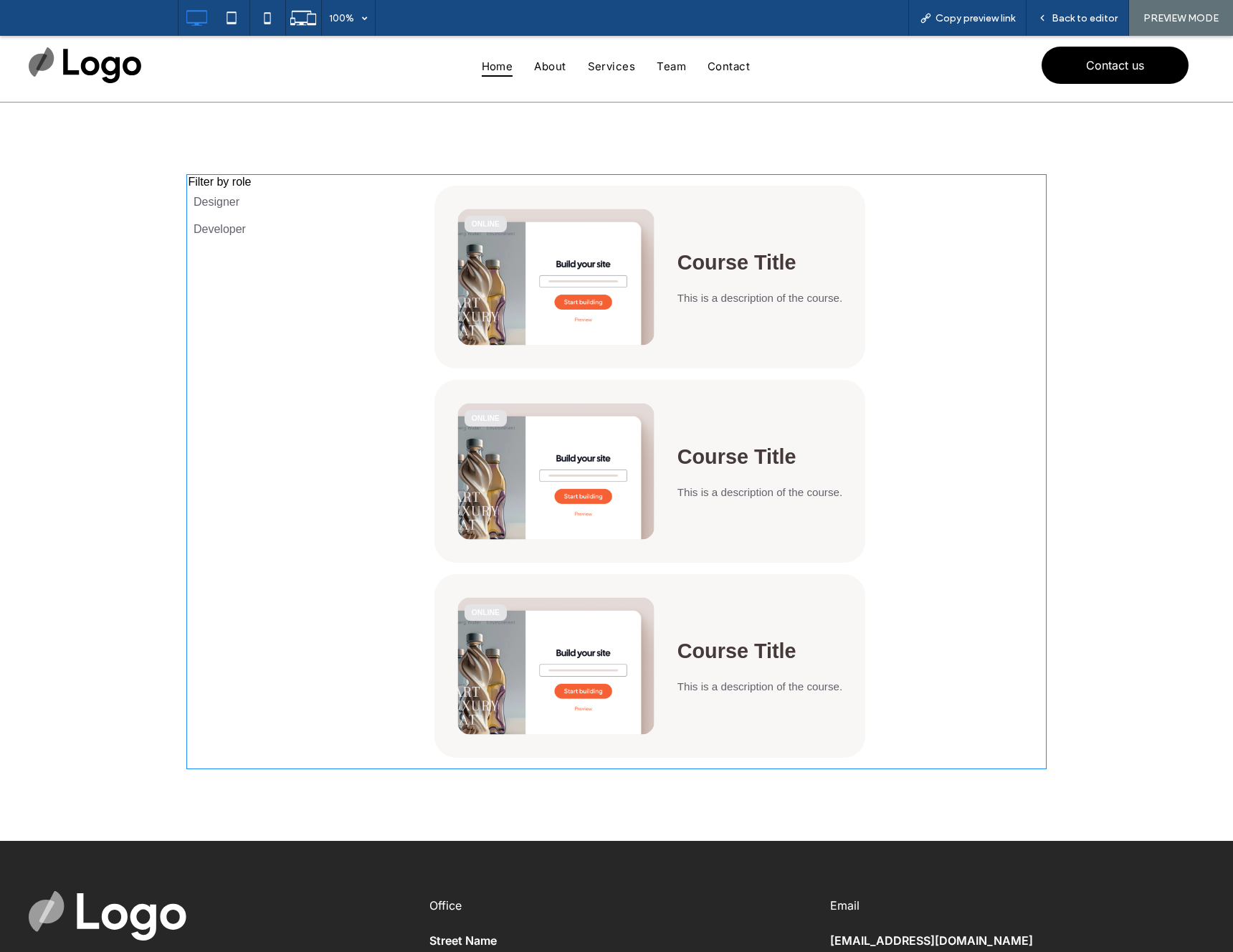
click at [222, 201] on span at bounding box center [616, 472] width 861 height 595
click at [237, 227] on span at bounding box center [616, 472] width 861 height 595
click at [225, 230] on span at bounding box center [616, 472] width 861 height 595
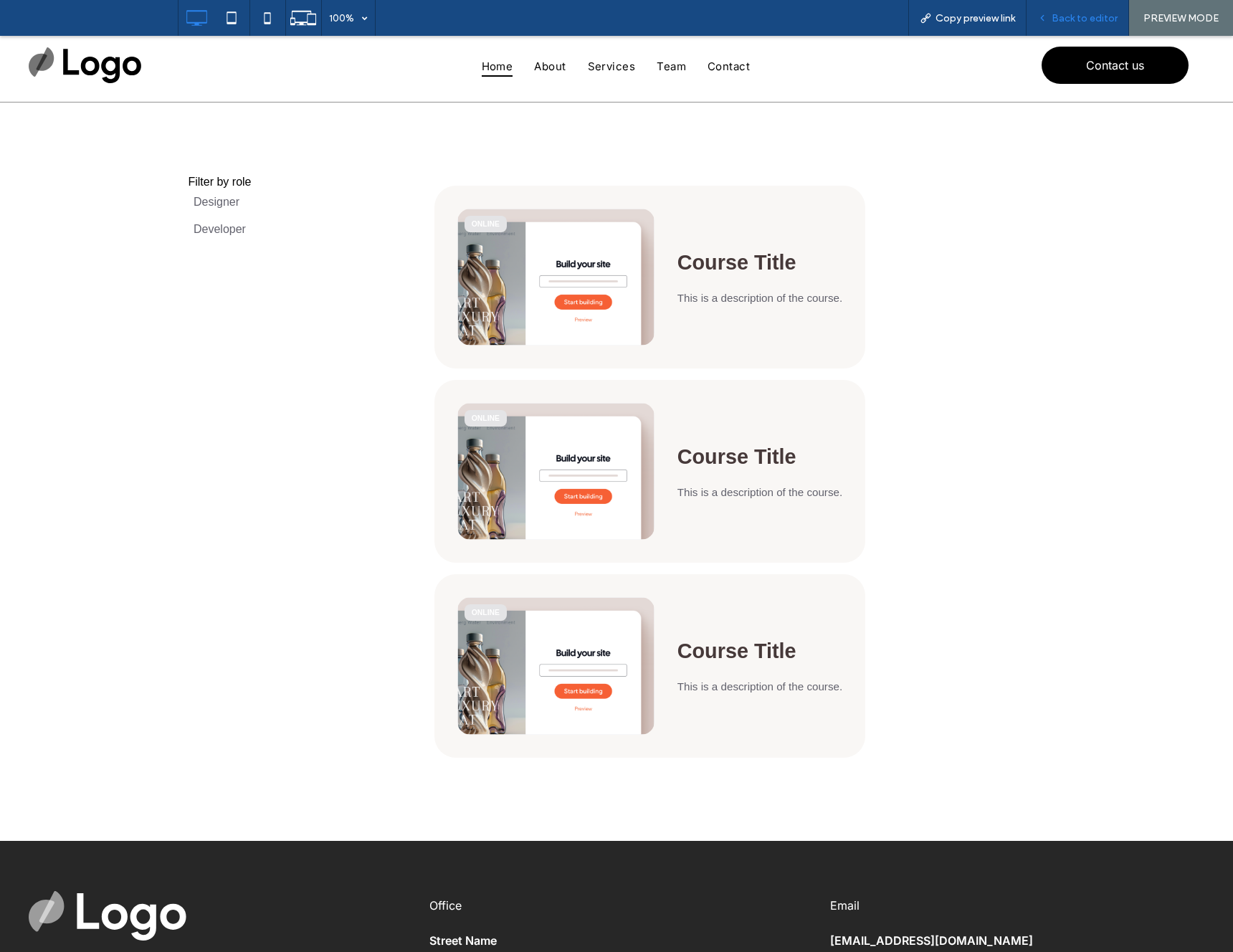
click at [1087, 20] on span "Back to editor" at bounding box center [1085, 19] width 66 height 12
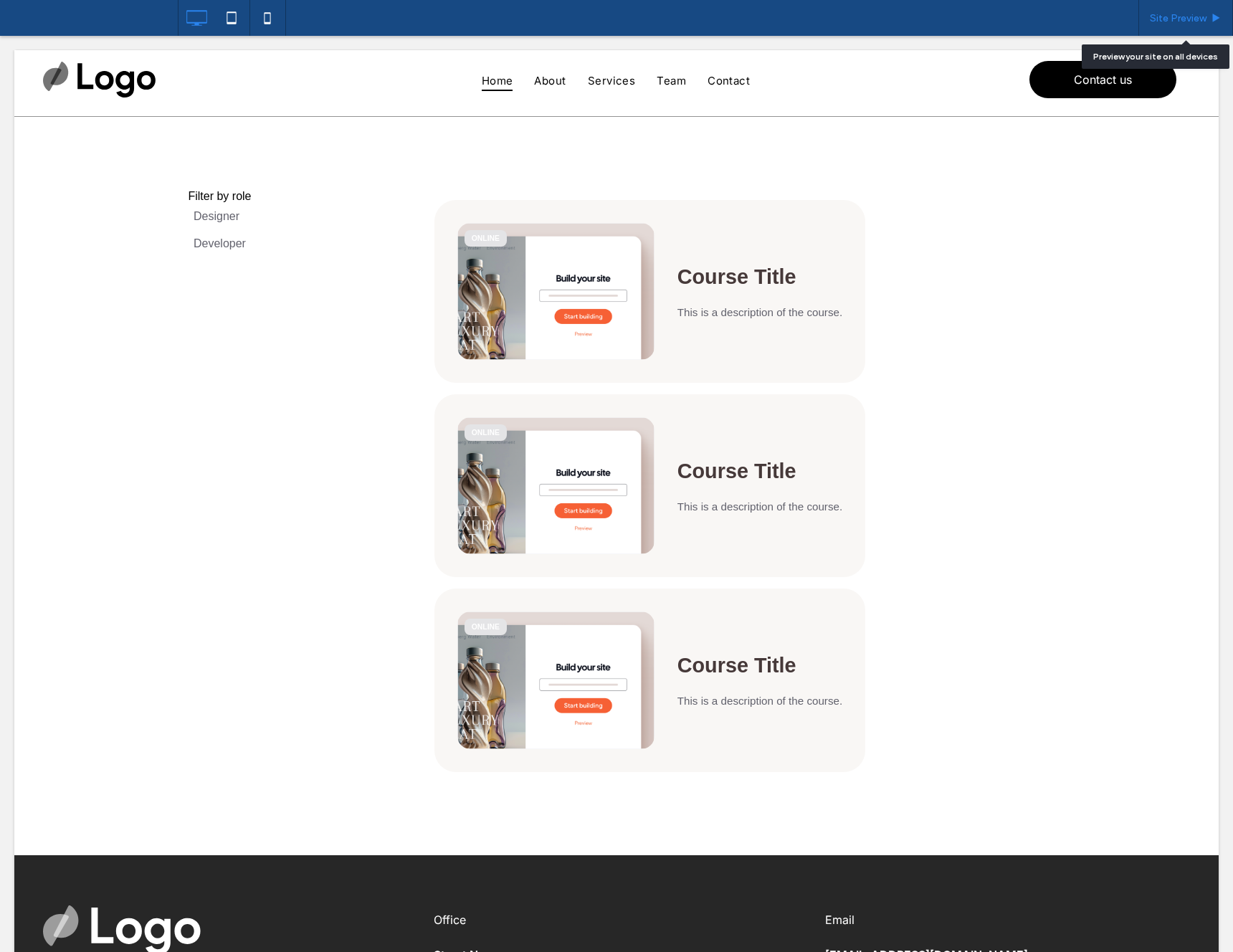
click at [1164, 18] on span "Site Preview" at bounding box center [1179, 19] width 57 height 12
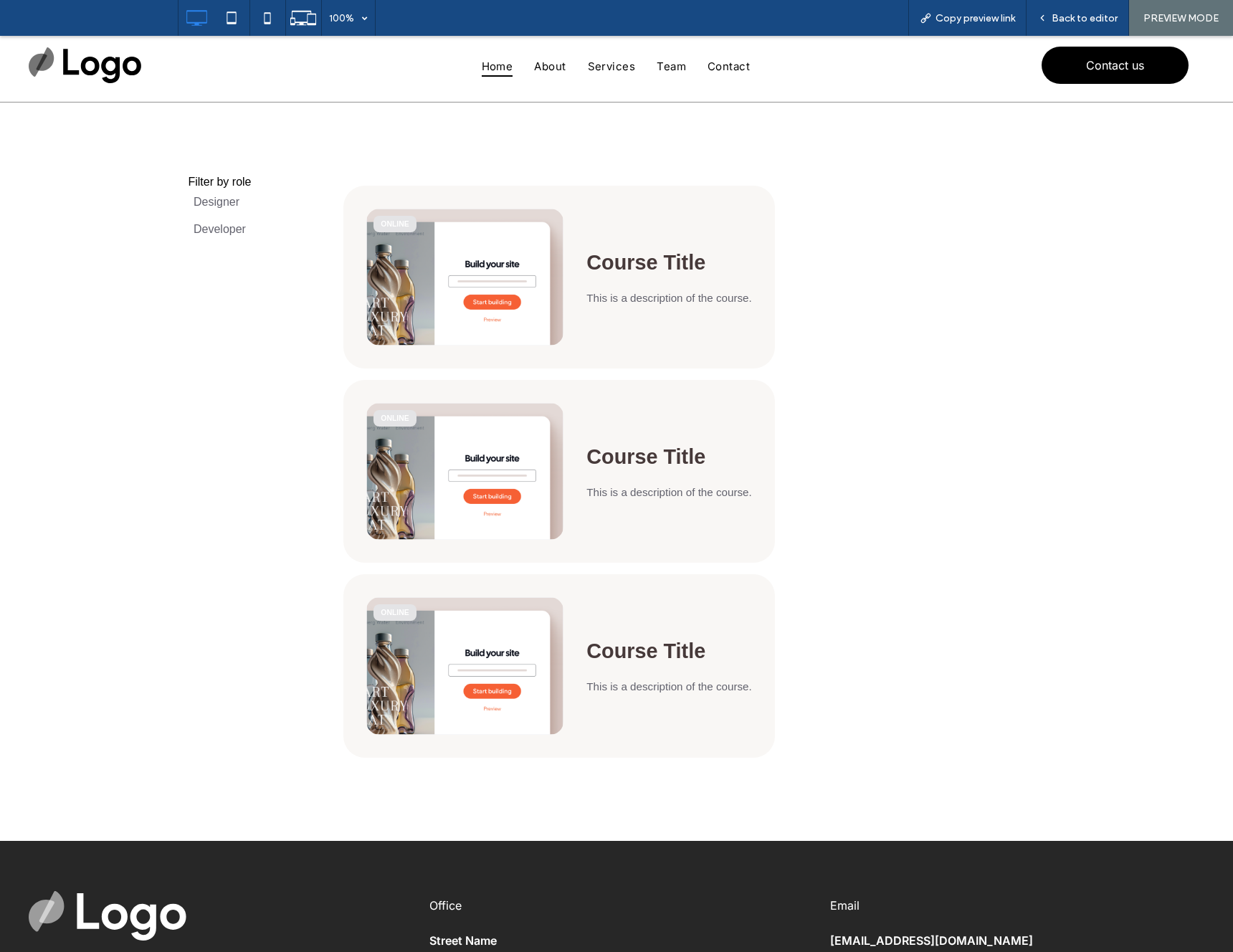
click at [216, 199] on label "Designer" at bounding box center [213, 202] width 53 height 28
click at [217, 224] on label "Developer" at bounding box center [213, 229] width 53 height 28
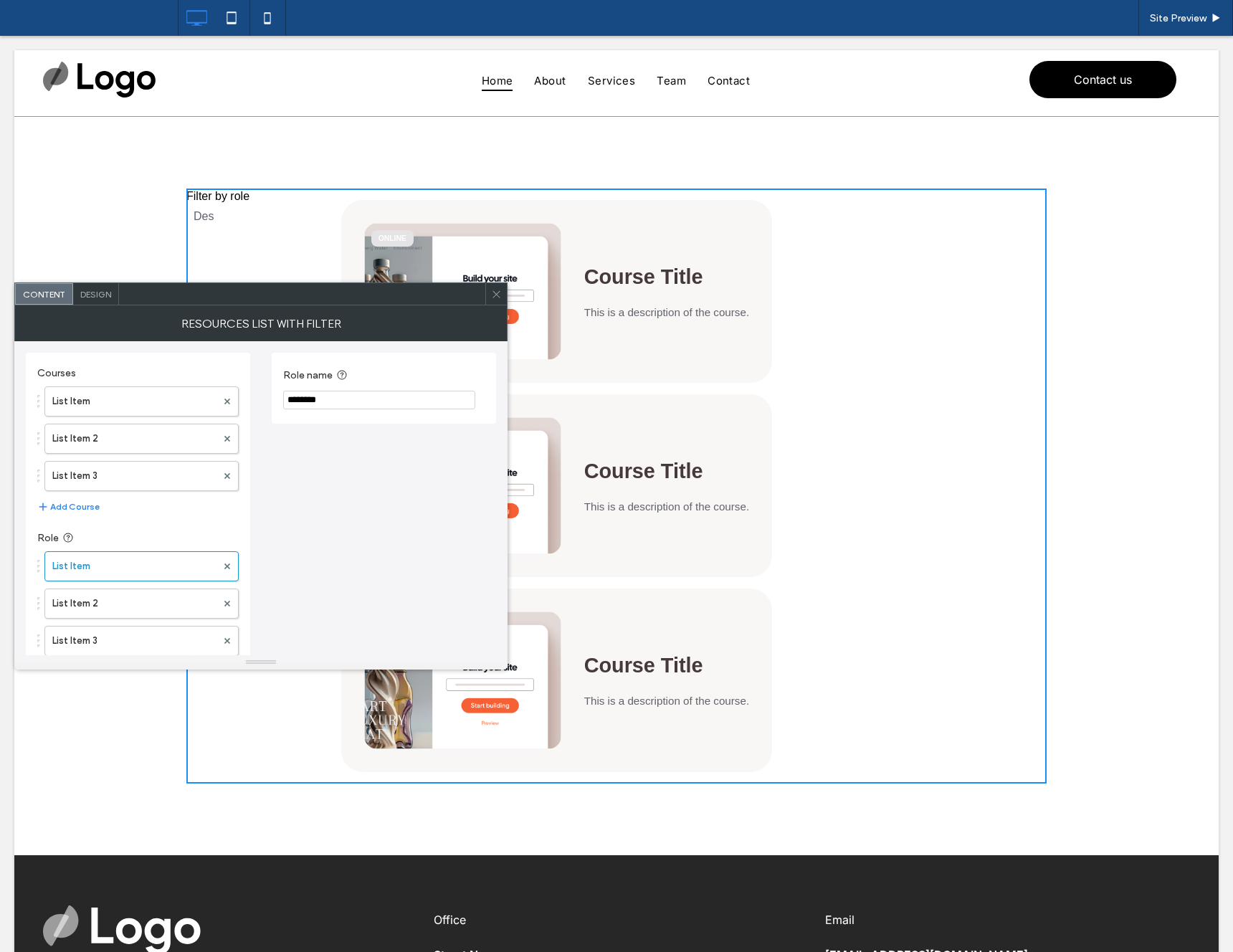
type input "********"
click at [109, 614] on label "List Item 2" at bounding box center [135, 604] width 164 height 28
click at [314, 403] on input "Role name" at bounding box center [380, 400] width 192 height 19
type input "*********"
click at [496, 297] on icon at bounding box center [496, 294] width 11 height 11
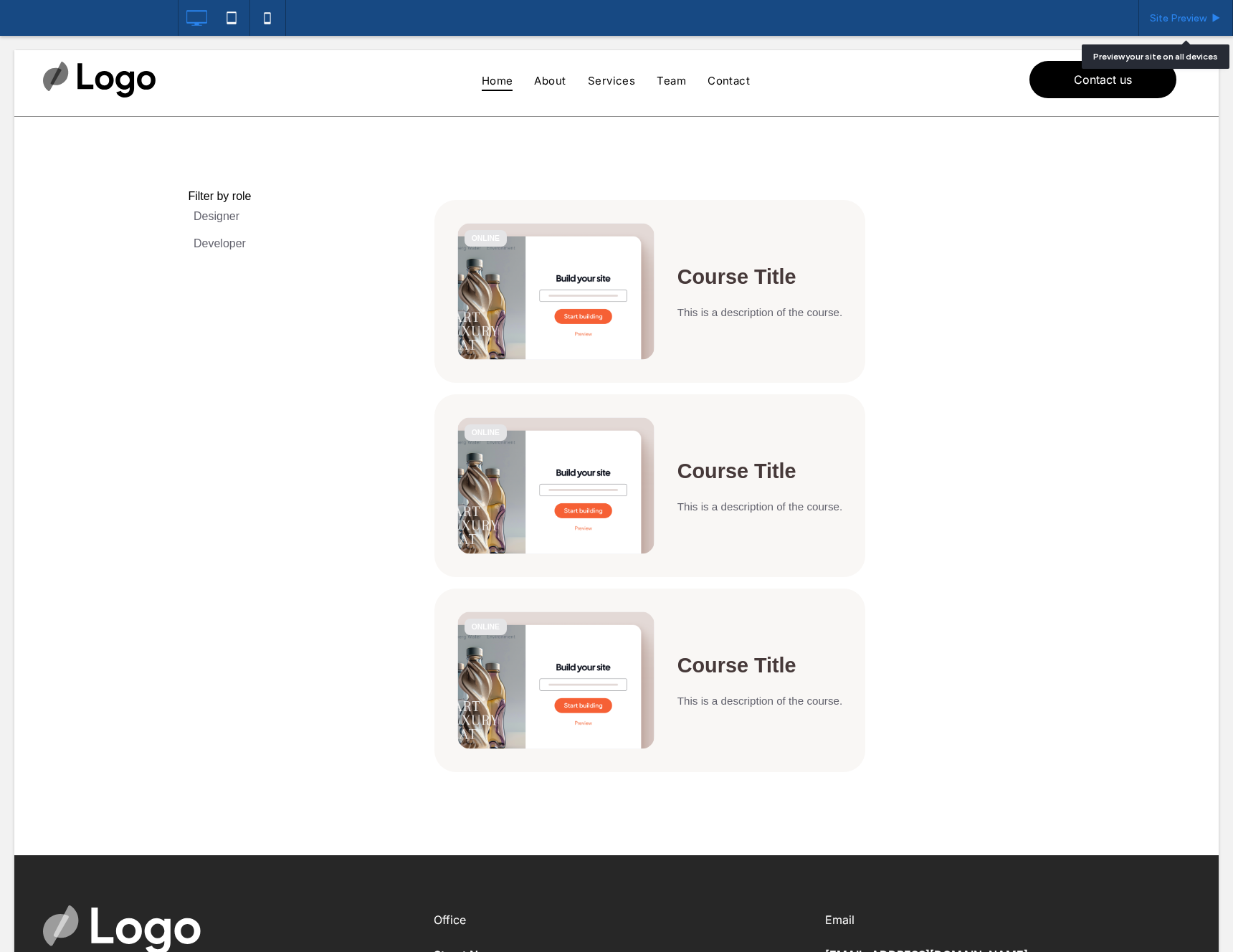
click at [1182, 23] on span "Site Preview" at bounding box center [1179, 19] width 57 height 12
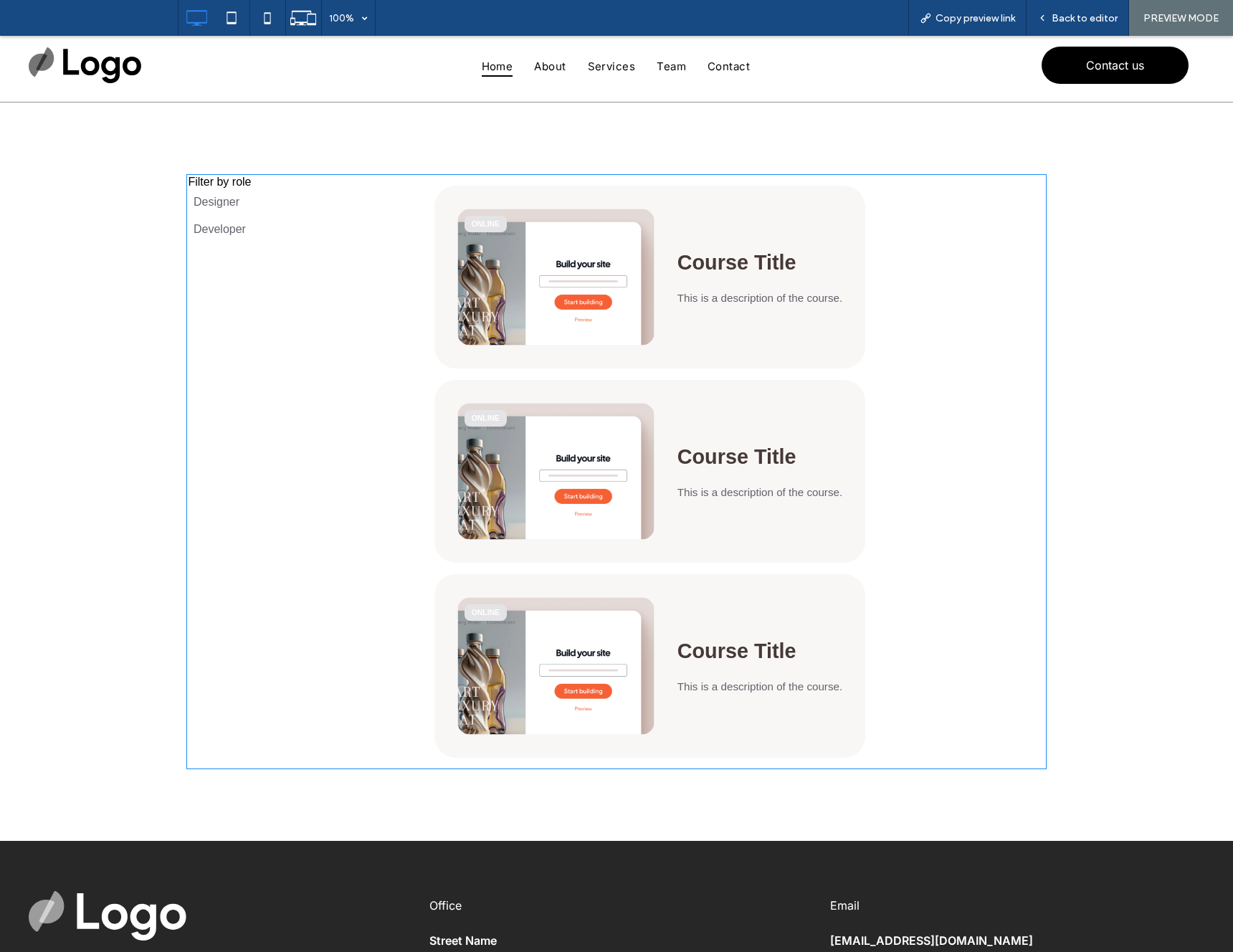
drag, startPoint x: 235, startPoint y: 208, endPoint x: 225, endPoint y: 202, distance: 11.7
click at [235, 208] on span at bounding box center [616, 472] width 861 height 595
drag, startPoint x: 225, startPoint y: 202, endPoint x: 229, endPoint y: 226, distance: 24.3
click at [226, 207] on span at bounding box center [616, 472] width 861 height 595
click at [229, 226] on span at bounding box center [616, 472] width 861 height 595
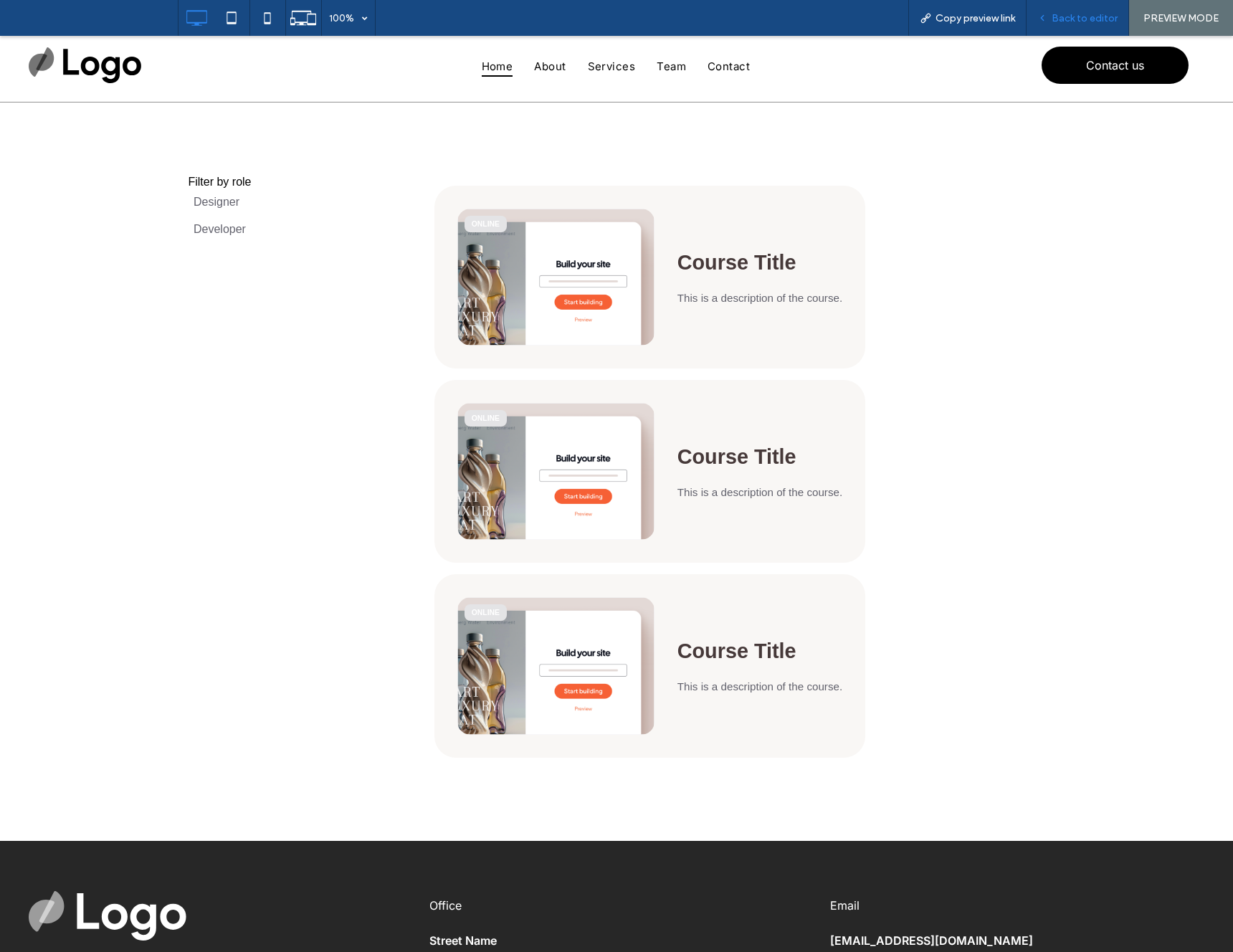
click at [1086, 20] on span "Back to editor" at bounding box center [1085, 19] width 66 height 12
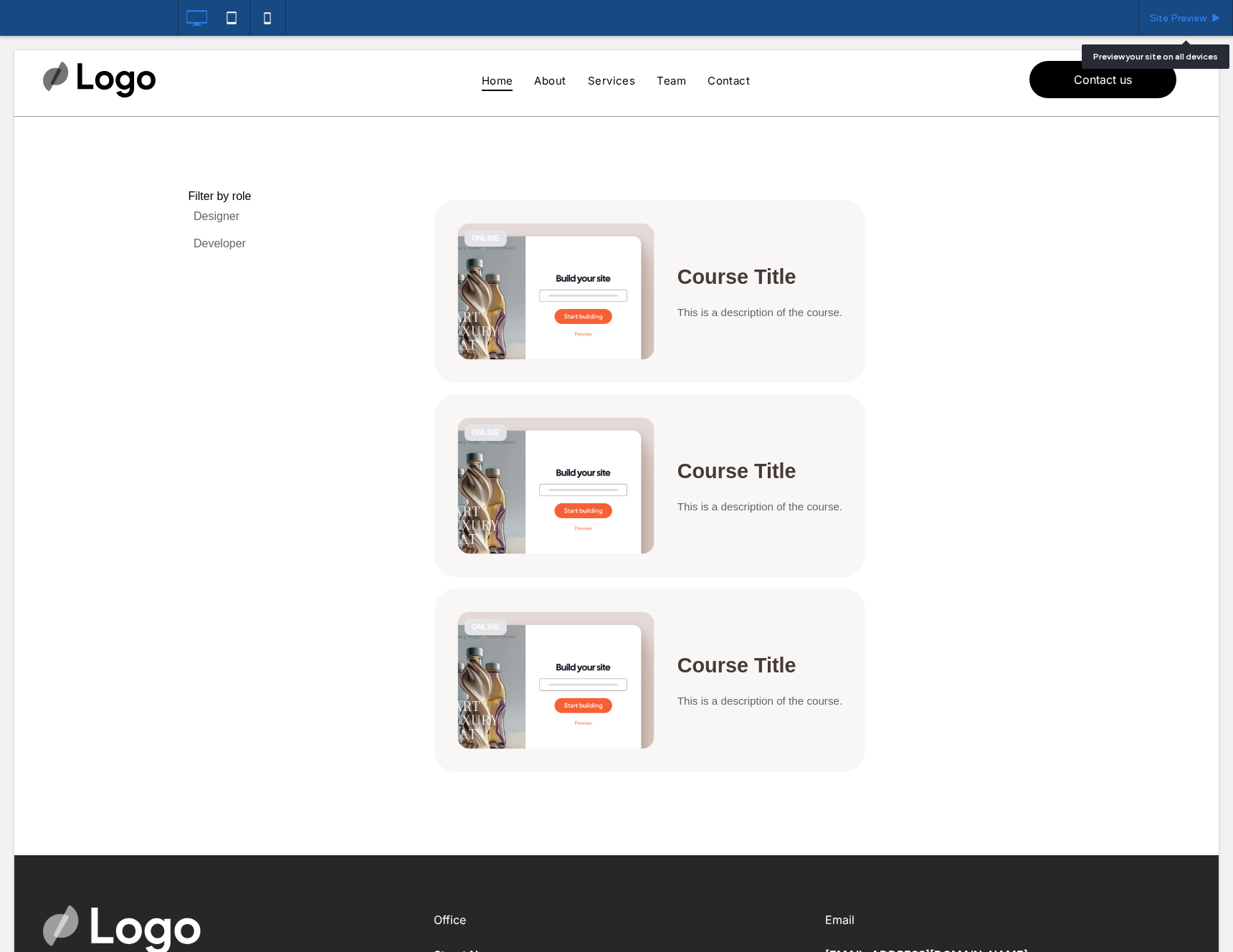
click at [1188, 20] on span "Site Preview" at bounding box center [1179, 19] width 57 height 12
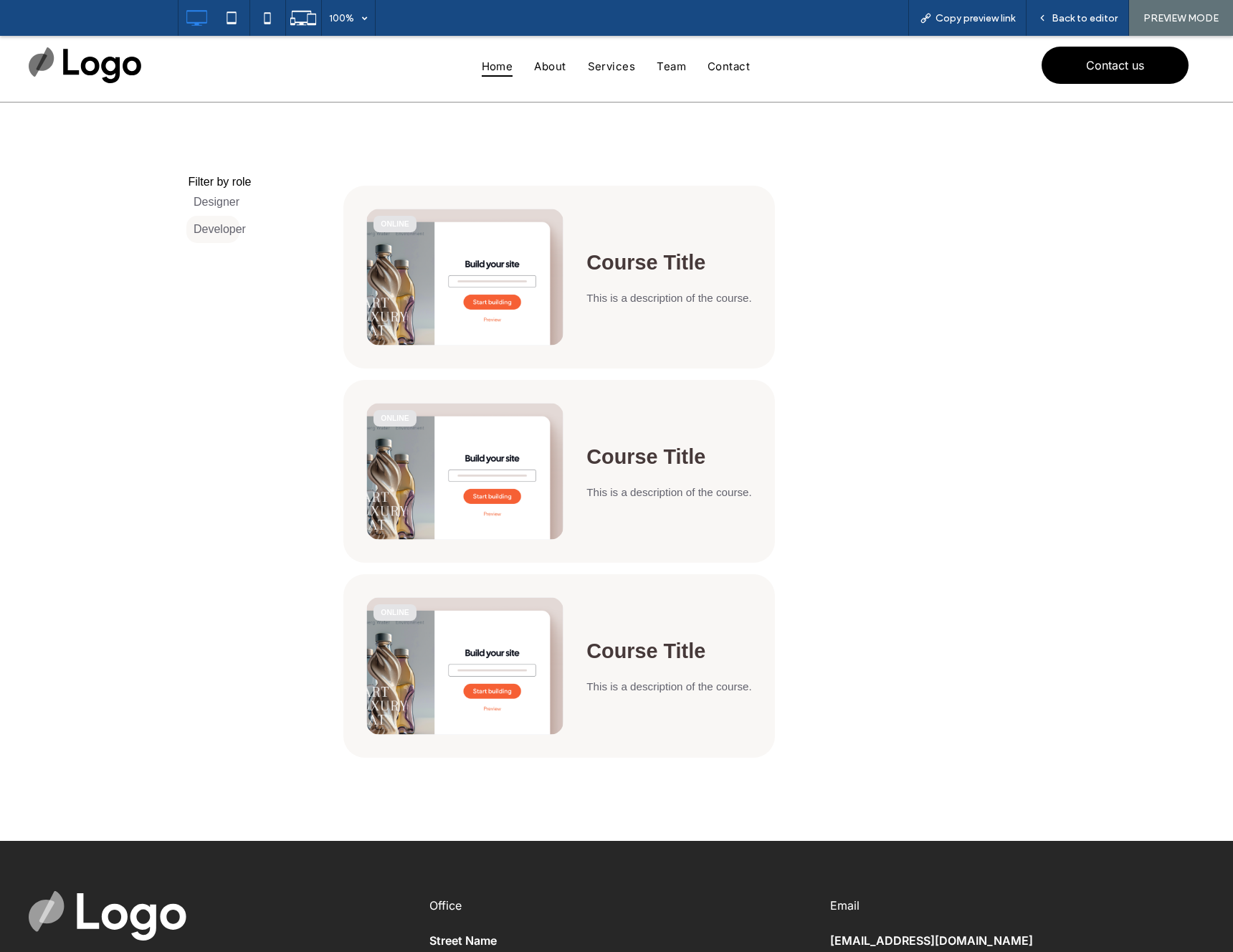
click at [222, 230] on label "Developer" at bounding box center [213, 229] width 53 height 28
drag, startPoint x: 222, startPoint y: 204, endPoint x: 232, endPoint y: 206, distance: 10.2
click at [222, 204] on label "Designer" at bounding box center [213, 202] width 53 height 28
